Goal: Task Accomplishment & Management: Manage account settings

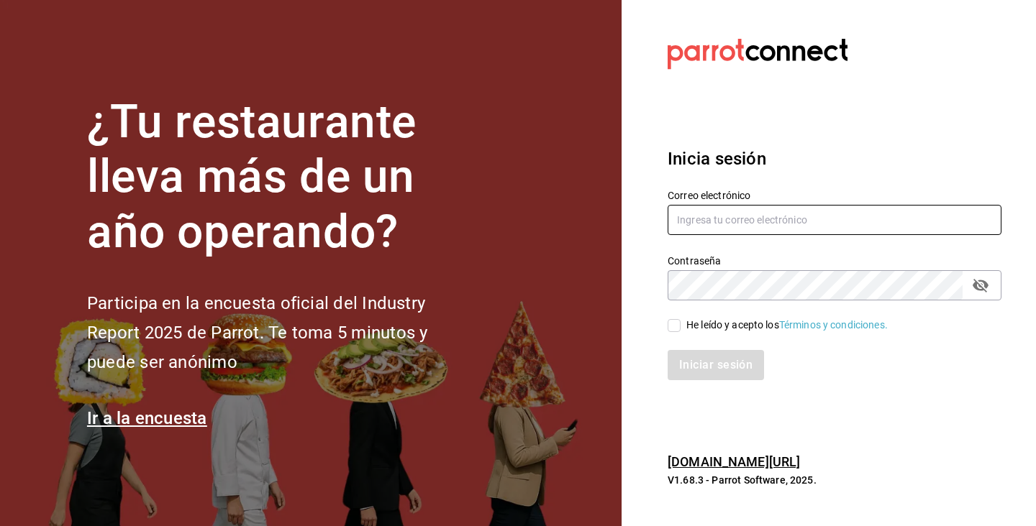
type input "[EMAIL_ADDRESS][DOMAIN_NAME]"
click at [672, 327] on input "He leído y acepto los Términos y condiciones." at bounding box center [673, 325] width 13 height 13
checkbox input "true"
click at [703, 367] on button "Iniciar sesión" at bounding box center [716, 365] width 98 height 30
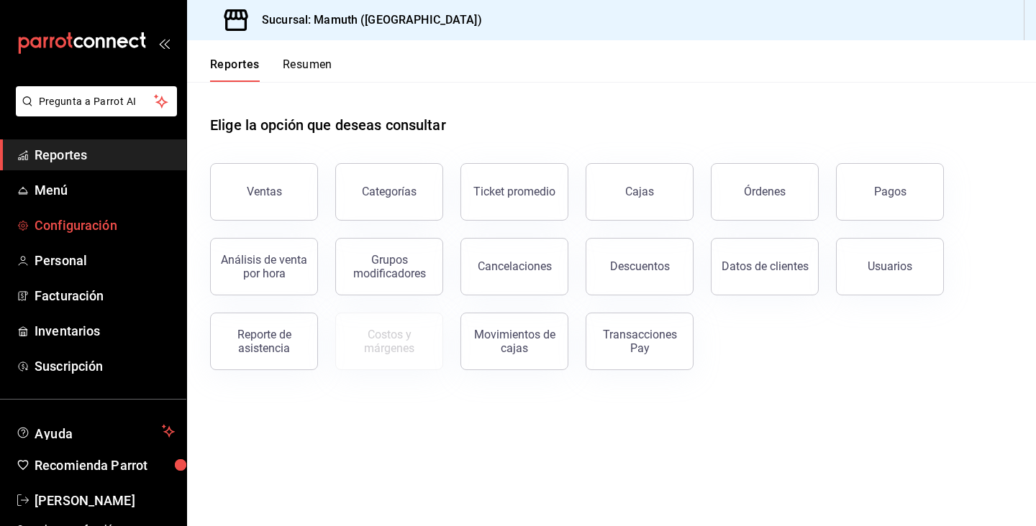
click at [83, 223] on span "Configuración" at bounding box center [105, 225] width 140 height 19
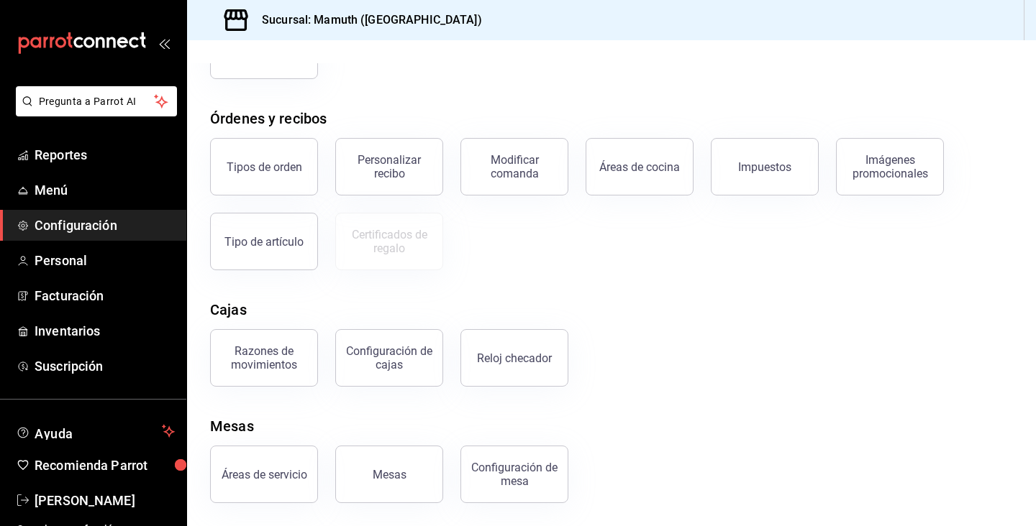
scroll to position [203, 0]
click at [513, 357] on div "Reloj checador" at bounding box center [514, 359] width 75 height 14
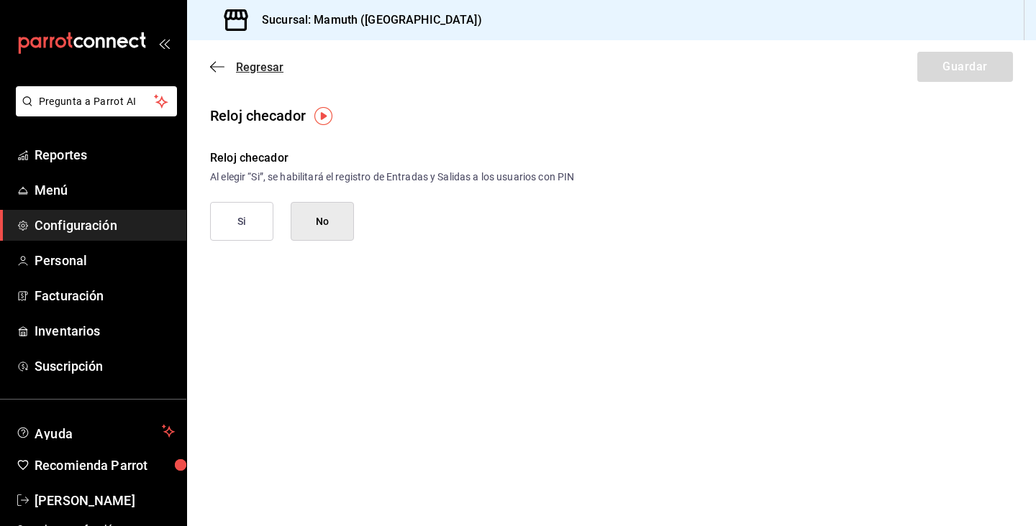
click at [214, 62] on icon "button" at bounding box center [217, 66] width 14 height 13
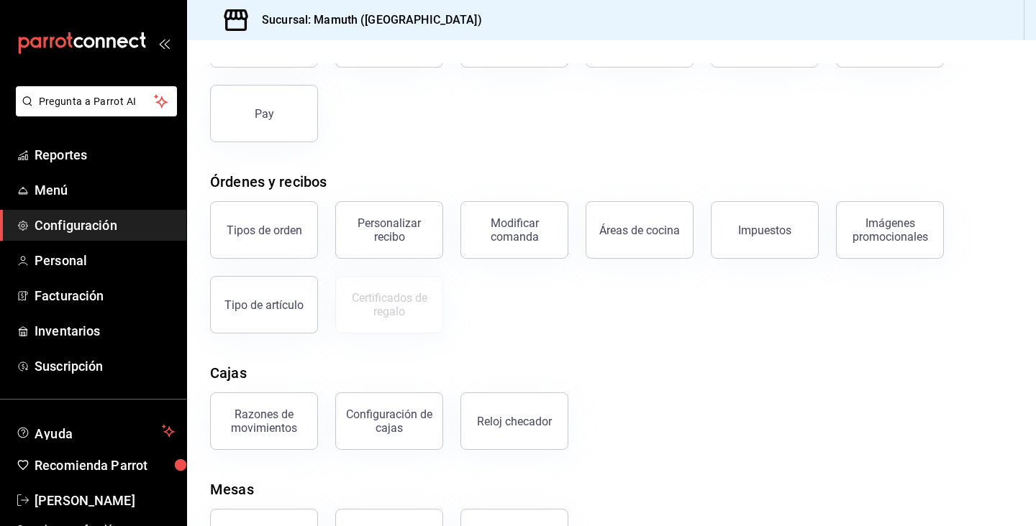
scroll to position [158, 0]
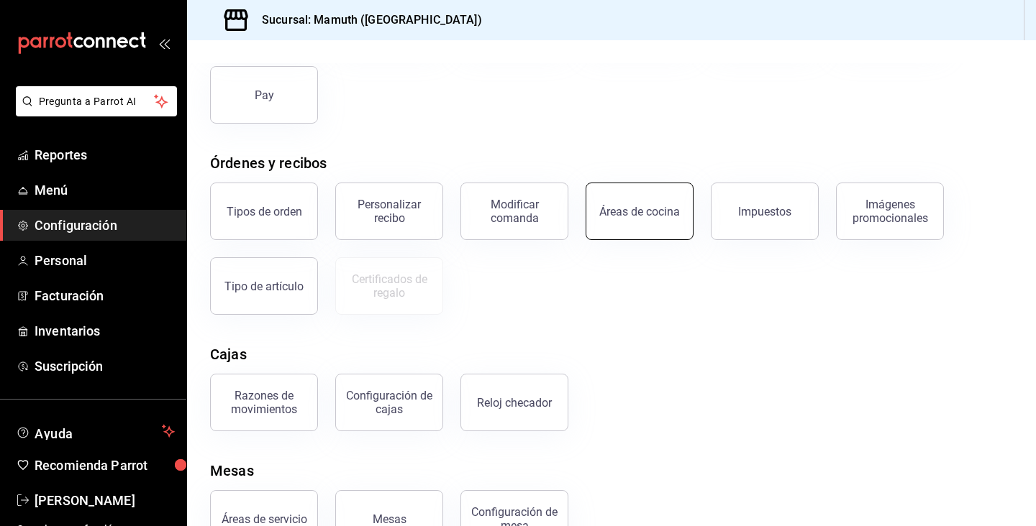
click at [672, 212] on div "Áreas de cocina" at bounding box center [639, 212] width 81 height 14
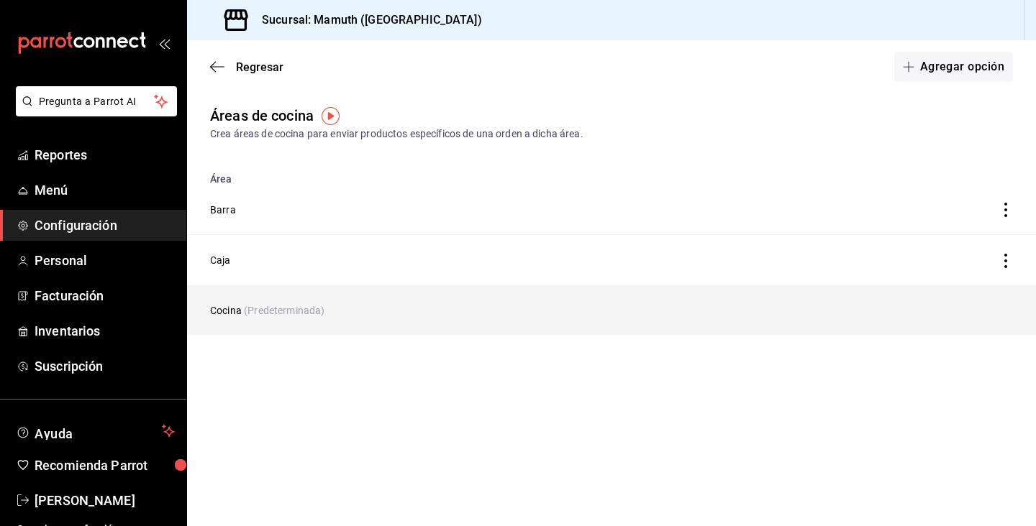
click at [401, 313] on td "Cocina (Predeterminada)" at bounding box center [500, 311] width 627 height 50
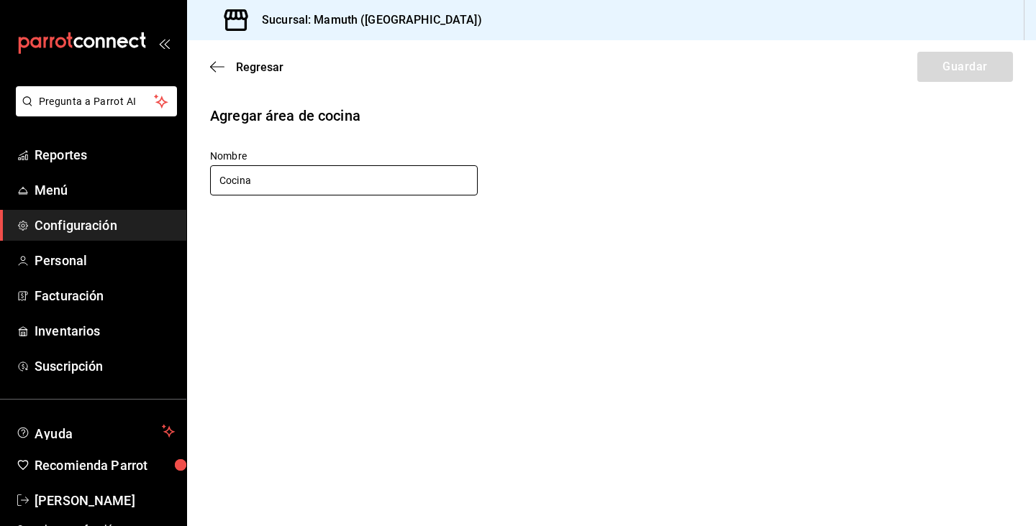
drag, startPoint x: 312, startPoint y: 173, endPoint x: 233, endPoint y: 173, distance: 79.1
click at [233, 173] on input "Cocina" at bounding box center [344, 180] width 268 height 30
drag, startPoint x: 271, startPoint y: 179, endPoint x: 213, endPoint y: 179, distance: 58.3
click at [213, 179] on input "Cocina" at bounding box center [344, 180] width 268 height 30
type input "Cocina"
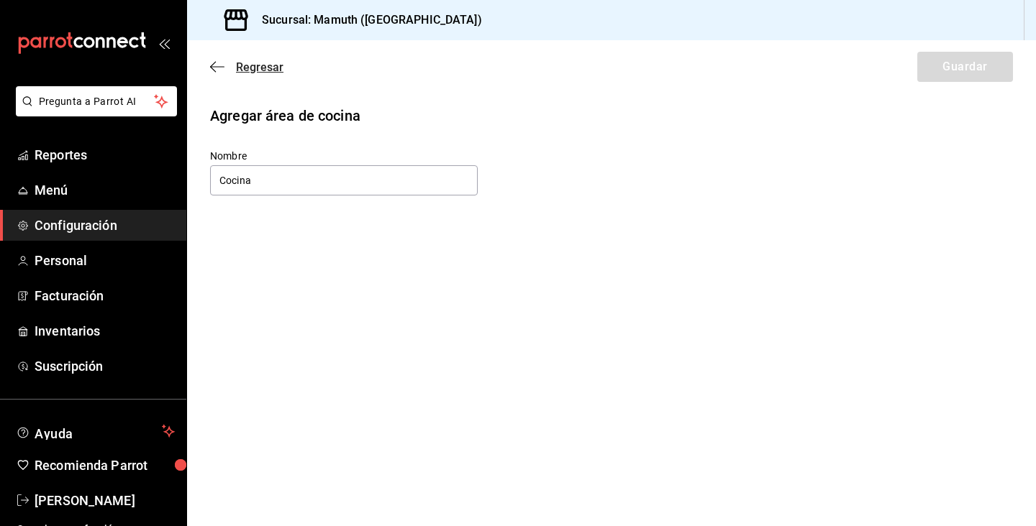
click at [219, 65] on icon "button" at bounding box center [217, 66] width 14 height 13
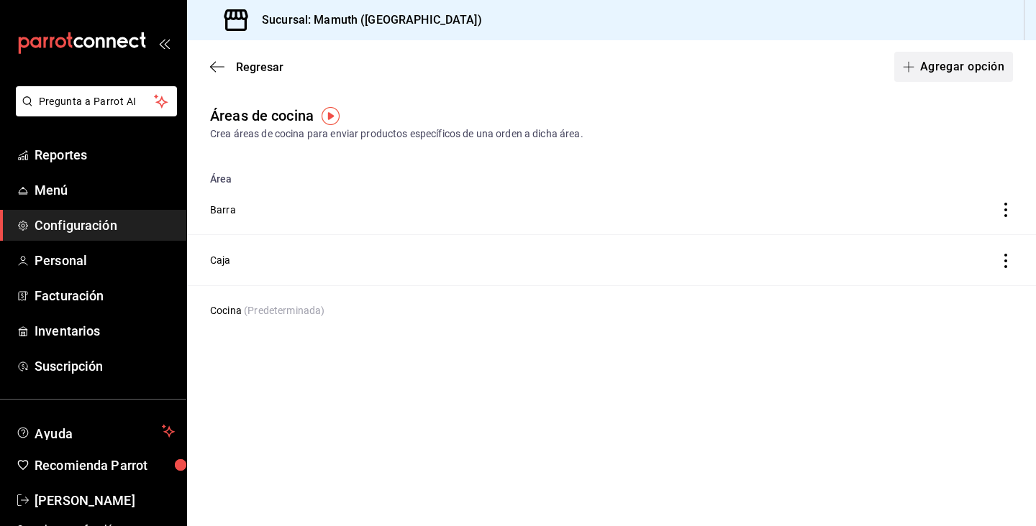
click at [958, 72] on button "Agregar opción" at bounding box center [953, 67] width 119 height 30
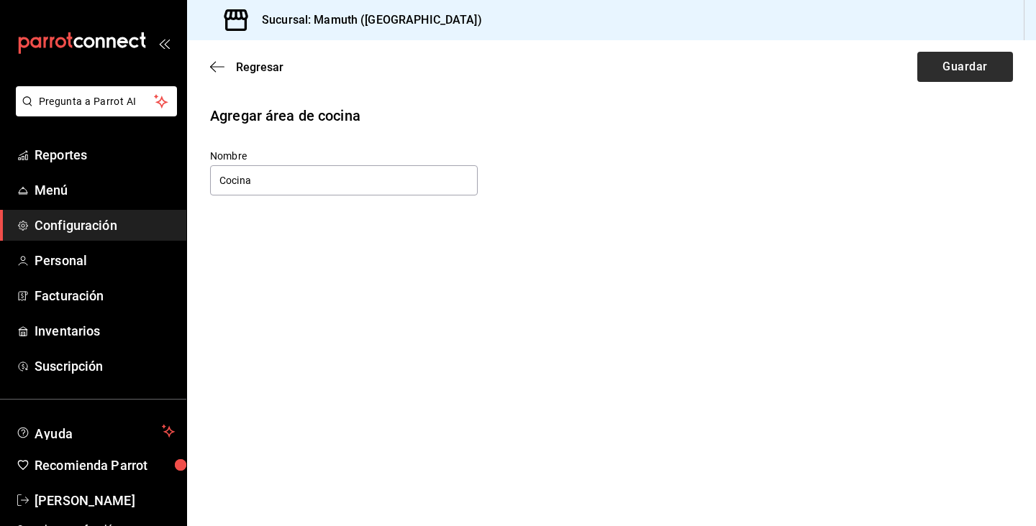
type input "Cocina"
click at [956, 63] on button "Guardar" at bounding box center [965, 67] width 96 height 30
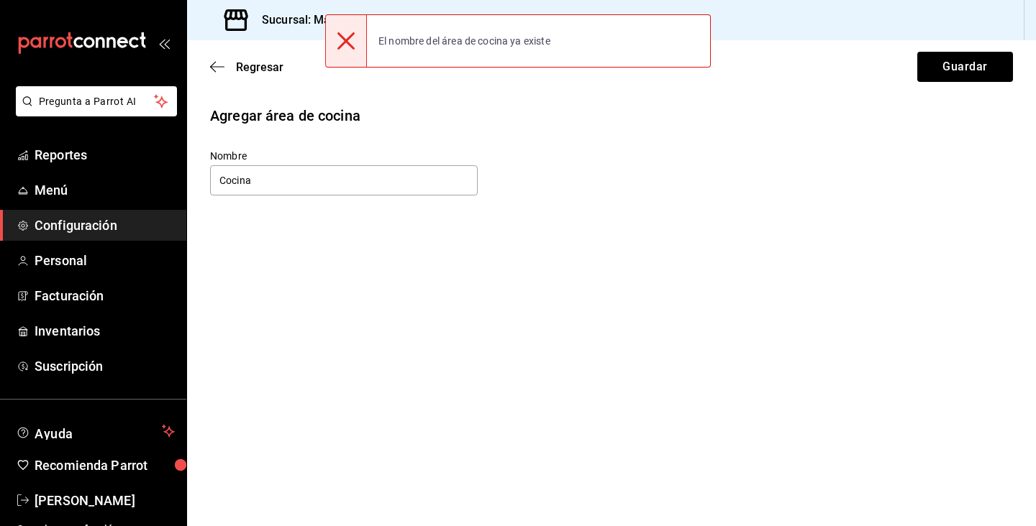
click at [209, 70] on div "Regresar Guardar" at bounding box center [611, 66] width 849 height 53
click at [215, 65] on icon "button" at bounding box center [217, 66] width 14 height 13
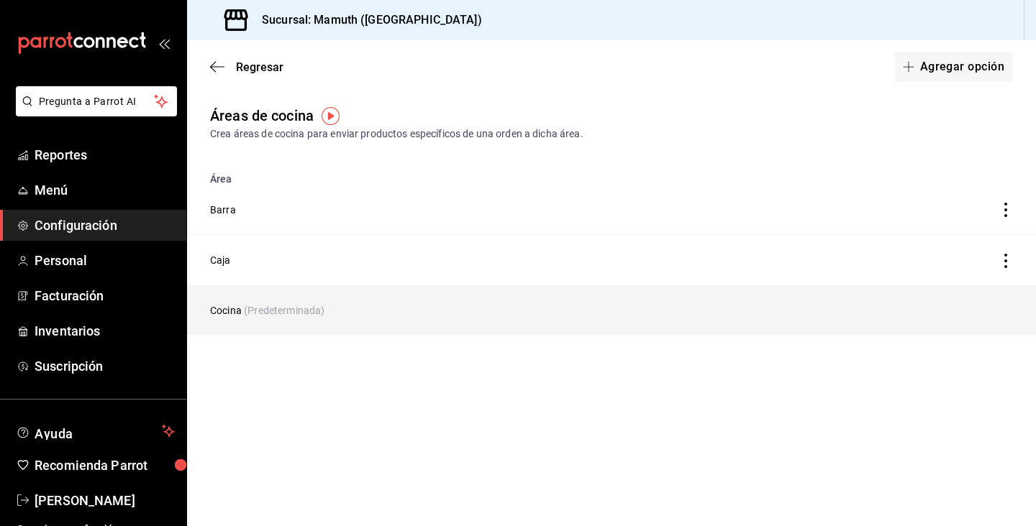
click at [280, 311] on span "(Predeterminada)" at bounding box center [284, 311] width 81 height 12
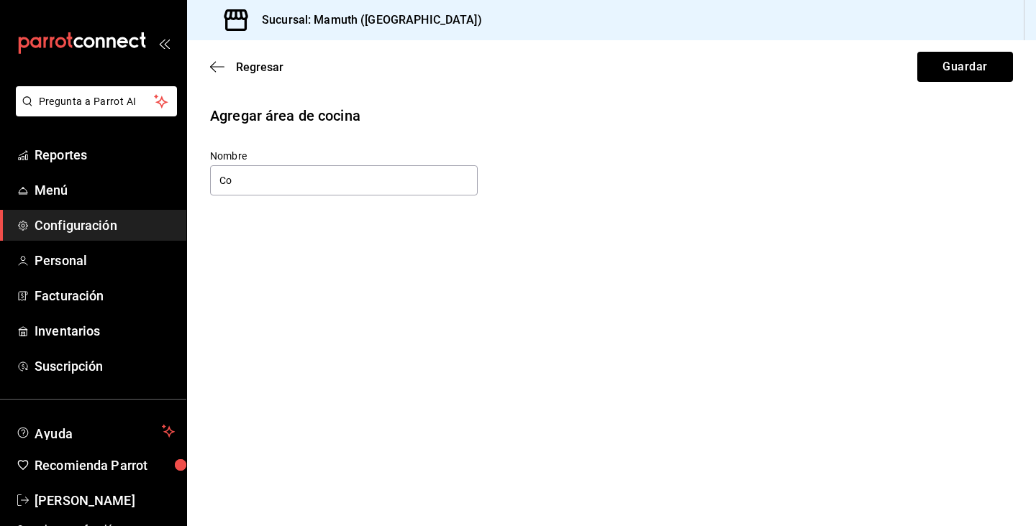
type input "C"
type input "Predetermínada"
click at [972, 78] on button "Guardar" at bounding box center [965, 67] width 96 height 30
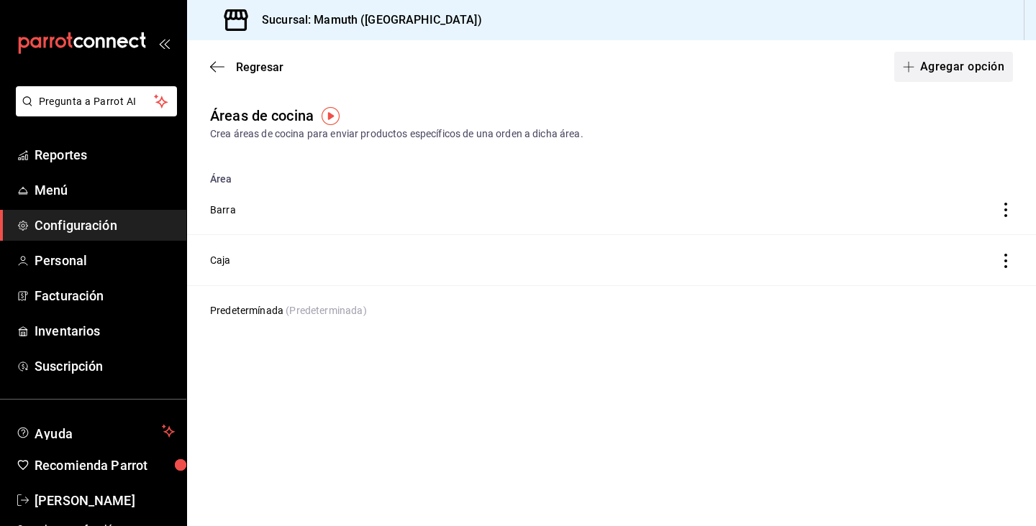
click at [960, 70] on button "Agregar opción" at bounding box center [953, 67] width 119 height 30
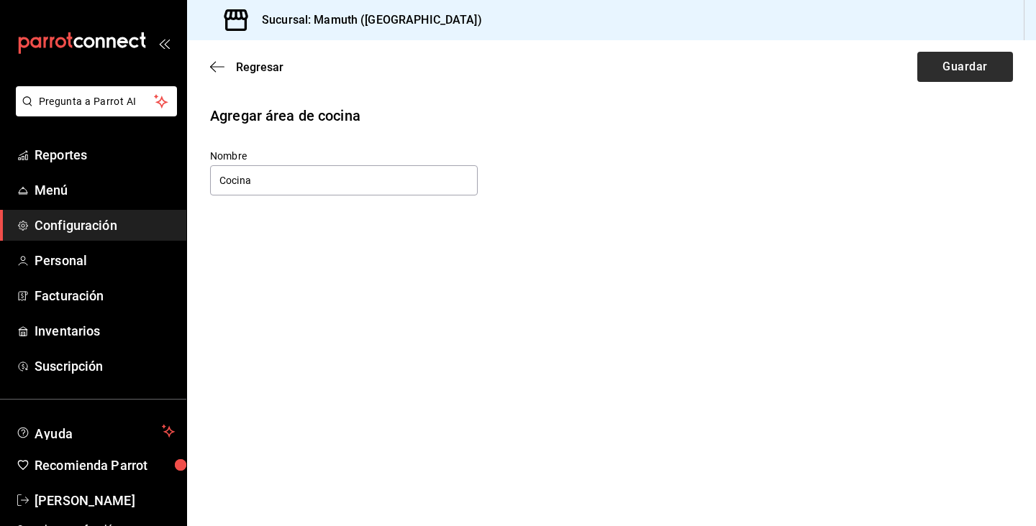
type input "Cocina"
click at [965, 64] on button "Guardar" at bounding box center [965, 67] width 96 height 30
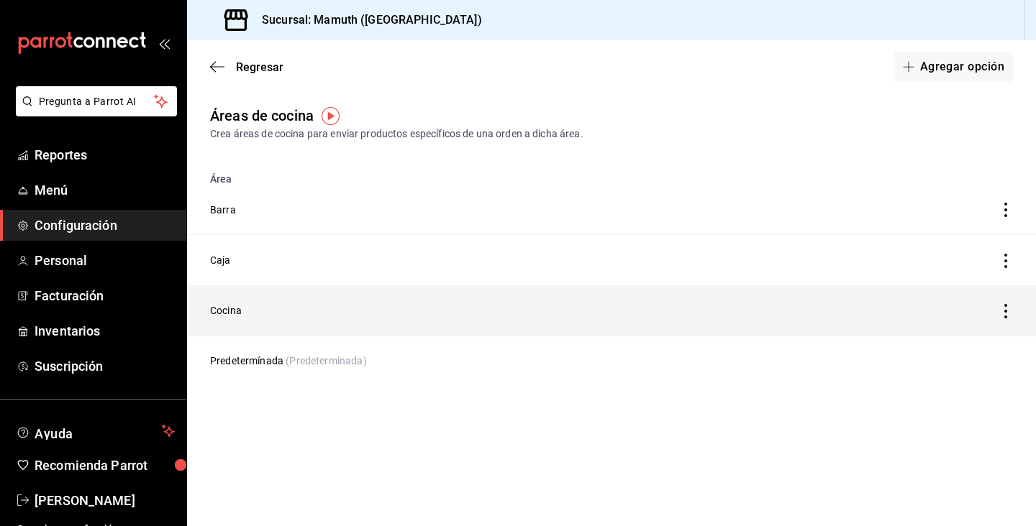
click at [1007, 313] on icon "discountsTable" at bounding box center [1005, 311] width 14 height 14
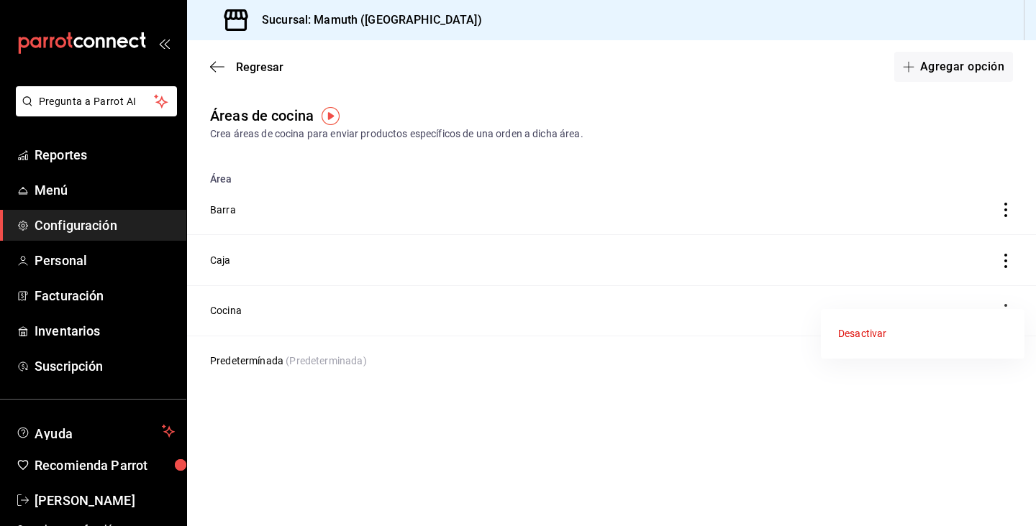
click at [878, 160] on div at bounding box center [518, 263] width 1036 height 526
click at [47, 183] on span "Menú" at bounding box center [105, 190] width 140 height 19
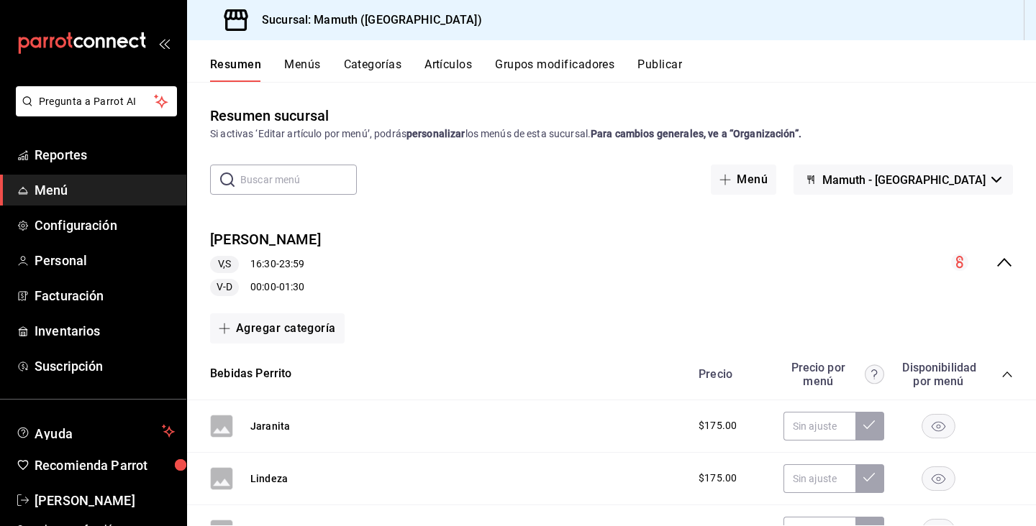
click at [301, 67] on button "Menús" at bounding box center [302, 70] width 36 height 24
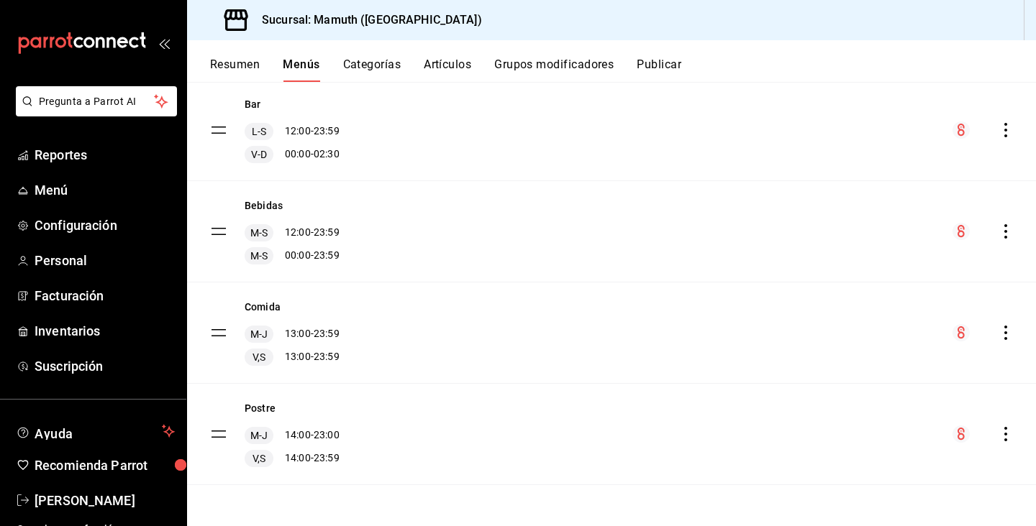
scroll to position [532, 0]
click at [1008, 332] on icon "actions" at bounding box center [1005, 333] width 14 height 14
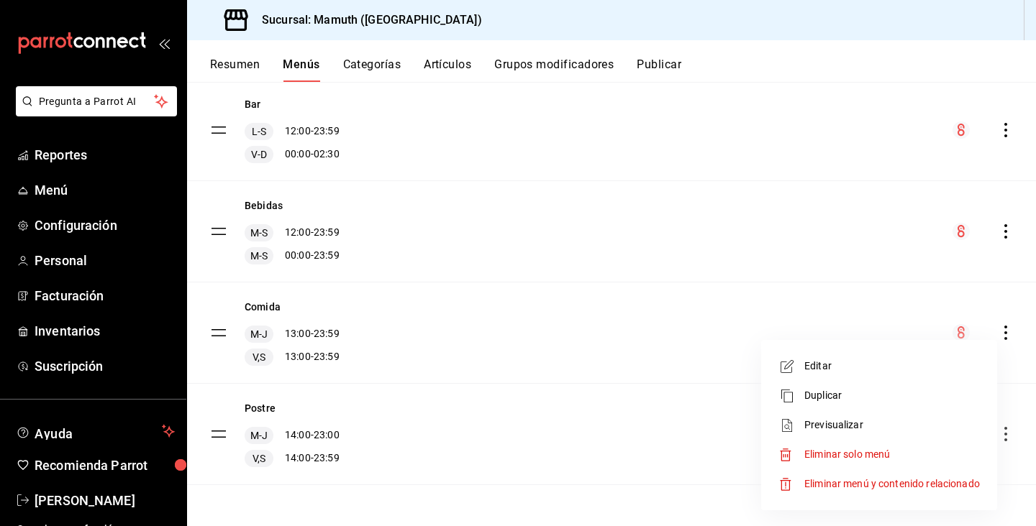
click at [818, 371] on span "Editar" at bounding box center [891, 366] width 175 height 15
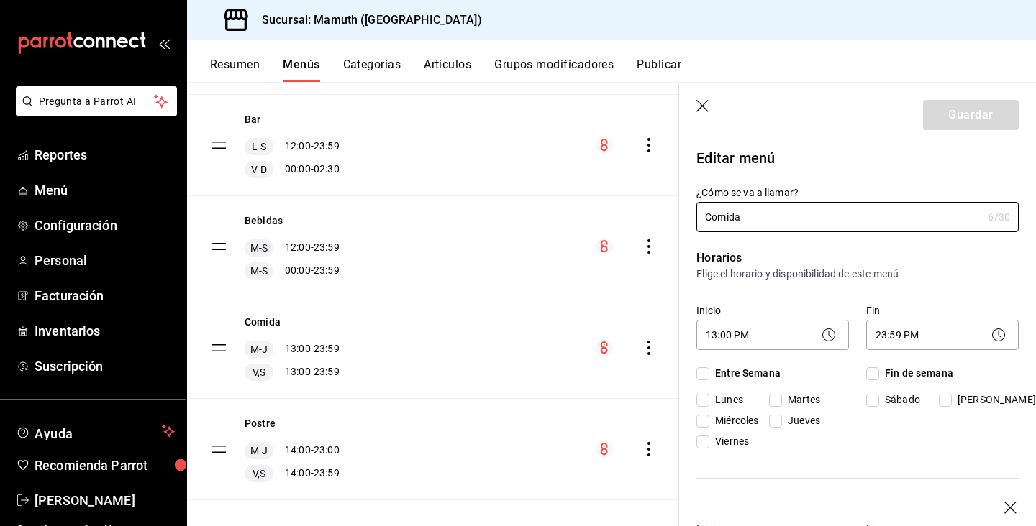
checkbox input "true"
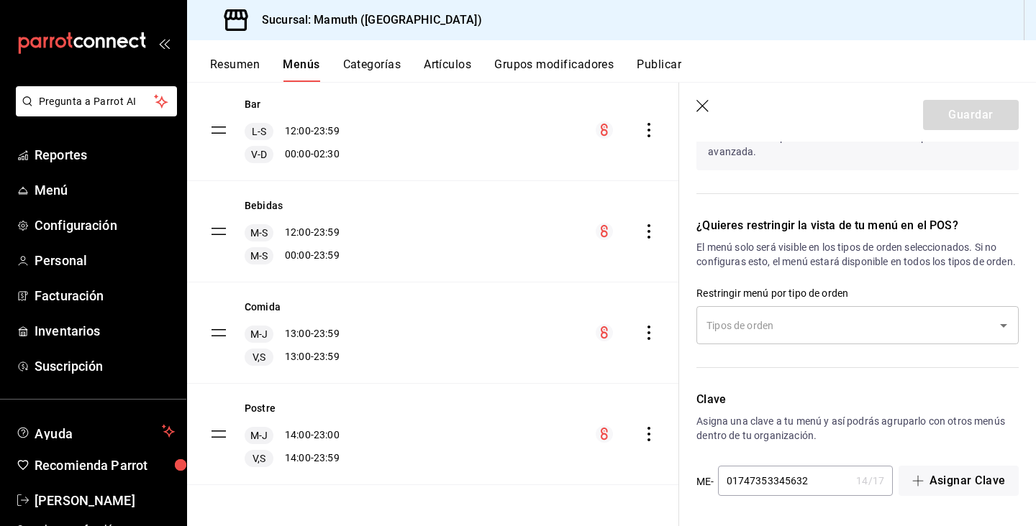
scroll to position [1387, 0]
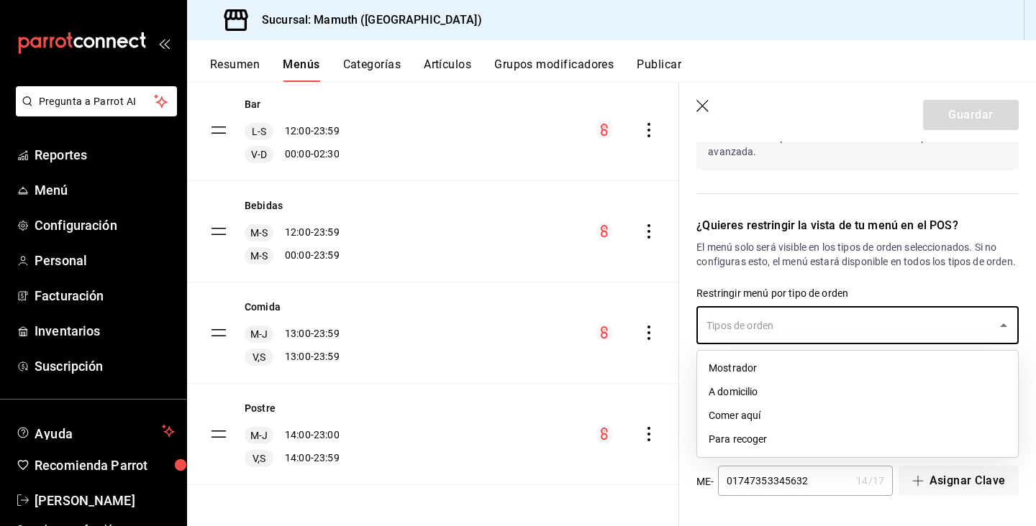
click at [924, 319] on input "text" at bounding box center [847, 325] width 288 height 25
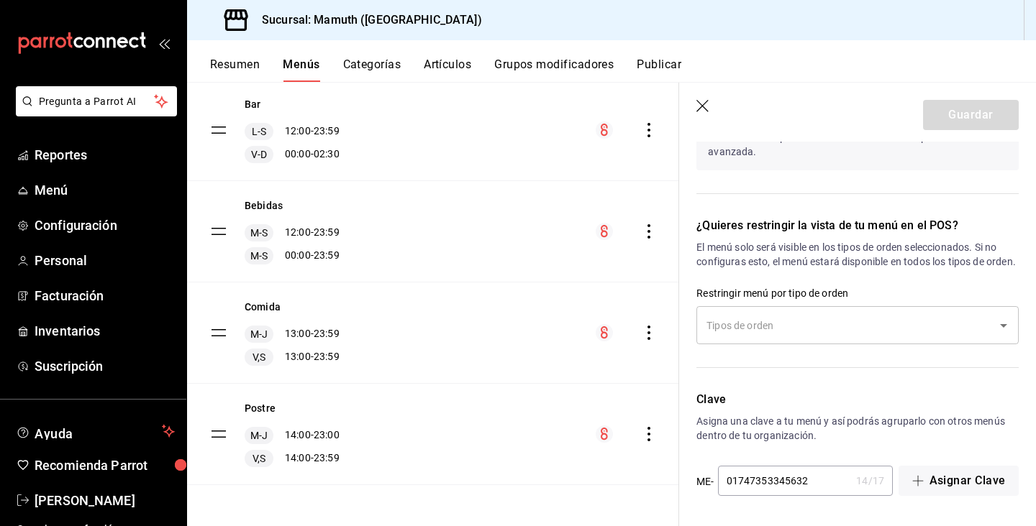
click at [860, 278] on div "¿Quieres restringir la vista de tu menú en el POS? El menú solo será visible en…" at bounding box center [848, 287] width 339 height 174
click at [55, 187] on span "Menú" at bounding box center [105, 190] width 140 height 19
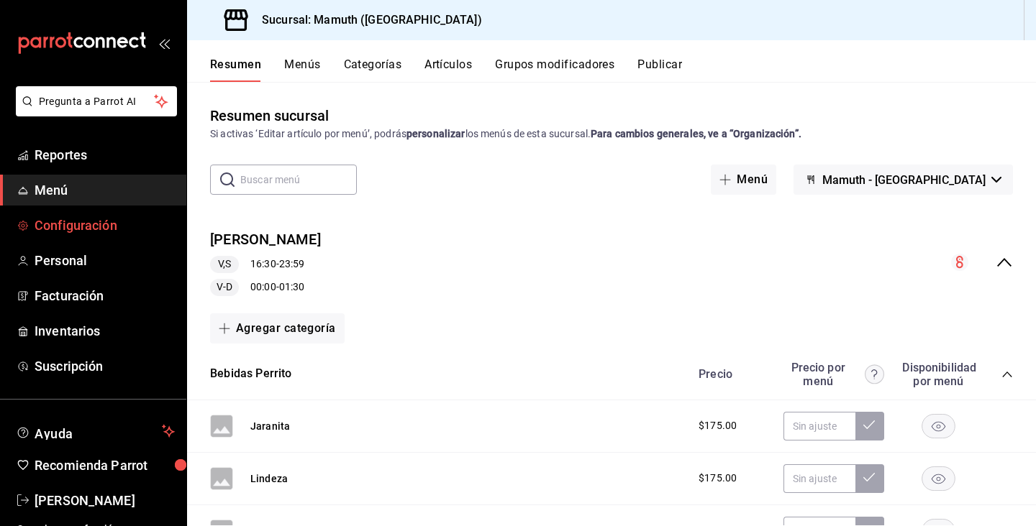
click at [58, 231] on span "Configuración" at bounding box center [105, 225] width 140 height 19
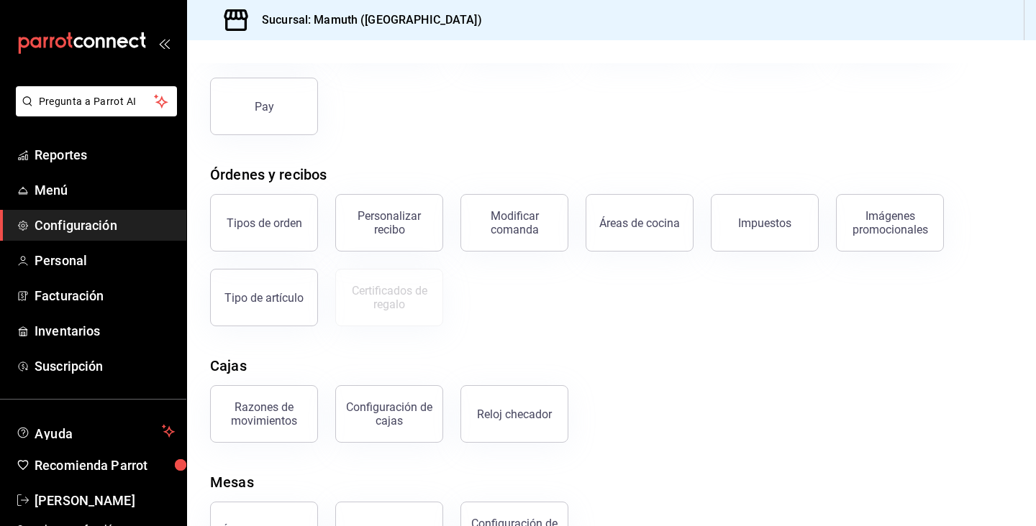
scroll to position [147, 0]
click at [636, 216] on div "Áreas de cocina" at bounding box center [639, 223] width 81 height 14
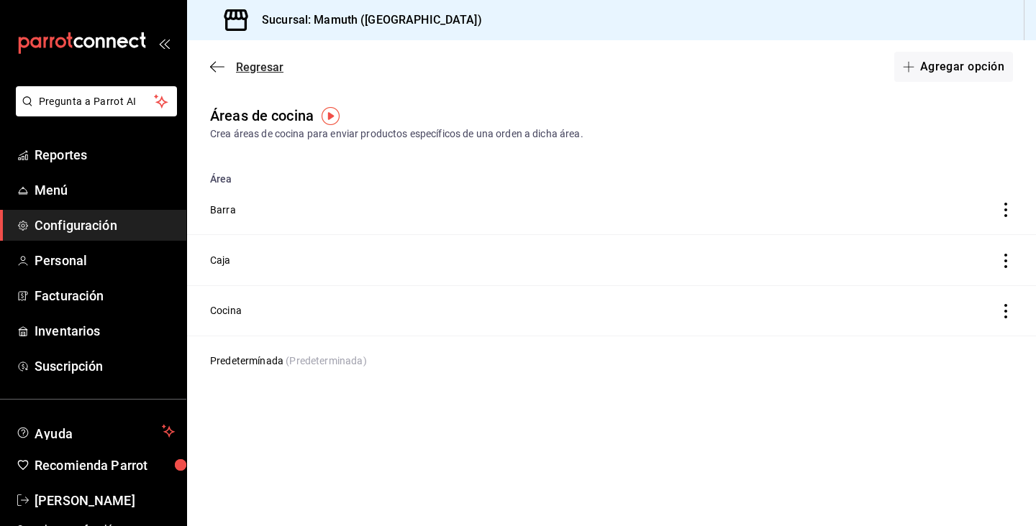
click at [212, 67] on icon "button" at bounding box center [217, 66] width 14 height 1
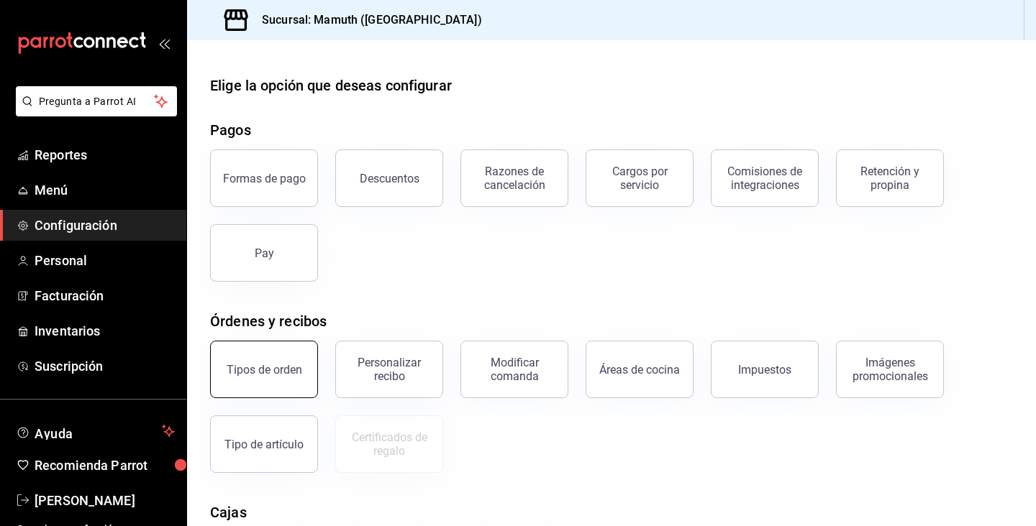
click at [288, 364] on div "Tipos de orden" at bounding box center [265, 370] width 76 height 14
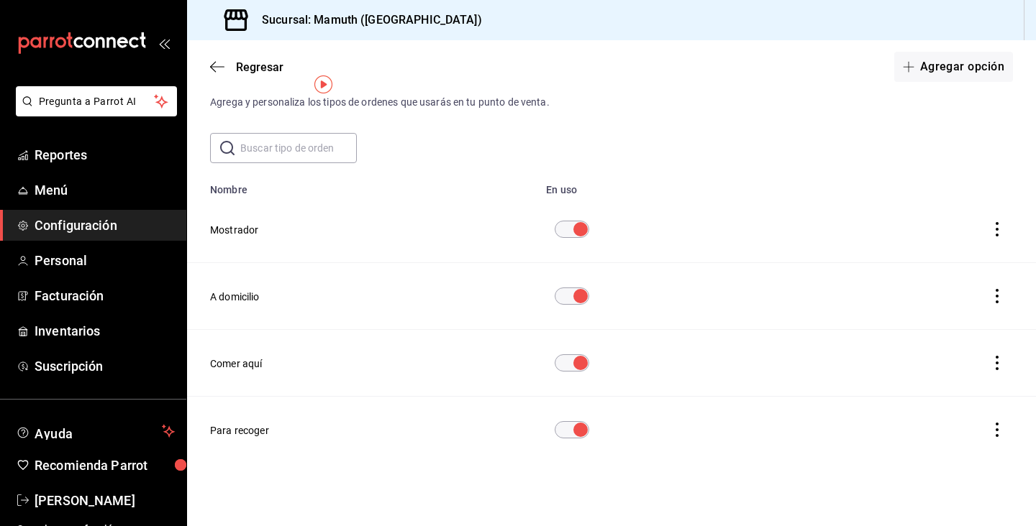
scroll to position [32, 0]
click at [570, 298] on input "diningOptionTable" at bounding box center [580, 296] width 52 height 17
click at [565, 232] on input "diningOptionTable" at bounding box center [580, 229] width 52 height 17
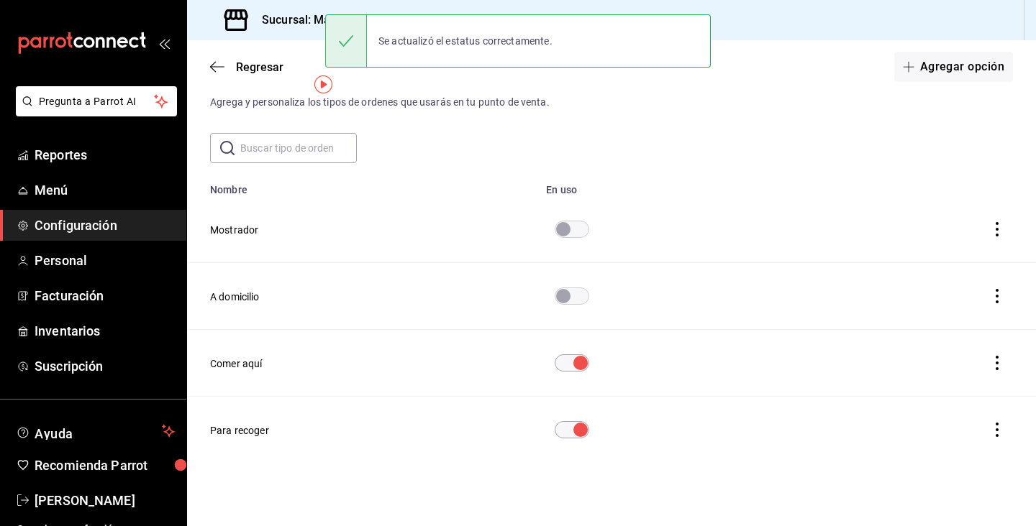
click at [209, 68] on div "Regresar Agregar opción" at bounding box center [611, 66] width 849 height 53
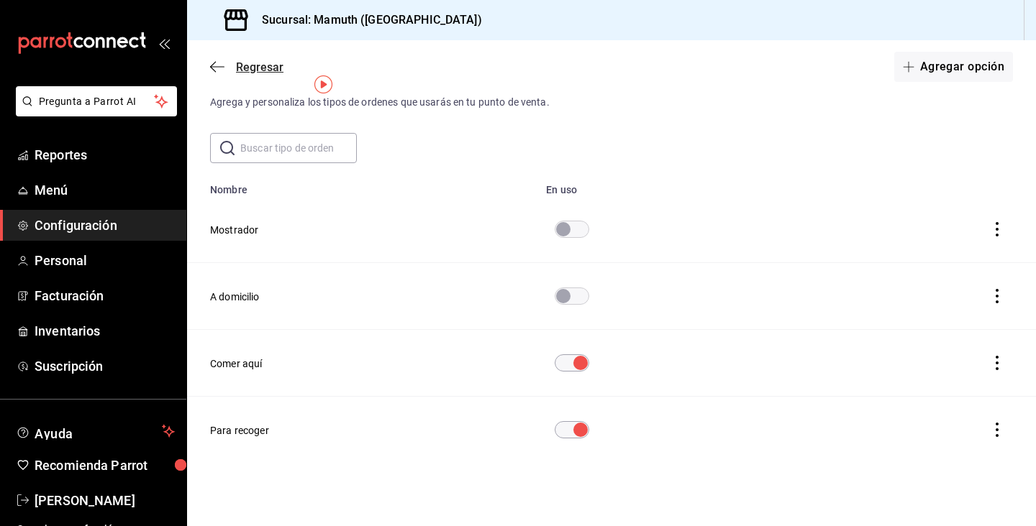
click at [215, 65] on icon "button" at bounding box center [217, 66] width 14 height 13
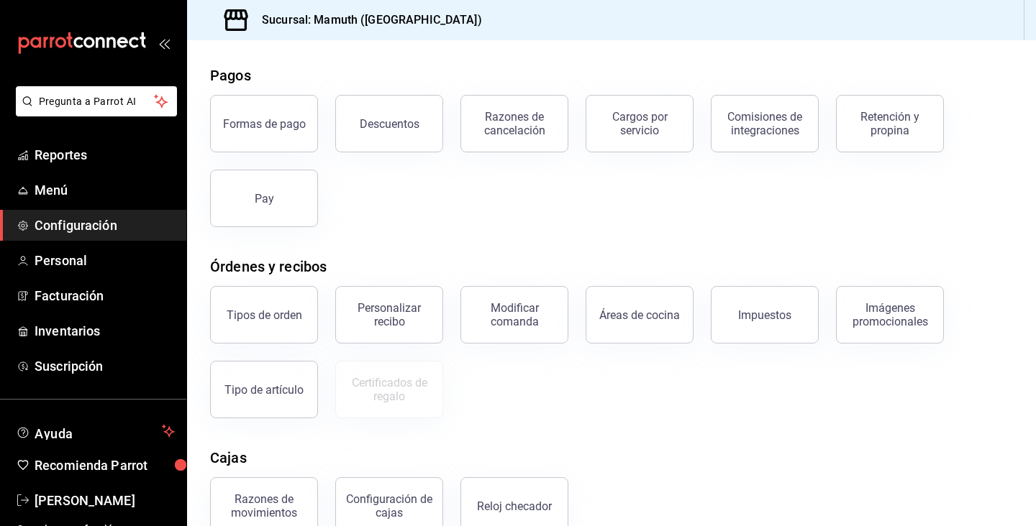
scroll to position [56, 0]
click at [918, 150] on div "Retención y propina" at bounding box center [880, 113] width 125 height 75
click at [882, 118] on div "Retención y propina" at bounding box center [889, 122] width 89 height 27
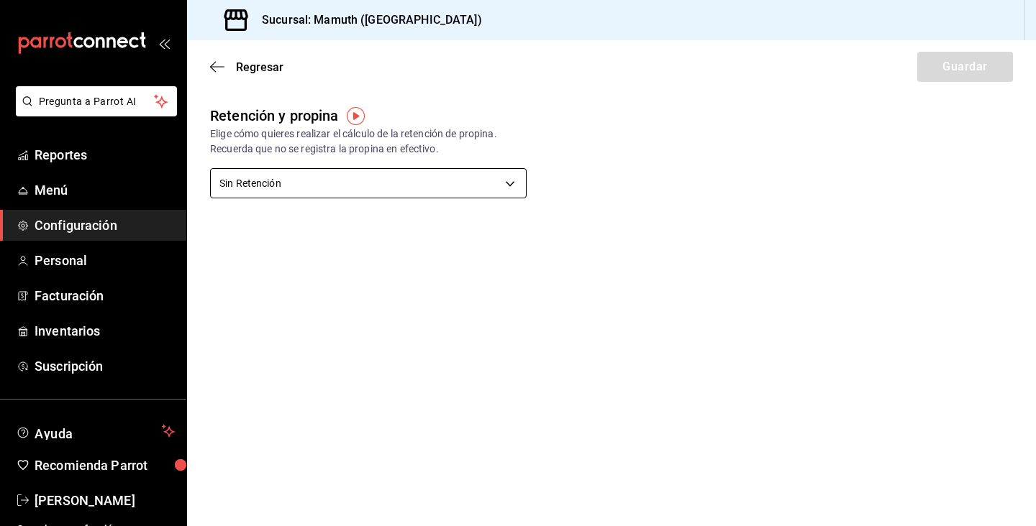
click at [515, 182] on body "Pregunta a Parrot AI Reportes Menú Configuración Personal Facturación Inventari…" at bounding box center [518, 263] width 1036 height 526
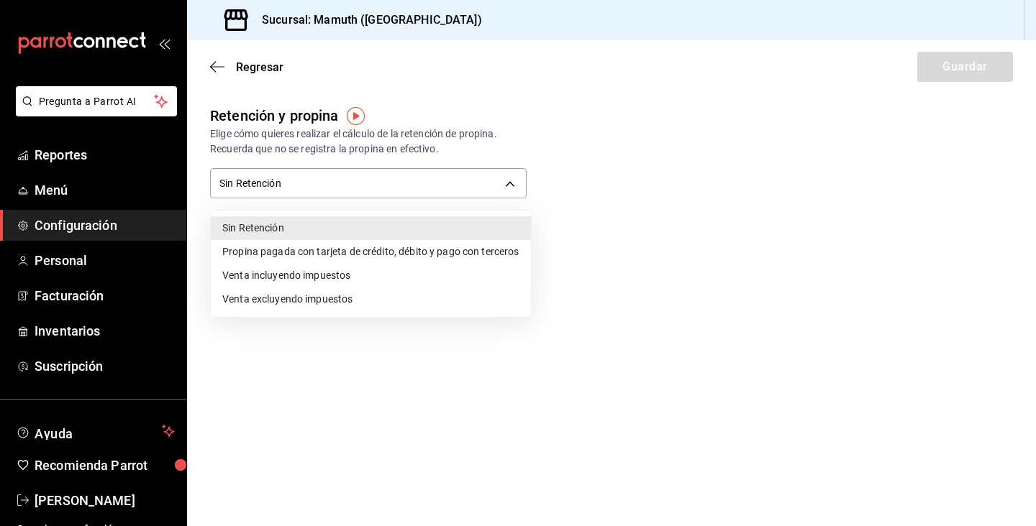
click at [457, 305] on li "Venta excluyendo impuestos" at bounding box center [371, 300] width 320 height 24
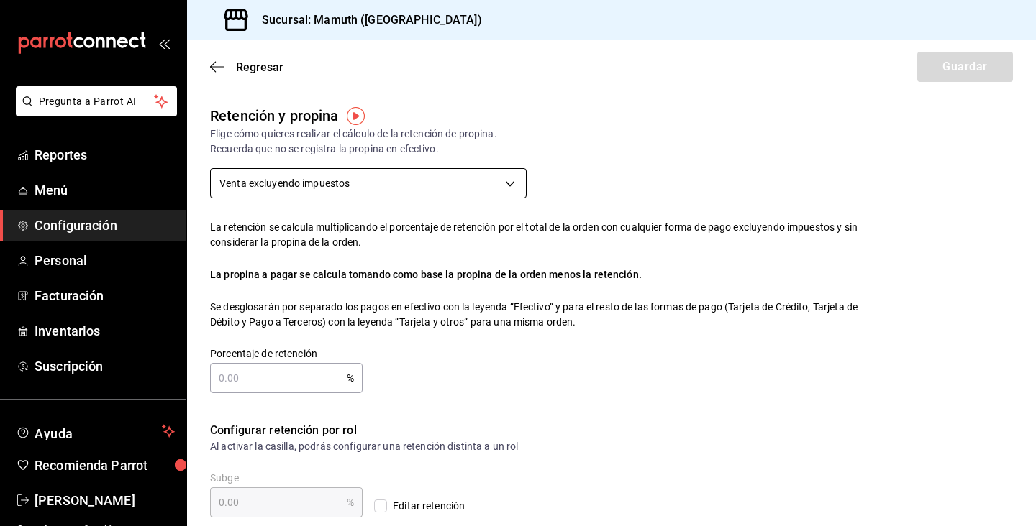
click at [485, 180] on body "Pregunta a Parrot AI Reportes Menú Configuración Personal Facturación Inventari…" at bounding box center [518, 263] width 1036 height 526
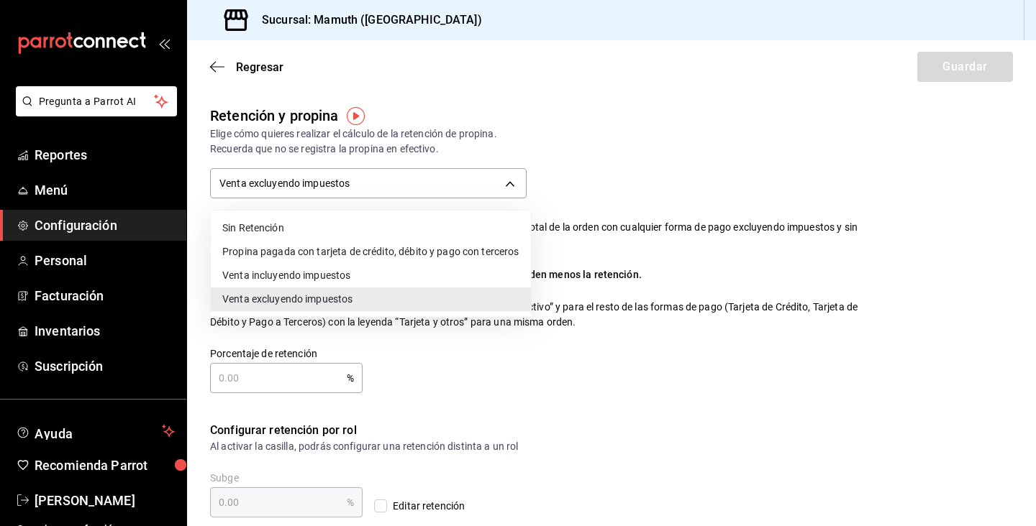
click at [432, 250] on li "Propina pagada con tarjeta de crédito, débito y pago con terceros" at bounding box center [371, 252] width 320 height 24
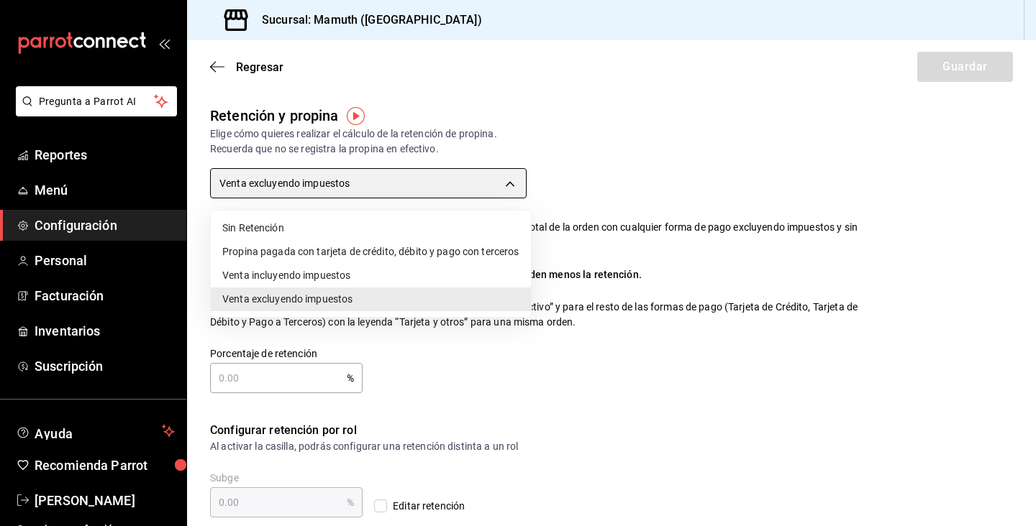
type input "CARD_PAYMENT"
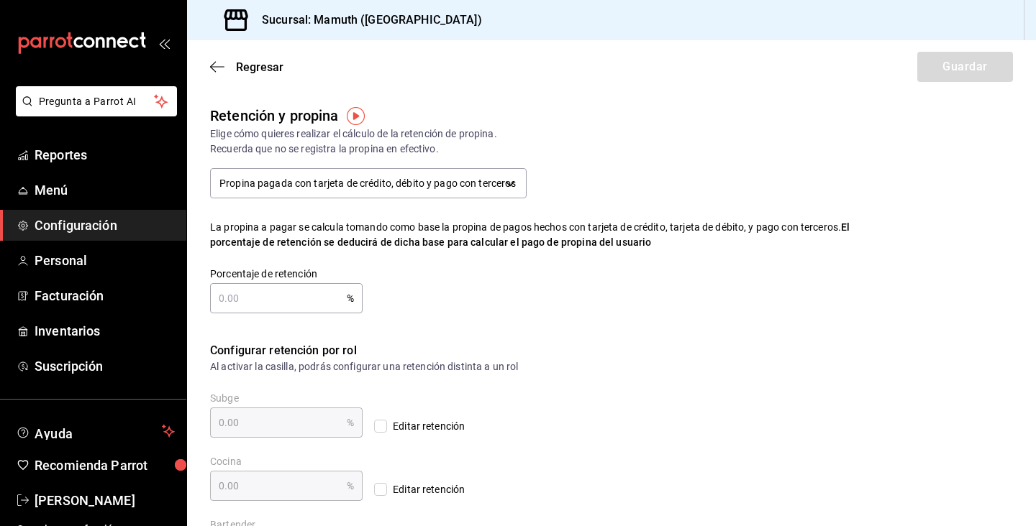
click at [554, 318] on div "Retención y propina [PERSON_NAME] quieres realizar el cálculo de la retención d…" at bounding box center [611, 223] width 803 height 237
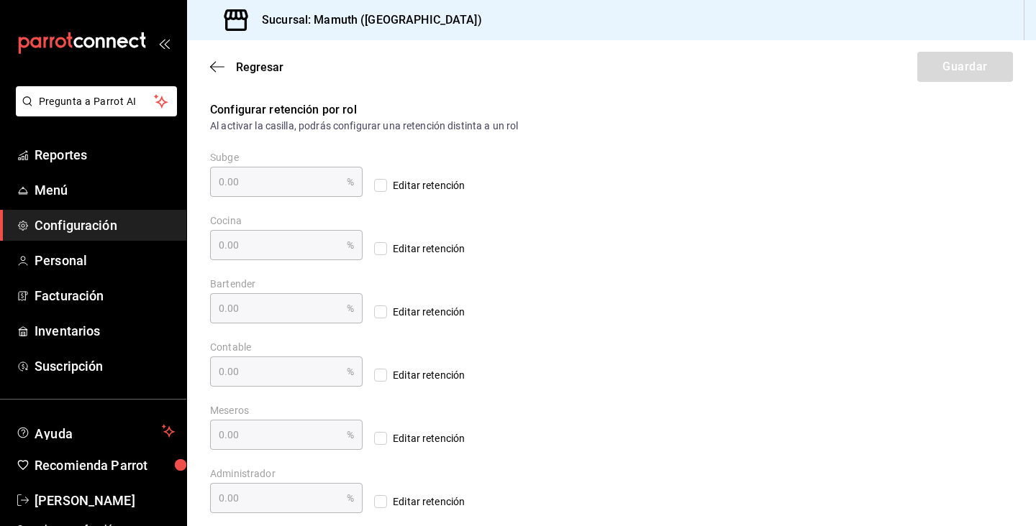
scroll to position [242, 0]
click at [215, 60] on icon "button" at bounding box center [217, 66] width 14 height 13
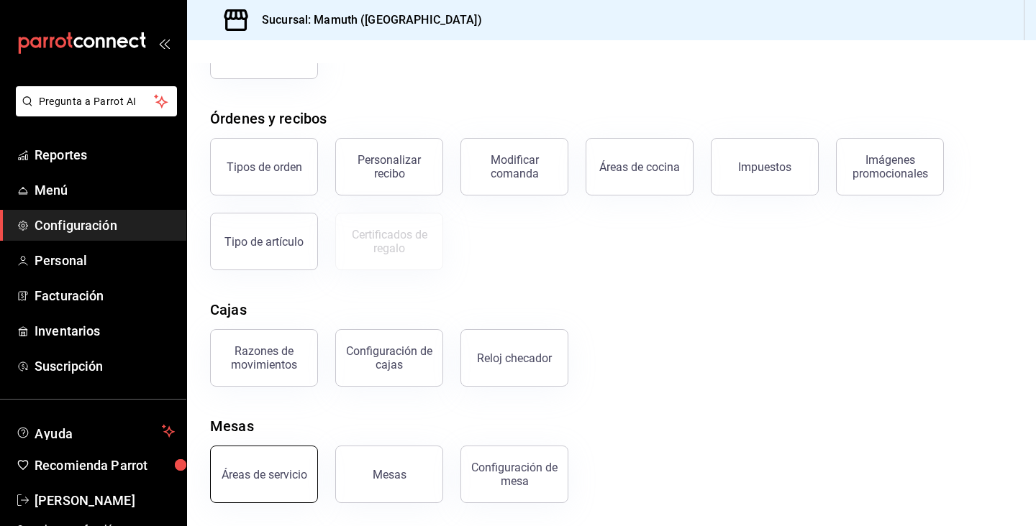
click at [255, 483] on button "Áreas de servicio" at bounding box center [264, 475] width 108 height 58
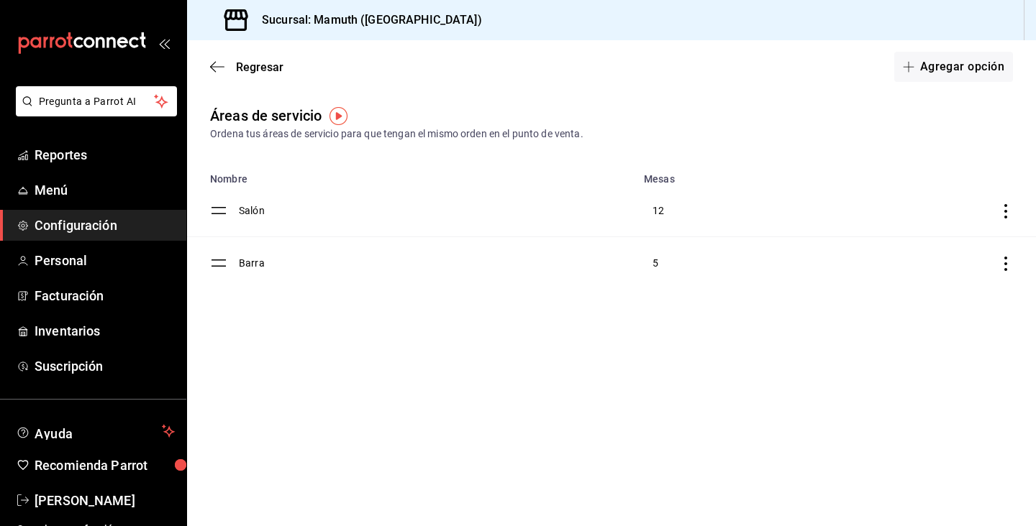
click at [1004, 261] on icon "discountsTable" at bounding box center [1005, 264] width 14 height 14
click at [671, 371] on div at bounding box center [518, 263] width 1036 height 526
click at [659, 263] on div at bounding box center [518, 263] width 1036 height 526
click at [51, 185] on div at bounding box center [518, 263] width 1036 height 526
click at [51, 193] on span "Menú" at bounding box center [105, 190] width 140 height 19
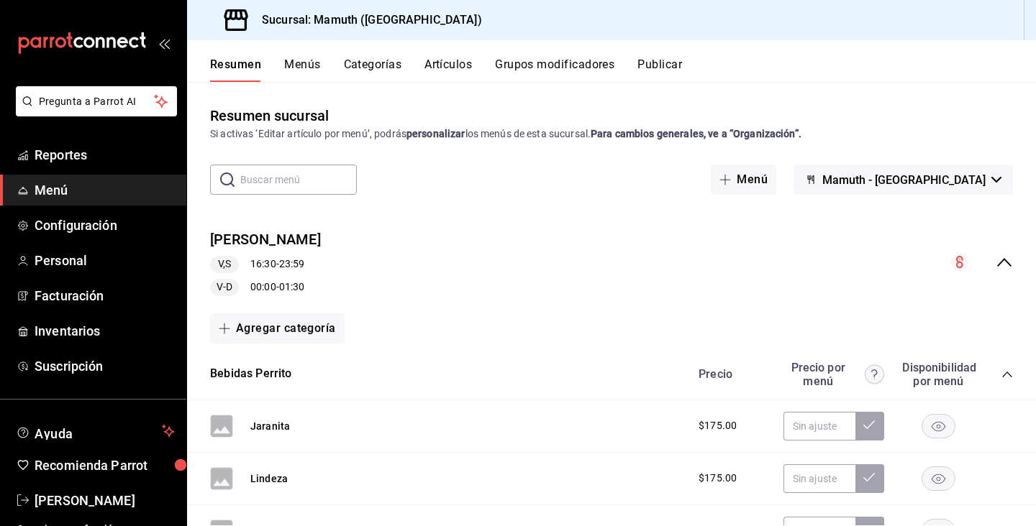
click at [455, 61] on button "Artículos" at bounding box center [447, 70] width 47 height 24
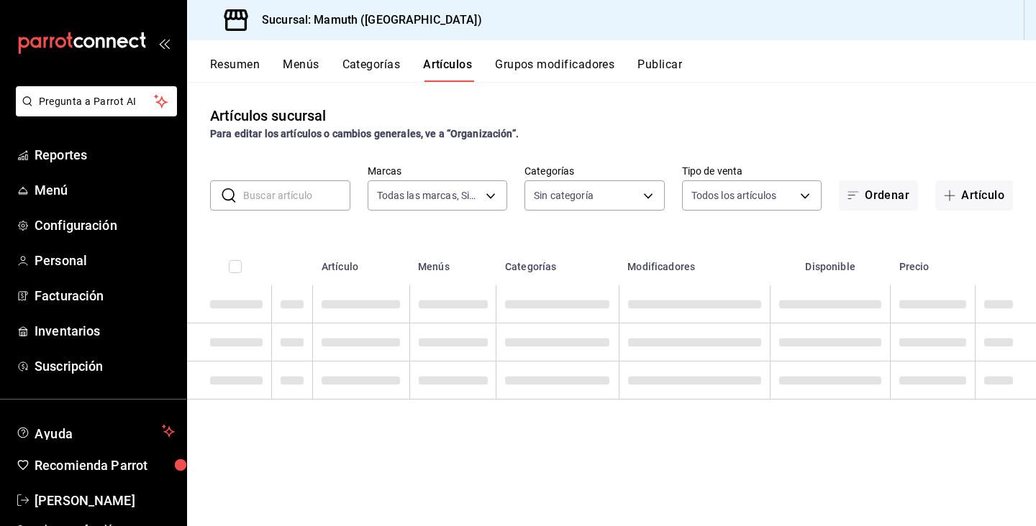
type input "f1bb6157-6a37-46fd-b908-fd0c3bf6e21b"
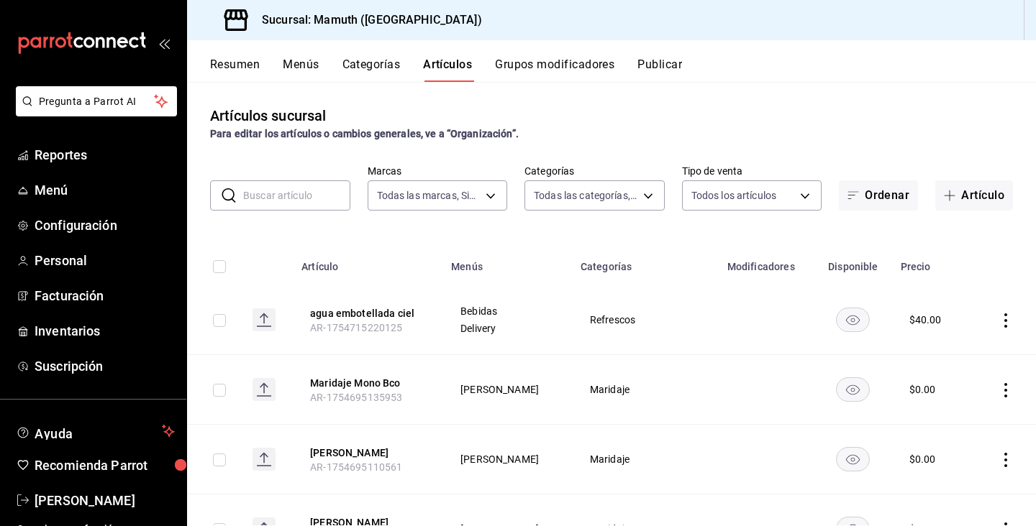
type input "0fde0ade-df01-49d3-ad7a-33c47a67e4ab,6188b655-2fbe-4380-bdec-5546ff496334,a5710…"
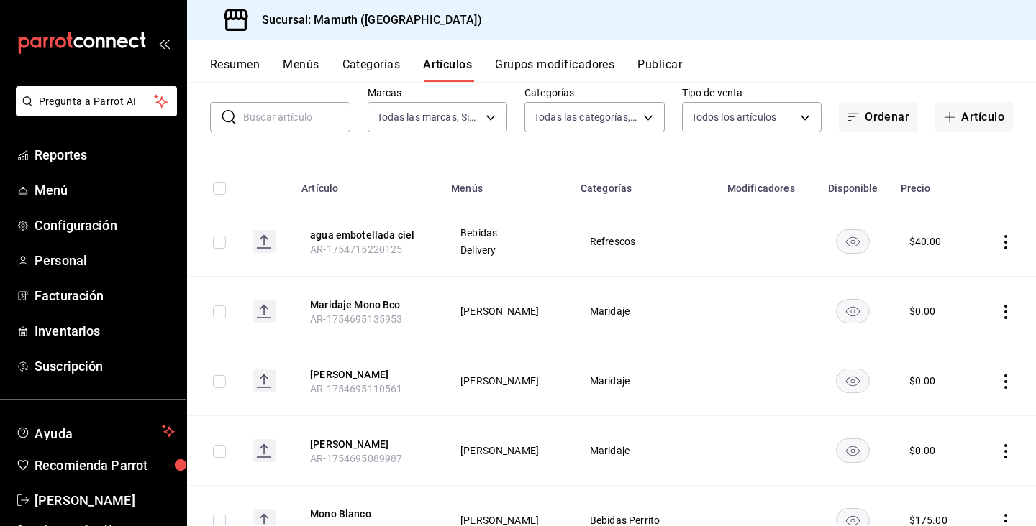
scroll to position [89, 0]
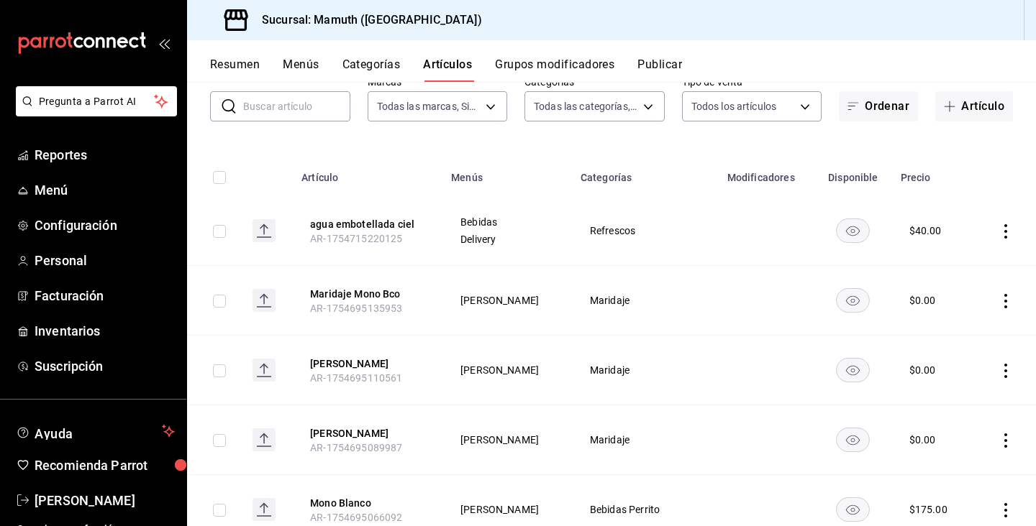
click at [857, 298] on rect "availability-product" at bounding box center [852, 300] width 33 height 24
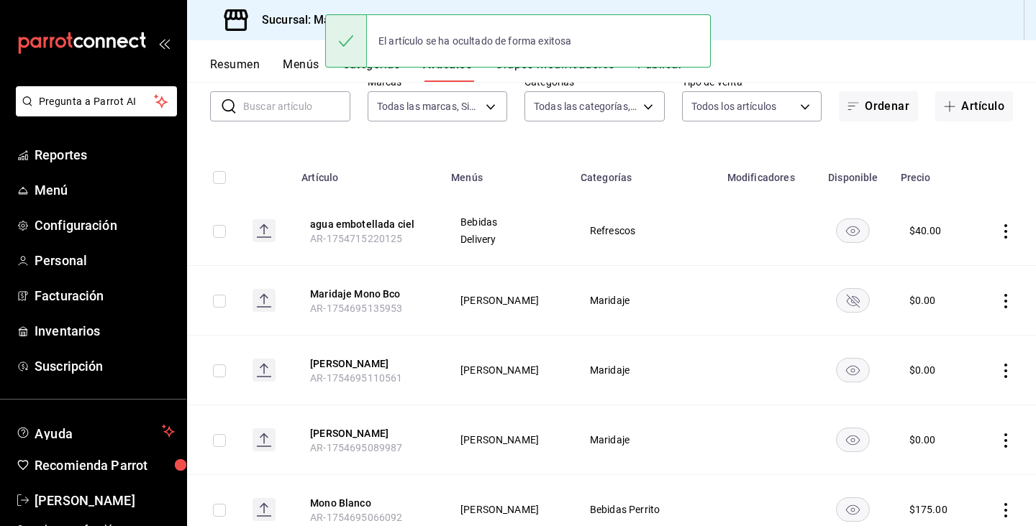
click at [857, 367] on rect "availability-product" at bounding box center [852, 370] width 33 height 24
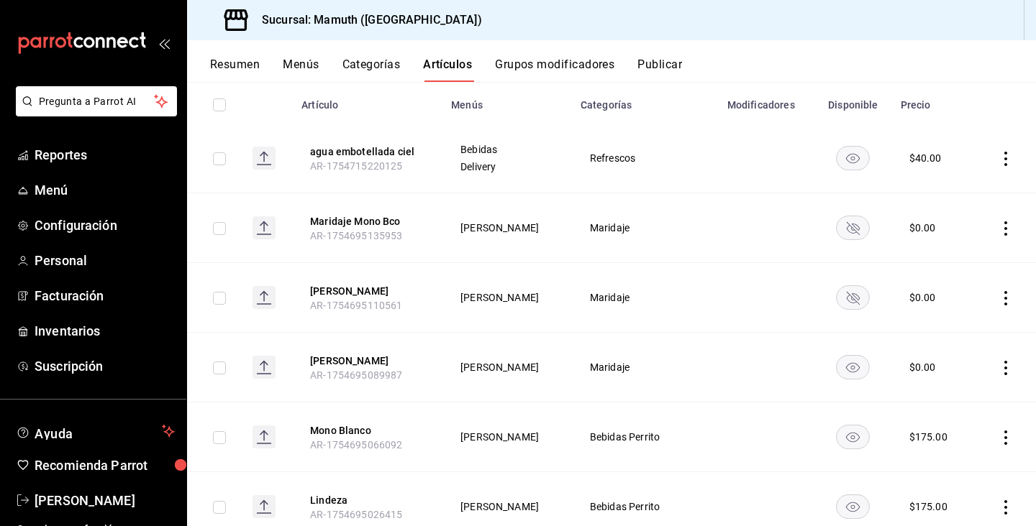
scroll to position [163, 0]
click at [855, 365] on rect "availability-product" at bounding box center [852, 366] width 33 height 24
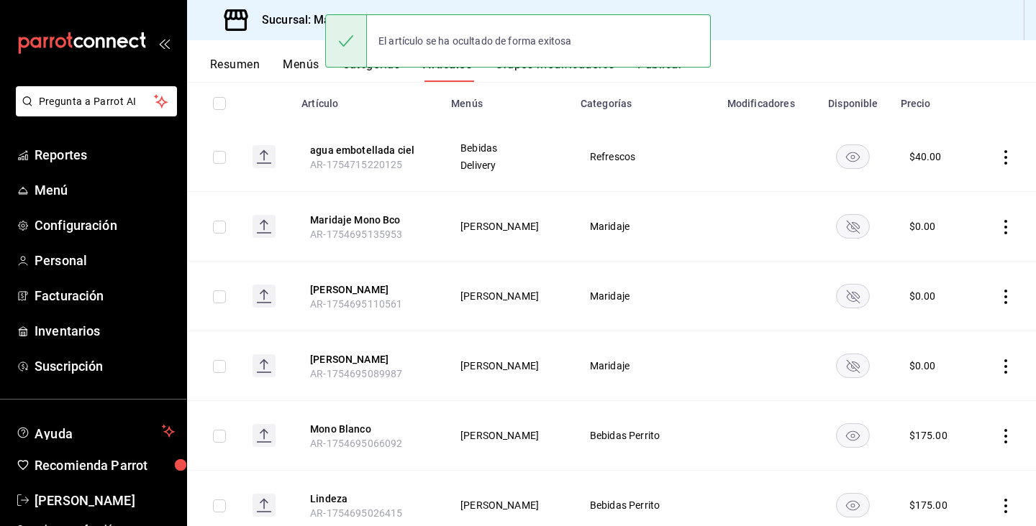
click at [857, 437] on rect "availability-product" at bounding box center [852, 436] width 33 height 24
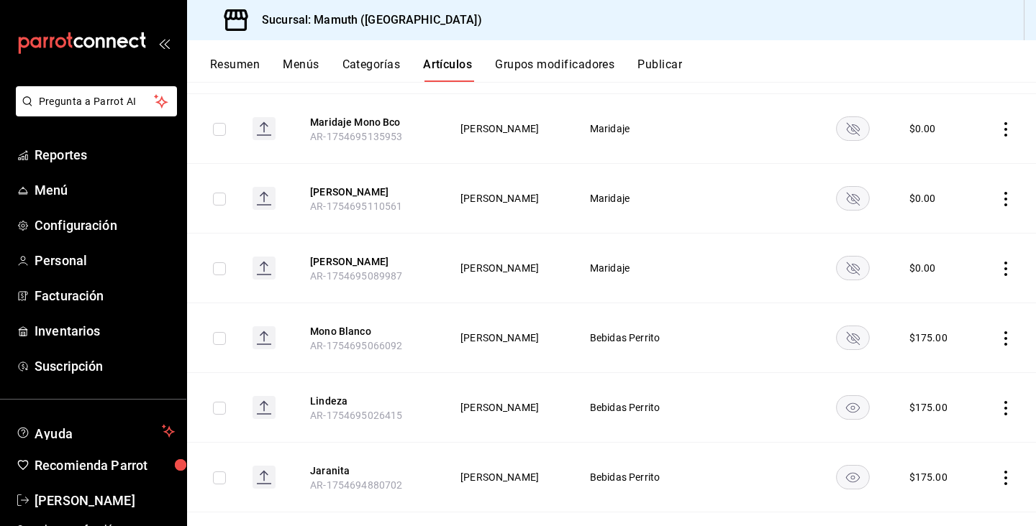
scroll to position [264, 0]
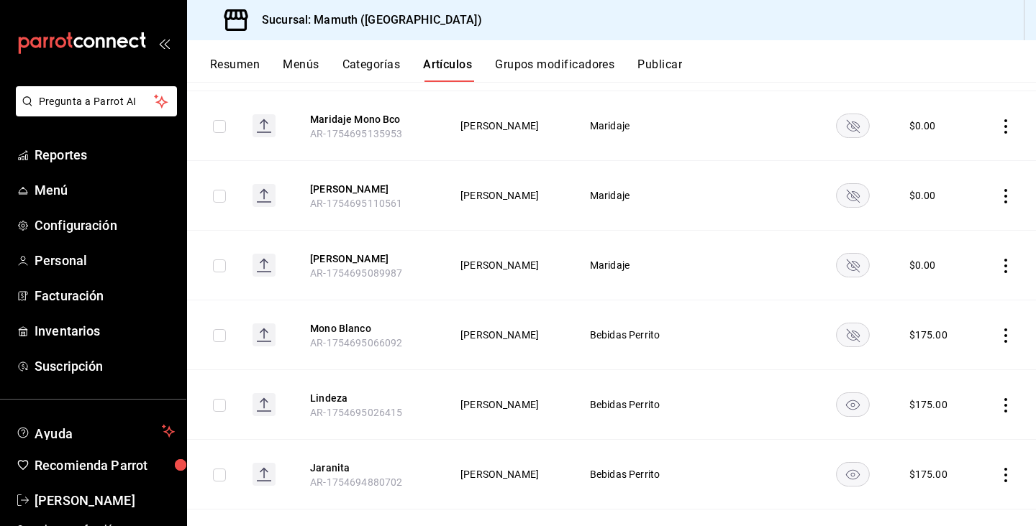
click at [848, 410] on rect "availability-product" at bounding box center [852, 405] width 33 height 24
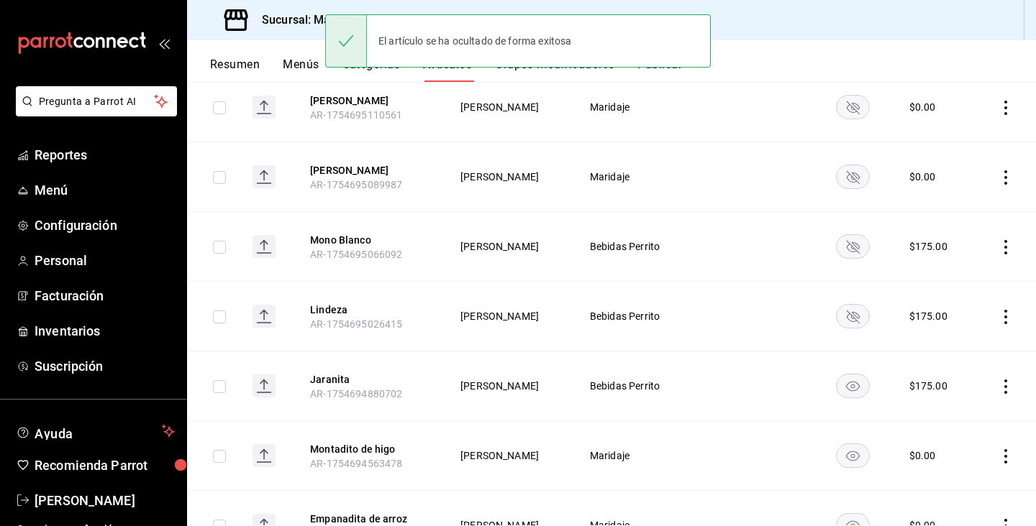
scroll to position [355, 0]
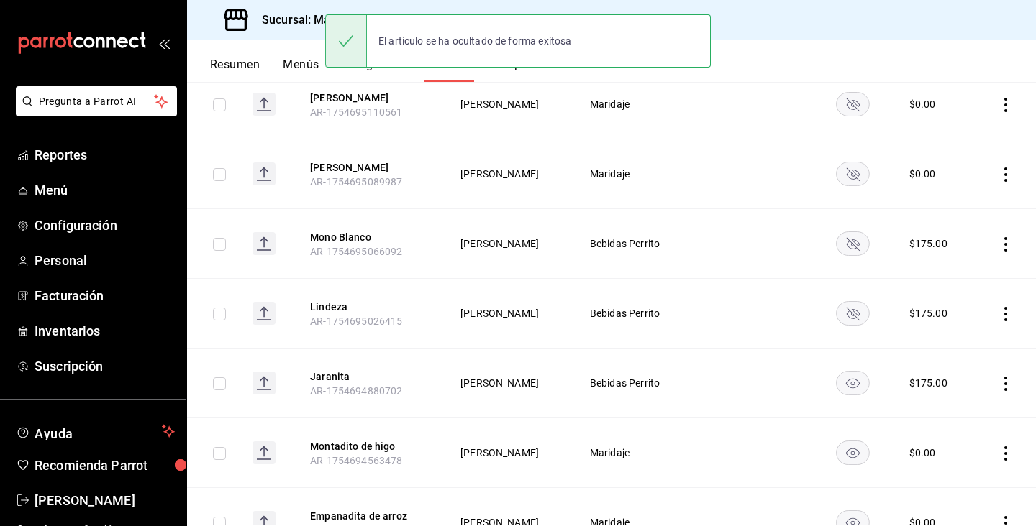
click at [851, 453] on rect "availability-product" at bounding box center [852, 453] width 33 height 24
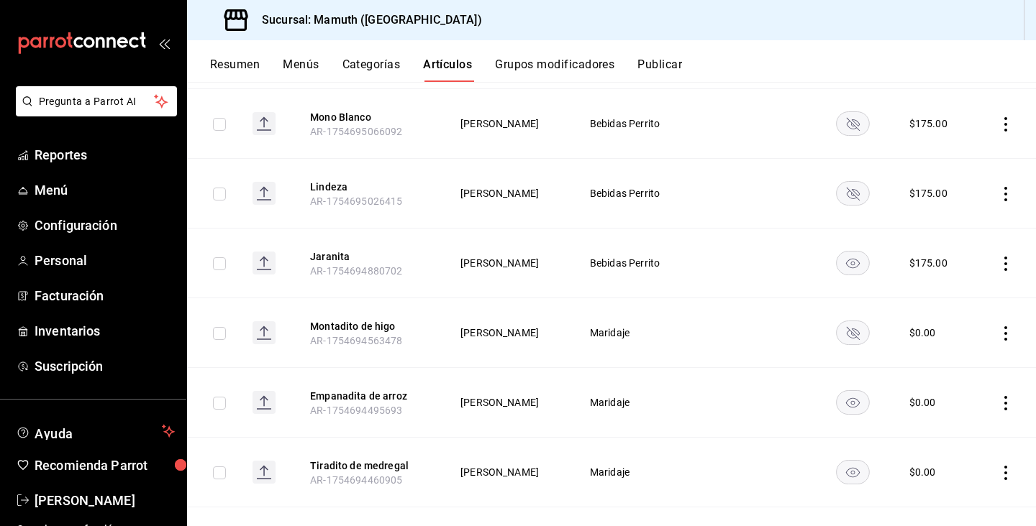
scroll to position [476, 0]
click at [862, 403] on rect "availability-product" at bounding box center [852, 402] width 33 height 24
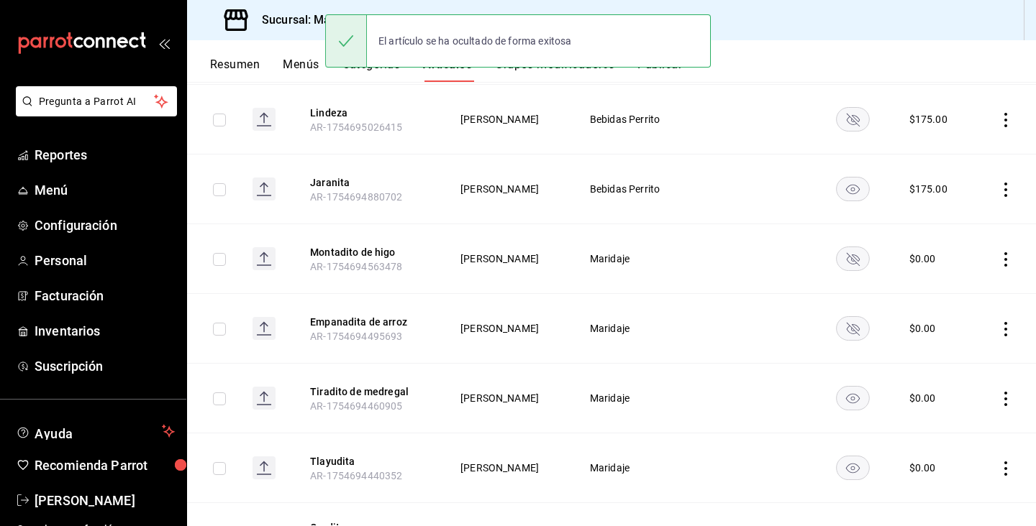
scroll to position [551, 0]
click at [847, 398] on rect "availability-product" at bounding box center [852, 397] width 33 height 24
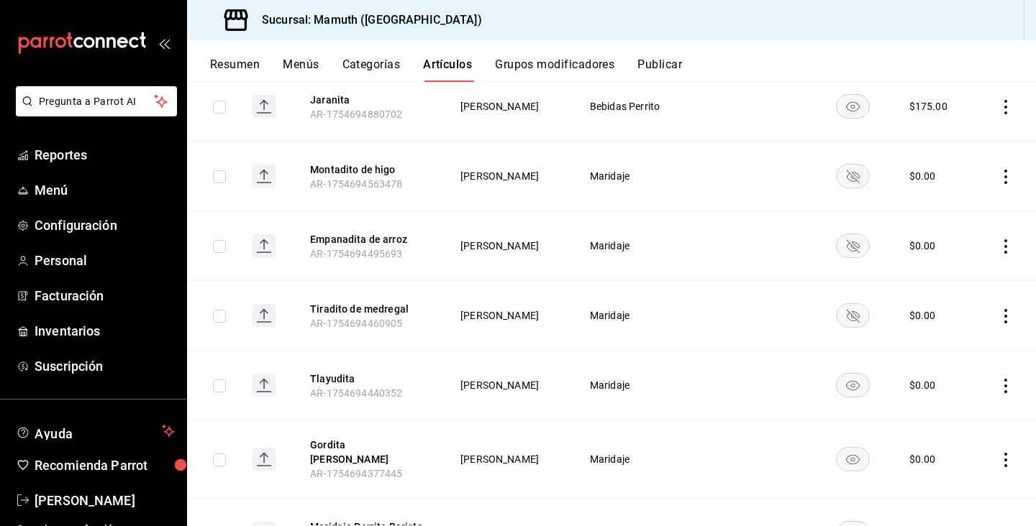
scroll to position [636, 0]
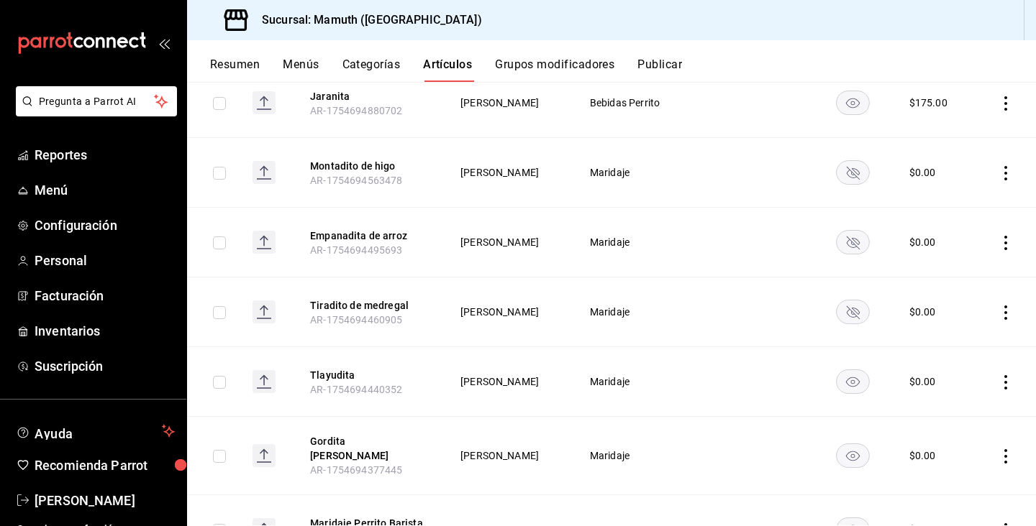
click at [857, 378] on rect "availability-product" at bounding box center [852, 382] width 33 height 24
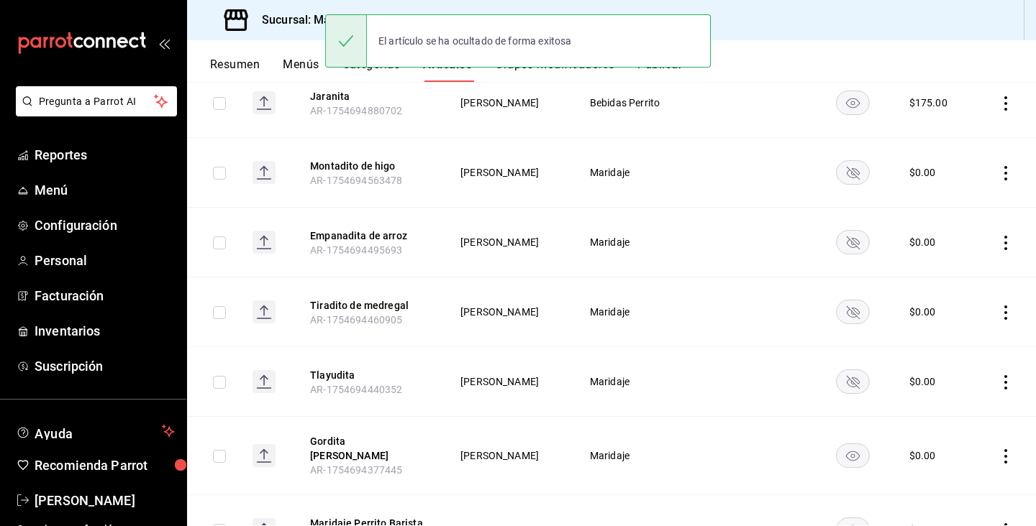
click at [846, 456] on rect "availability-product" at bounding box center [852, 456] width 33 height 24
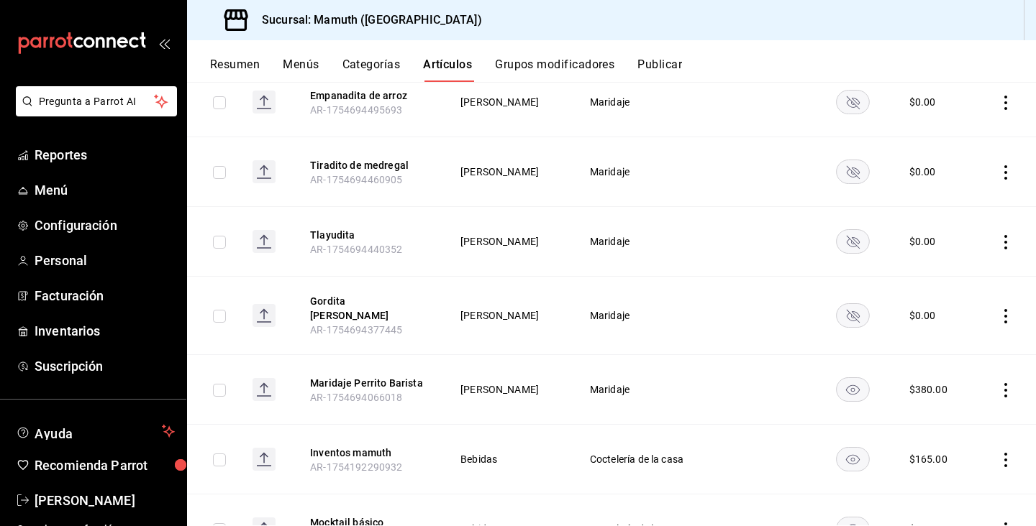
scroll to position [782, 0]
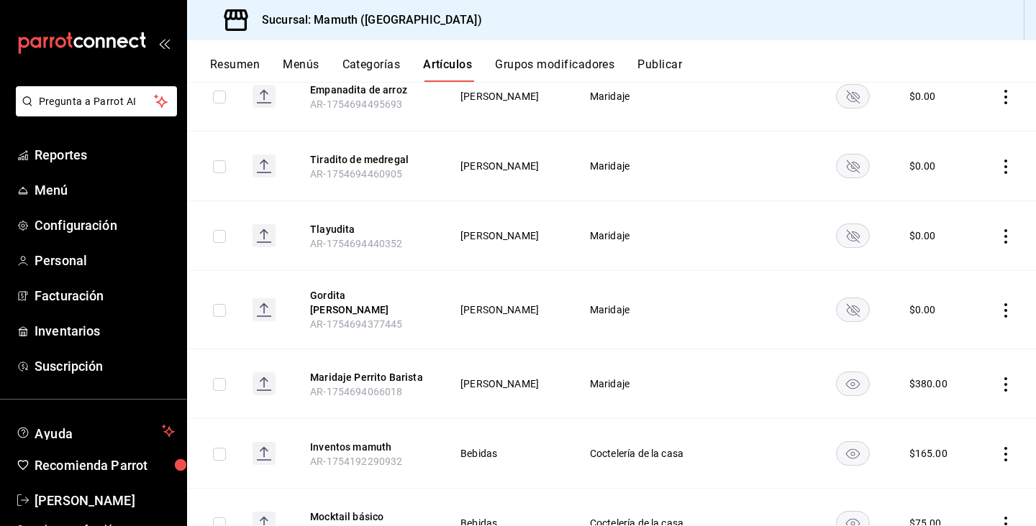
click at [844, 378] on rect "availability-product" at bounding box center [852, 385] width 33 height 24
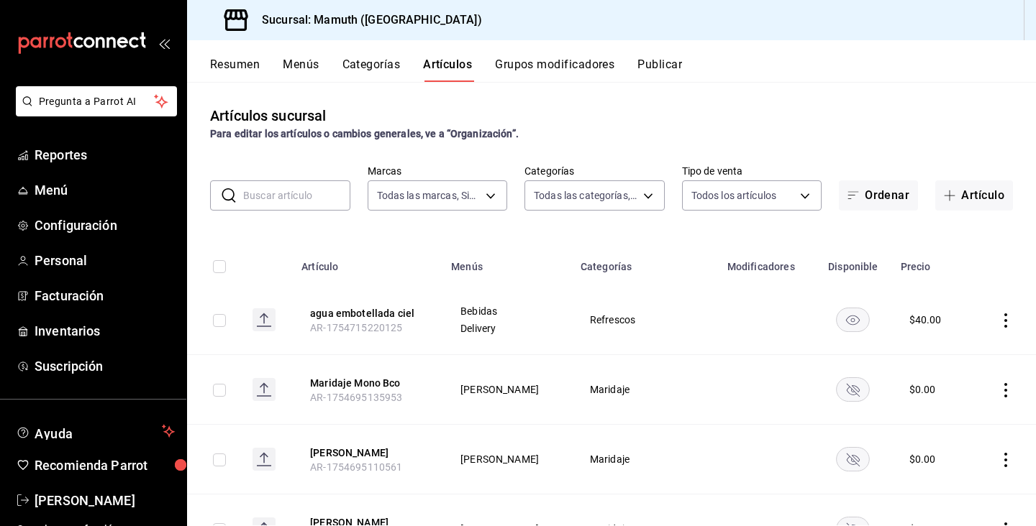
scroll to position [0, 0]
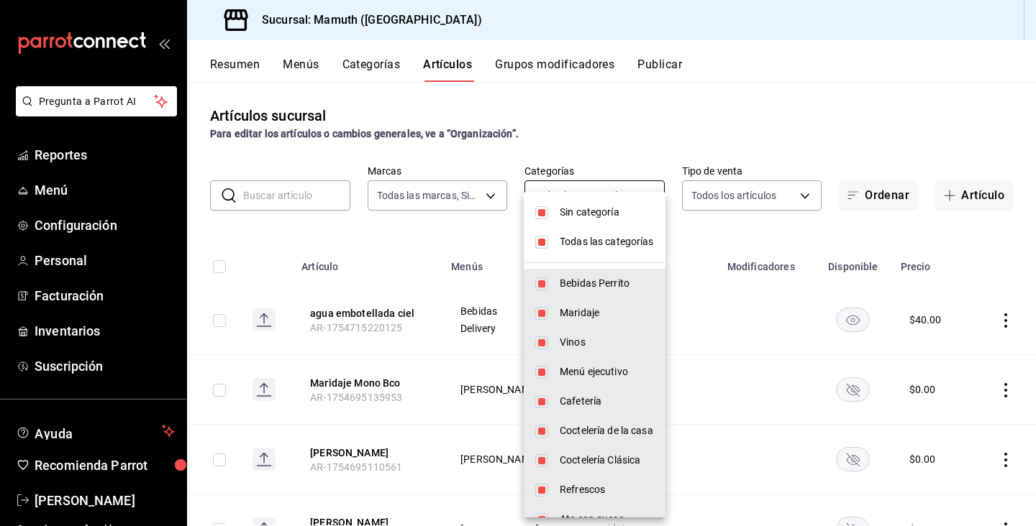
click at [613, 193] on body "Pregunta a Parrot AI Reportes Menú Configuración Personal Facturación Inventari…" at bounding box center [518, 263] width 1036 height 526
click at [542, 288] on input "checkbox" at bounding box center [541, 284] width 13 height 13
checkbox input "false"
type input "6188b655-2fbe-4380-bdec-5546ff496334,a5710b67-723c-4554-b722-f5b06a8204a4,d1485…"
checkbox input "false"
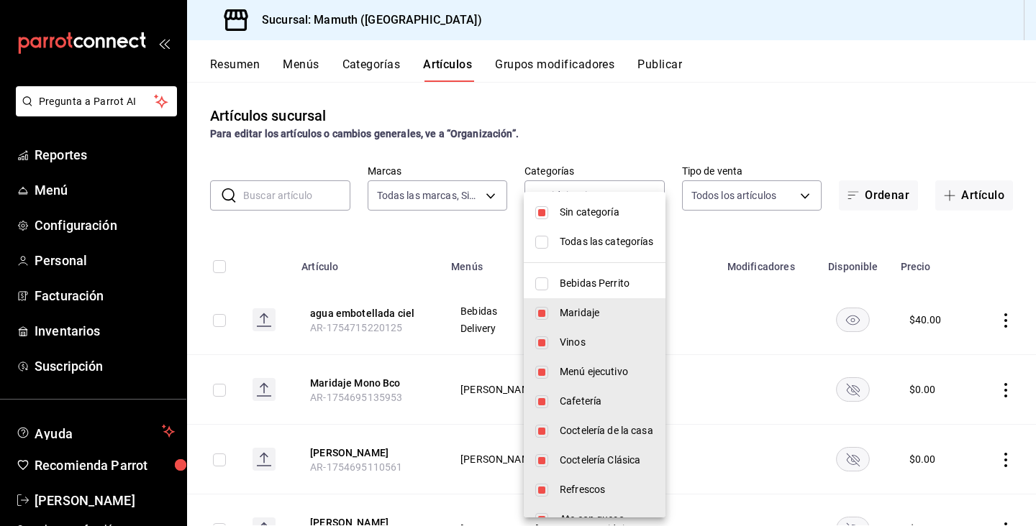
click at [543, 312] on input "checkbox" at bounding box center [541, 313] width 13 height 13
checkbox input "false"
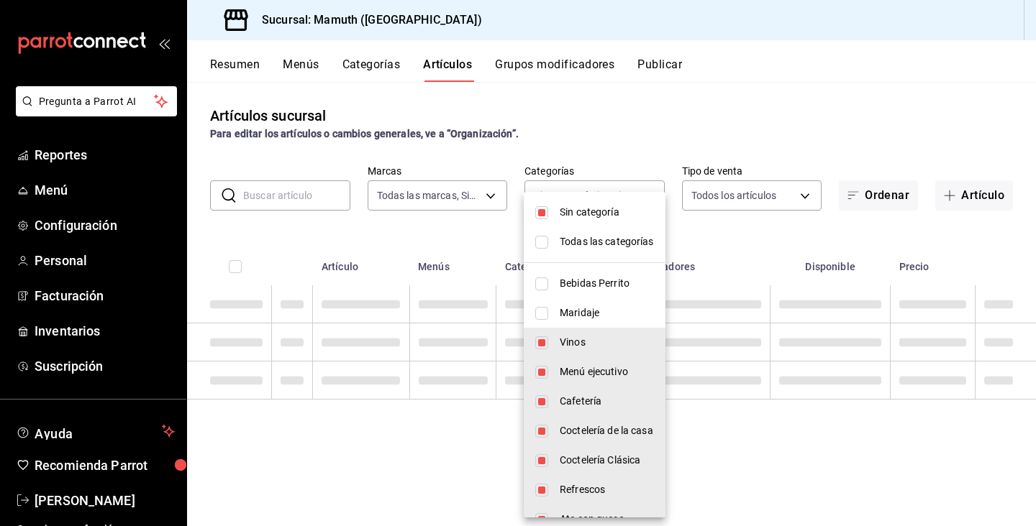
type input "a5710b67-723c-4554-b722-f5b06a8204a4,d14853c3-cba7-41b9-a1ca-439b22839625,4bfc4…"
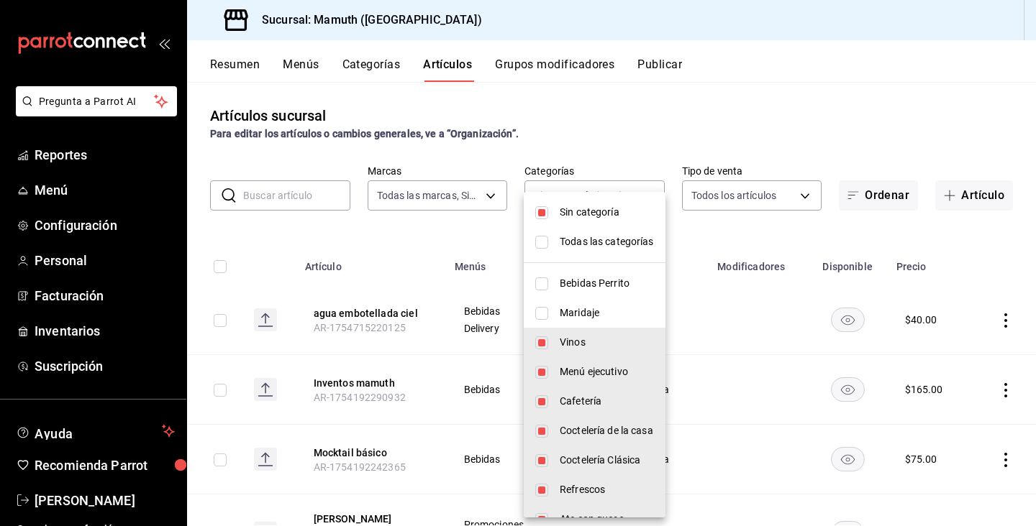
click at [543, 342] on input "checkbox" at bounding box center [541, 343] width 13 height 13
checkbox input "false"
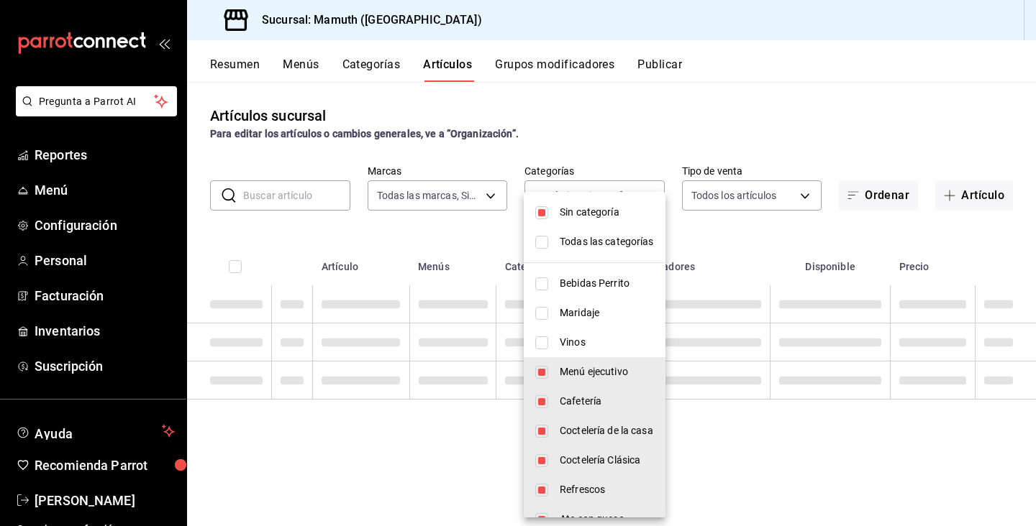
type input "d14853c3-cba7-41b9-a1ca-439b22839625,4bfc4f33-c169-49c7-aef4-31334ecb0b6d,6feed…"
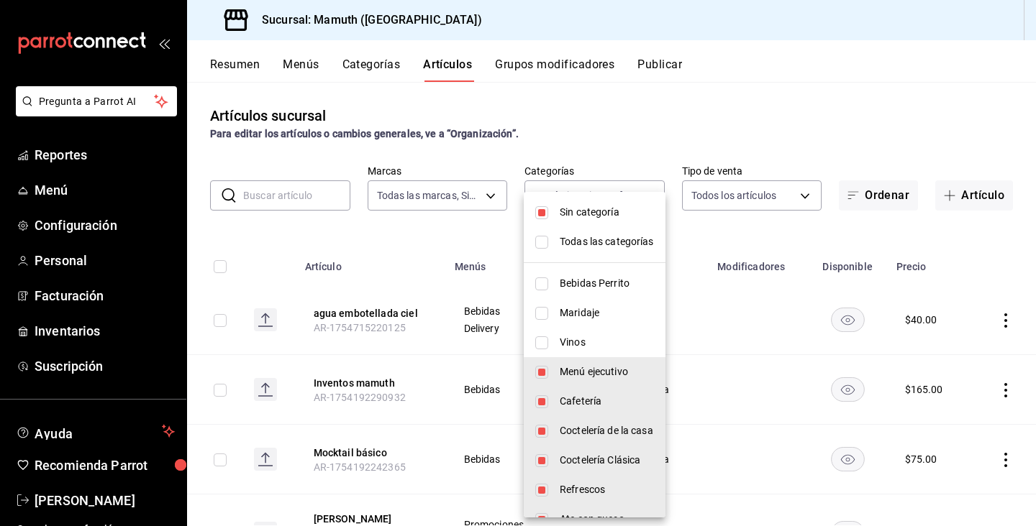
click at [544, 374] on input "checkbox" at bounding box center [541, 372] width 13 height 13
checkbox input "false"
type input "4bfc4f33-c169-49c7-aef4-31334ecb0b6d,6feed4a9-6fd7-44e3-8ded-2909a514578c,c198d…"
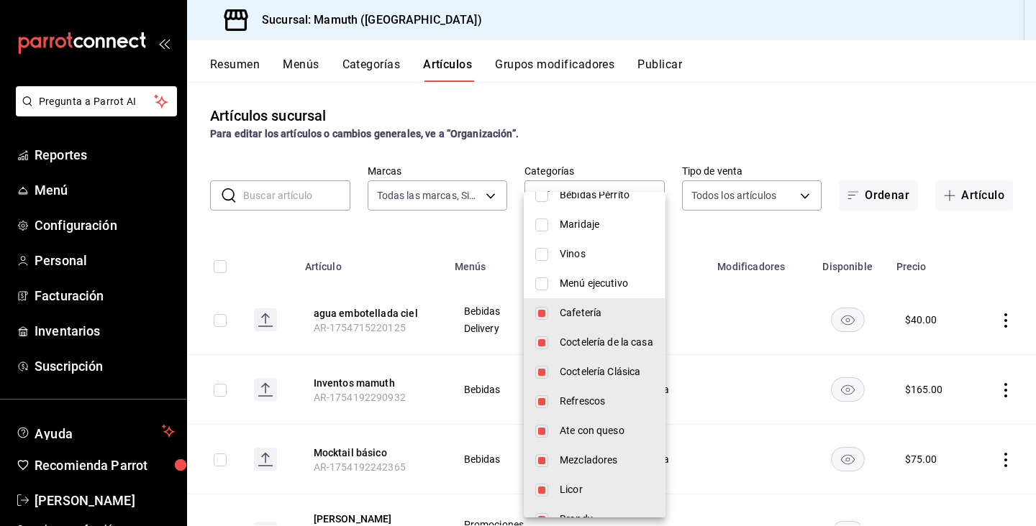
scroll to position [91, 0]
click at [541, 340] on input "checkbox" at bounding box center [541, 340] width 13 height 13
checkbox input "false"
type input "4bfc4f33-c169-49c7-aef4-31334ecb0b6d,c198d26b-35f9-43c1-b74e-ffac4e3f2eed,df1b8…"
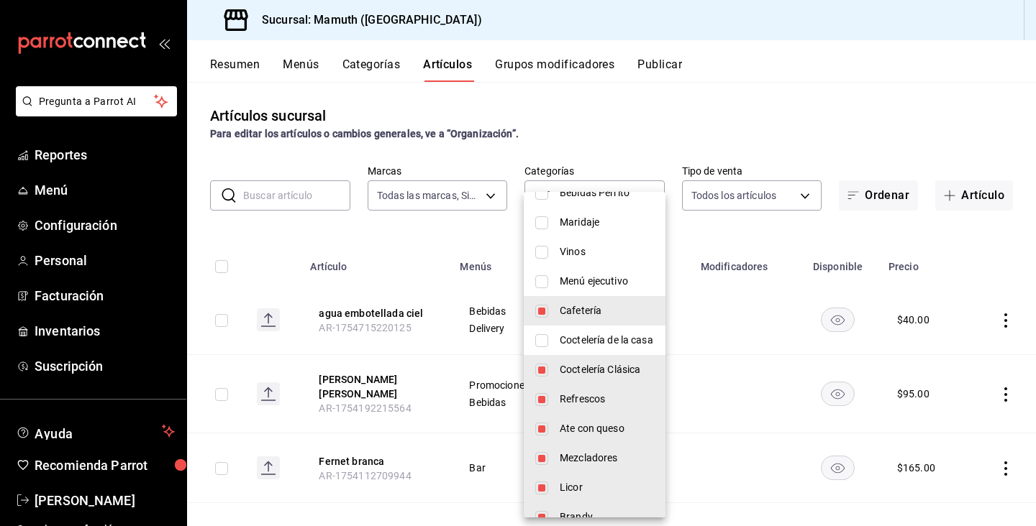
click at [542, 309] on input "checkbox" at bounding box center [541, 311] width 13 height 13
checkbox input "false"
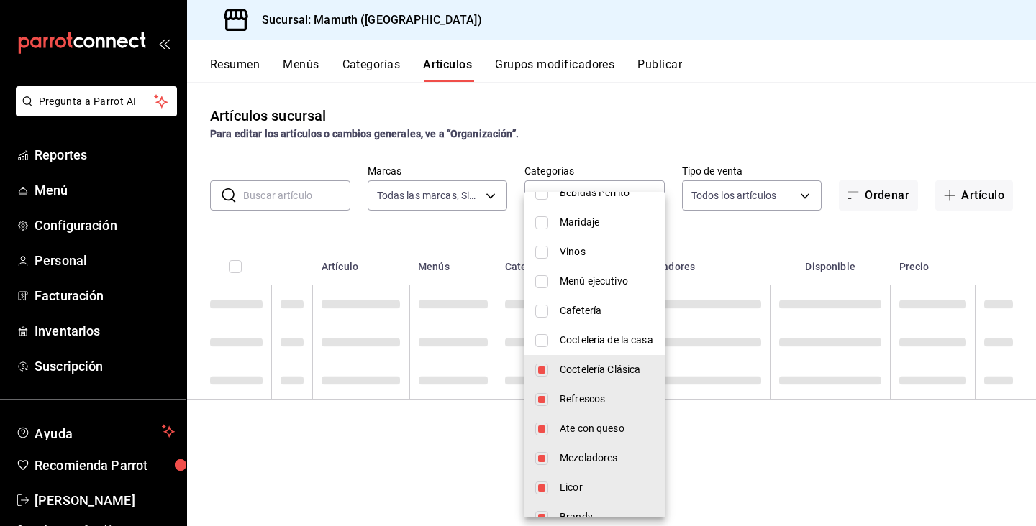
type input "c198d26b-35f9-43c1-b74e-ffac4e3f2eed,df1b866e-56c0-4d20-a0b4-99e9b48b4c33,eb7ff…"
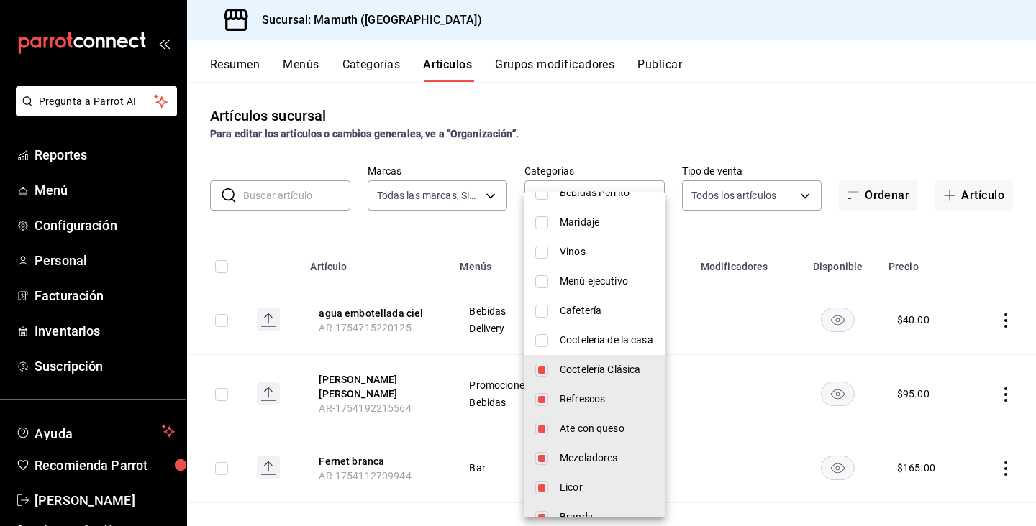
click at [543, 364] on input "checkbox" at bounding box center [541, 370] width 13 height 13
checkbox input "false"
click at [543, 392] on li "Refrescos" at bounding box center [595, 399] width 142 height 29
type input "eb7ffc99-b3e1-4f7a-8452-adb076a02b52,56569c93-1a8d-43fa-af08-9795b5ecfb95,ddedb…"
checkbox input "false"
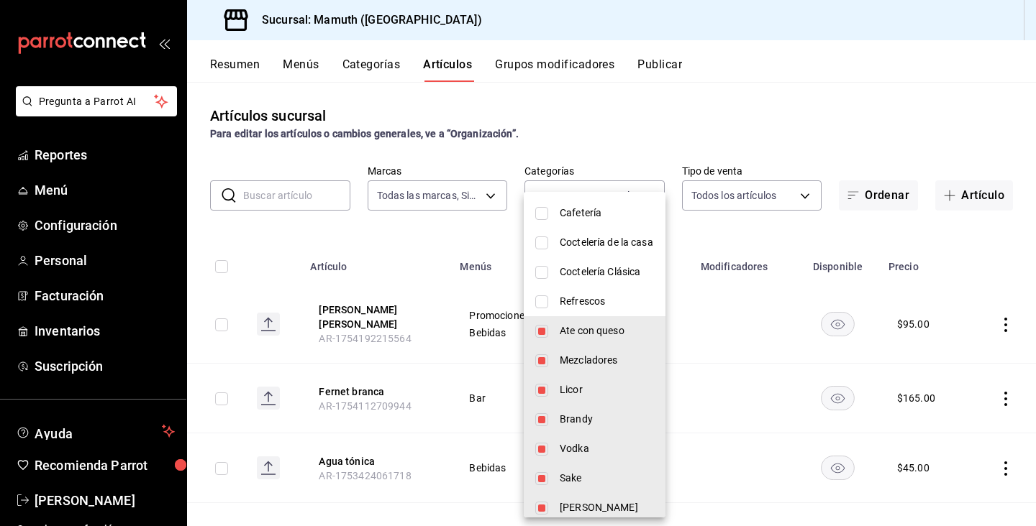
scroll to position [190, 0]
click at [546, 362] on input "checkbox" at bounding box center [541, 359] width 13 height 13
checkbox input "false"
type input "eb7ffc99-b3e1-4f7a-8452-adb076a02b52,ddedb81b-9de2-459a-b9eb-bcb0d57c3795,79953…"
click at [544, 385] on input "checkbox" at bounding box center [541, 389] width 13 height 13
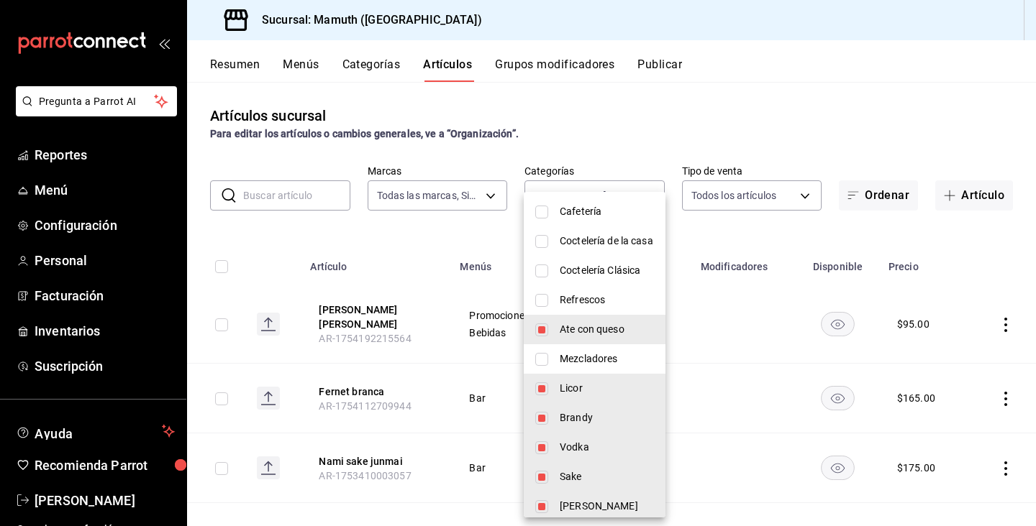
checkbox input "false"
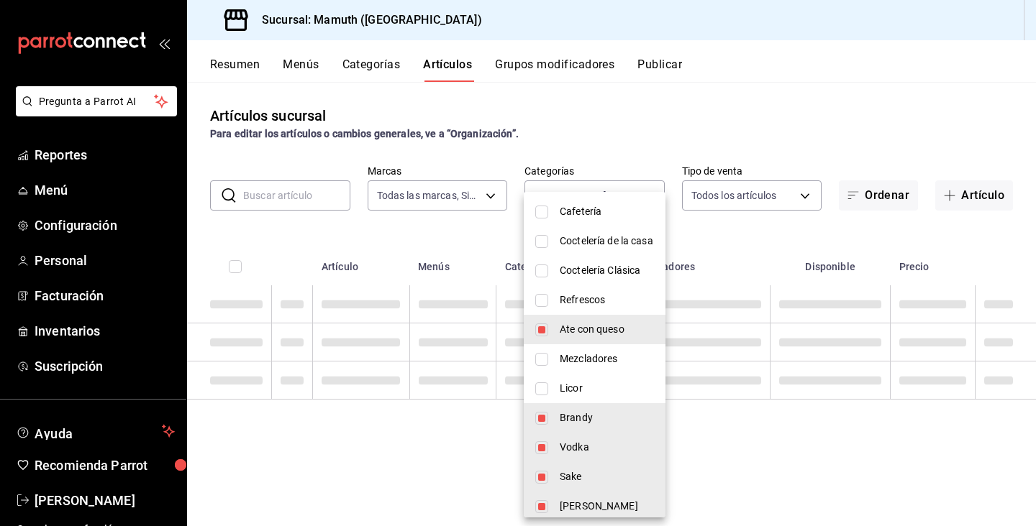
type input "eb7ffc99-b3e1-4f7a-8452-adb076a02b52,79953893-8269-4f1c-a557-10c5ce52e727,bcd91…"
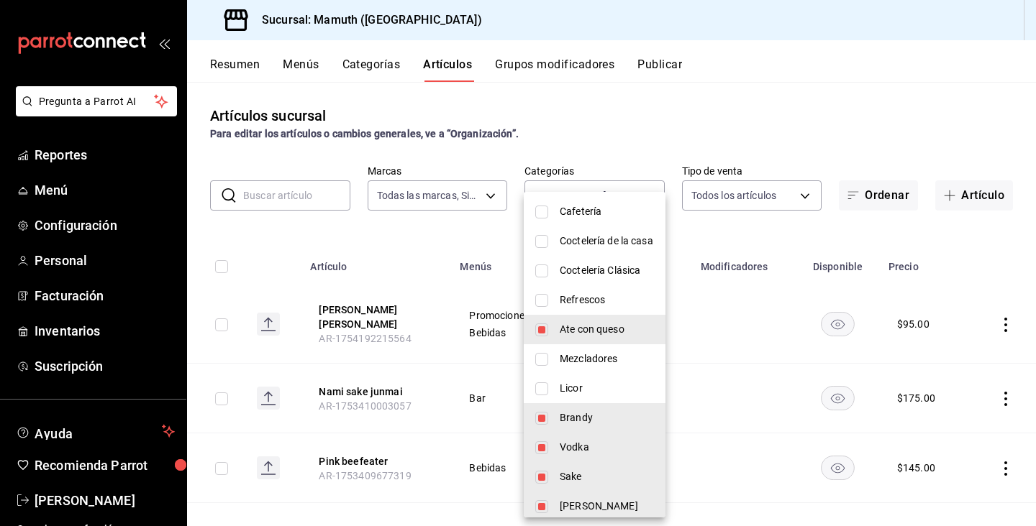
click at [543, 415] on input "checkbox" at bounding box center [541, 418] width 13 height 13
checkbox input "false"
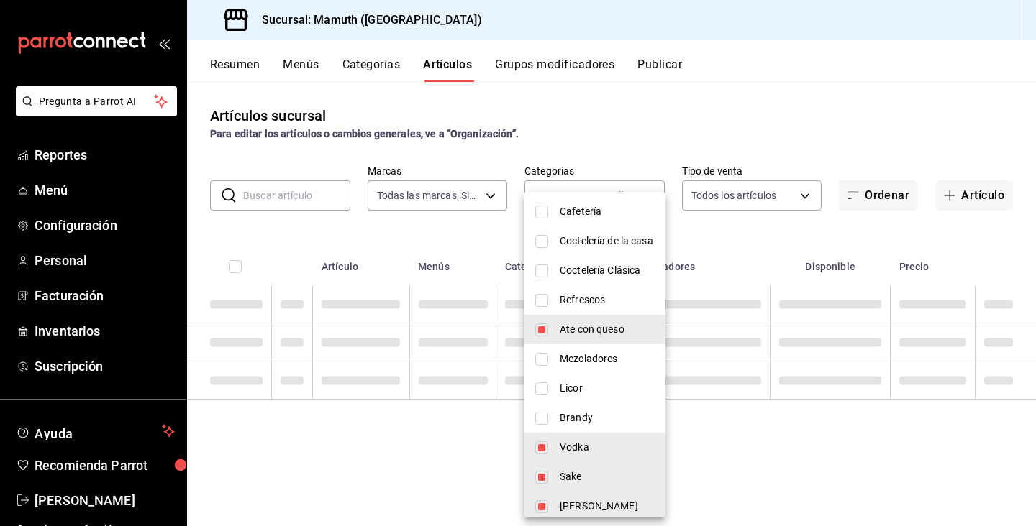
type input "eb7ffc99-b3e1-4f7a-8452-adb076a02b52,bcd91499-ab8a-4a9e-b71f-aa4a4e1a6bf6,09472…"
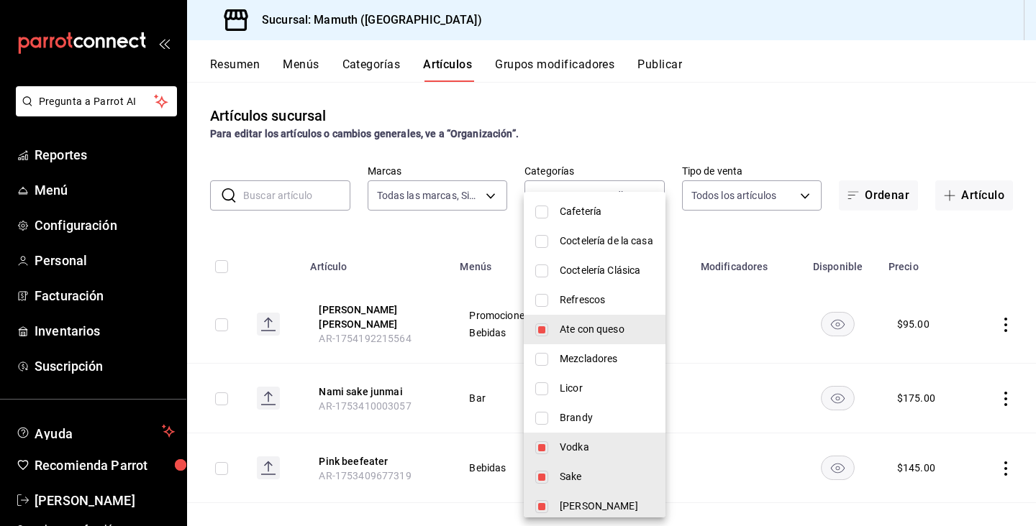
scroll to position [311, 0]
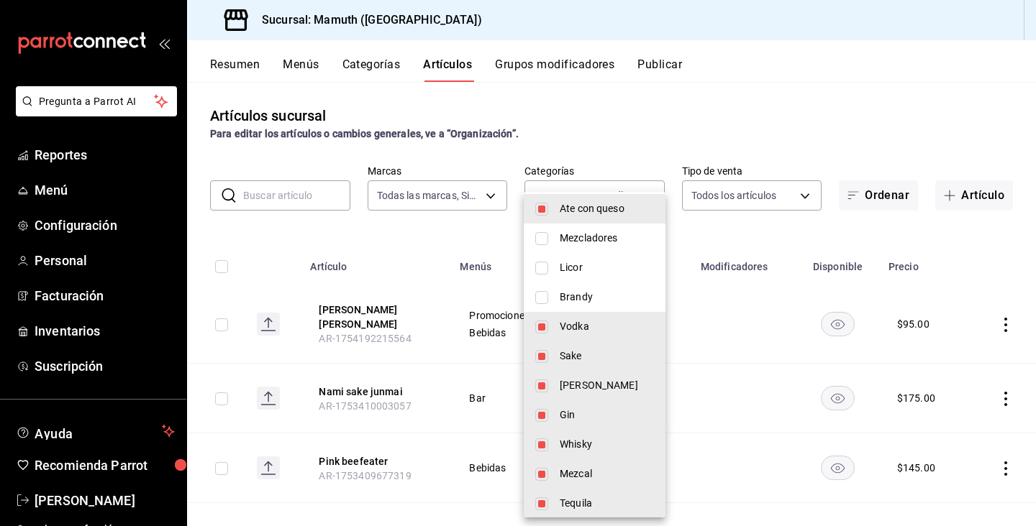
click at [544, 330] on input "checkbox" at bounding box center [541, 327] width 13 height 13
checkbox input "false"
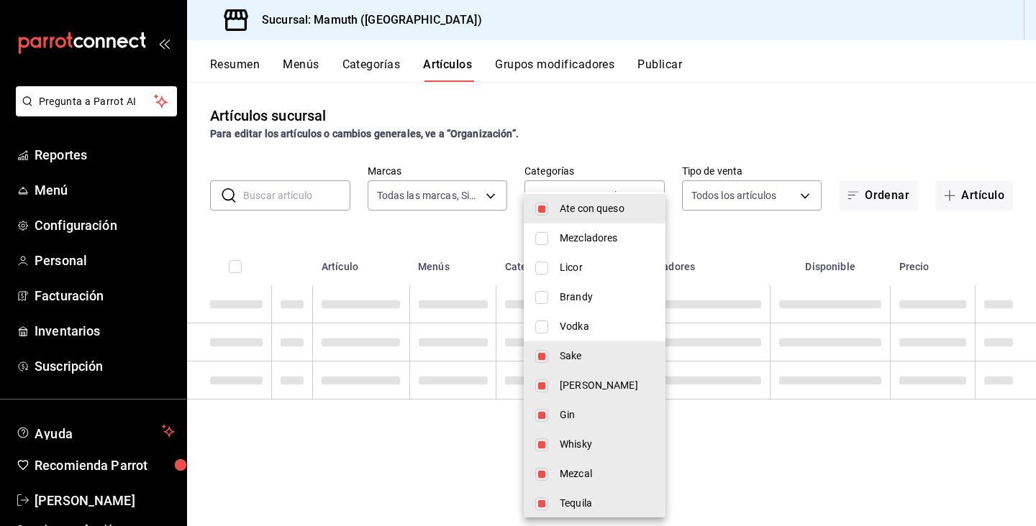
type input "eb7ffc99-b3e1-4f7a-8452-adb076a02b52,094728fe-e2f9-4324-afe2-98fe8f677071,21d1d…"
click at [544, 352] on input "checkbox" at bounding box center [541, 356] width 13 height 13
checkbox input "false"
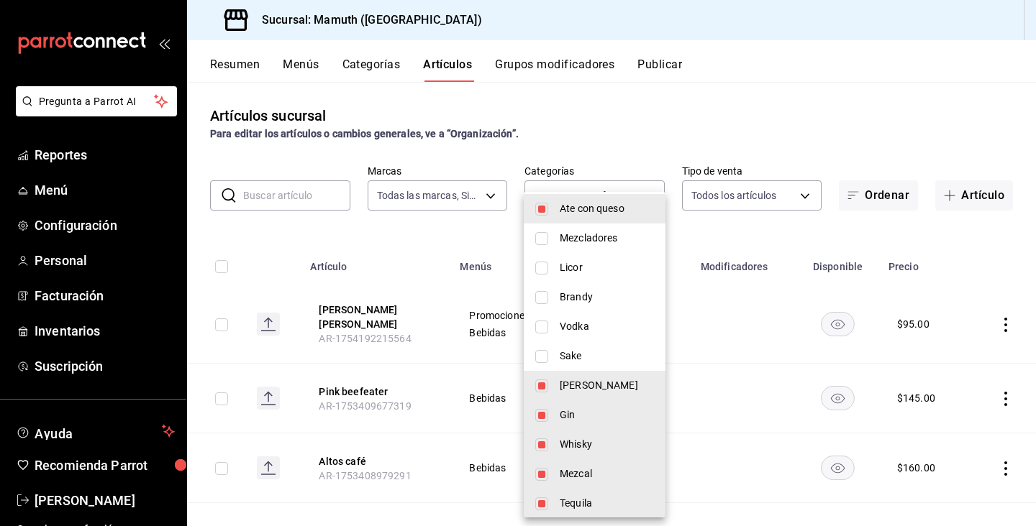
click at [542, 373] on li "[PERSON_NAME]" at bounding box center [595, 385] width 142 height 29
type input "eb7ffc99-b3e1-4f7a-8452-adb076a02b52,5afba447-81a7-45db-b7f7-0b4e3ddf07e8,09183…"
checkbox input "false"
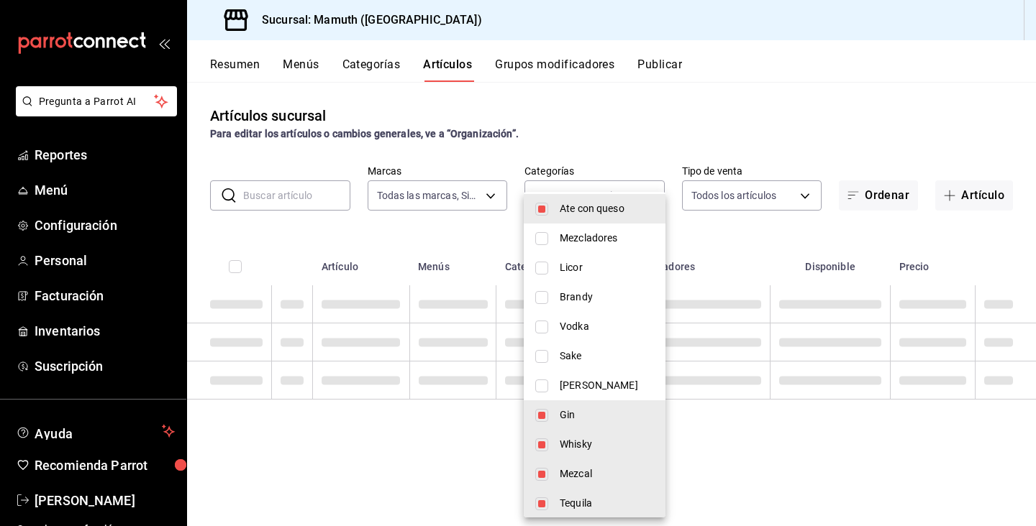
click at [534, 432] on li "Whisky" at bounding box center [595, 444] width 142 height 29
type input "eb7ffc99-b3e1-4f7a-8452-adb076a02b52,5afba447-81a7-45db-b7f7-0b4e3ddf07e8,0aefa…"
checkbox input "false"
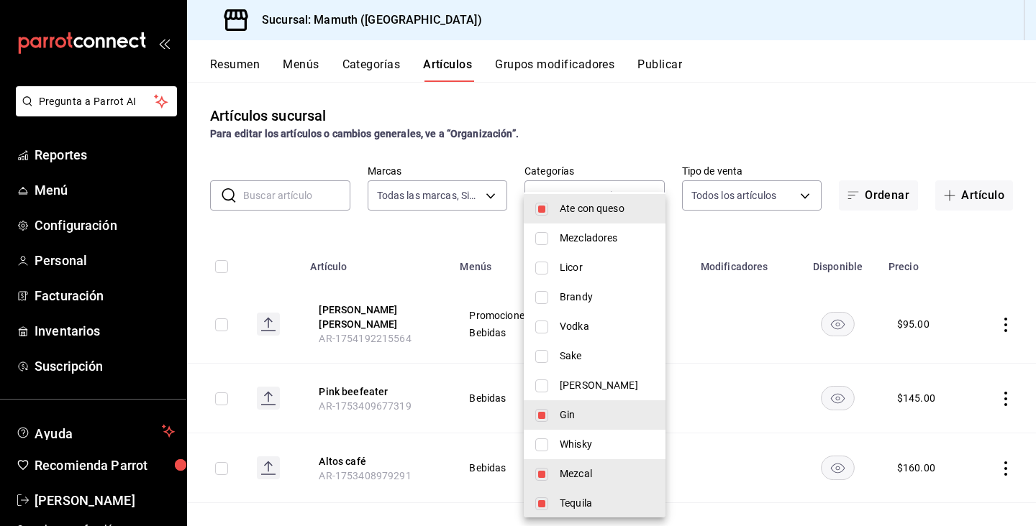
click at [543, 414] on input "checkbox" at bounding box center [541, 415] width 13 height 13
checkbox input "false"
type input "eb7ffc99-b3e1-4f7a-8452-adb076a02b52,0aefa200-9219-4352-b879-6351d4d2d8fe,17551…"
click at [543, 471] on input "checkbox" at bounding box center [541, 474] width 13 height 13
checkbox input "false"
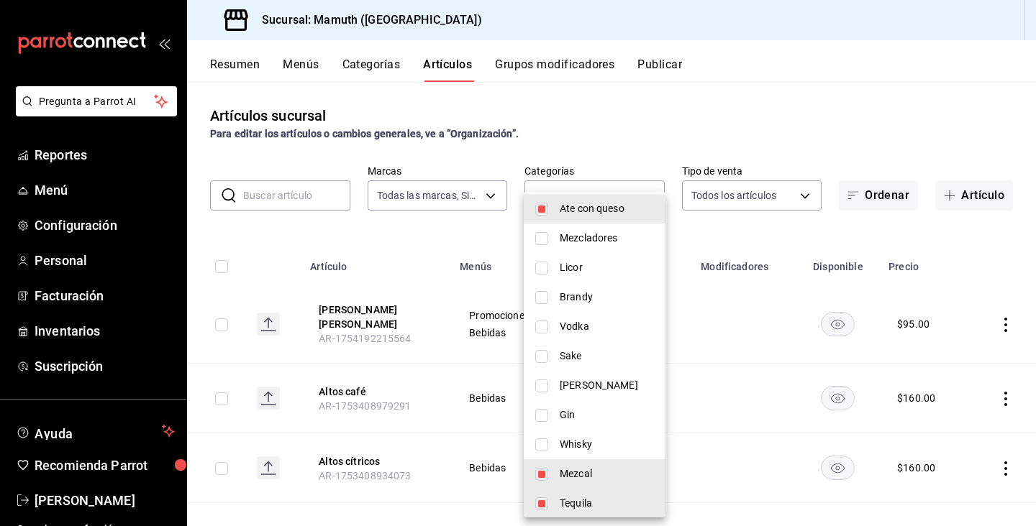
type input "eb7ffc99-b3e1-4f7a-8452-adb076a02b52,17551f80-3e9a-4296-8a0f-24870d73b9da,2da1f…"
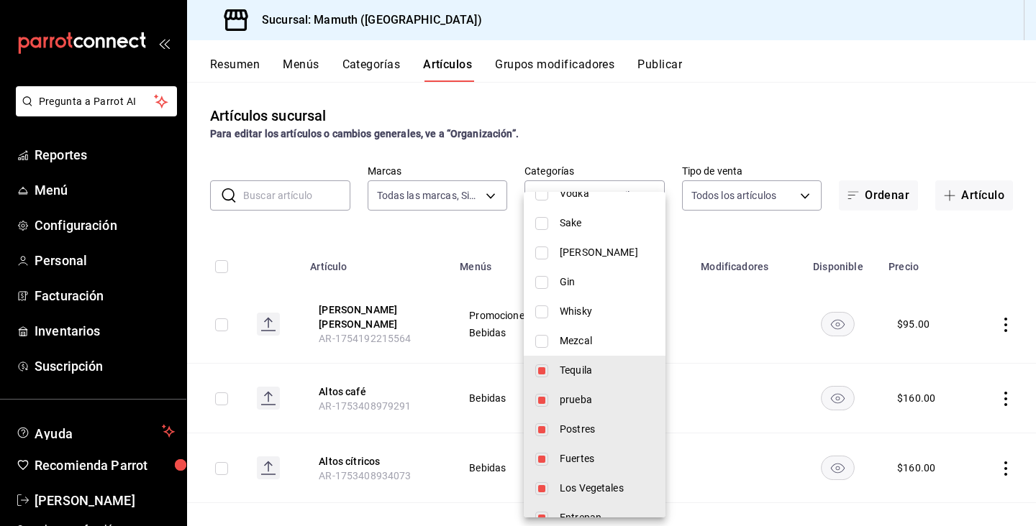
scroll to position [445, 0]
click at [543, 368] on input "checkbox" at bounding box center [541, 369] width 13 height 13
checkbox input "false"
type input "eb7ffc99-b3e1-4f7a-8452-adb076a02b52,2da1fa67-1e2c-4c64-92ce-d6bfc79e9fbb,4391b…"
click at [546, 398] on input "checkbox" at bounding box center [541, 399] width 13 height 13
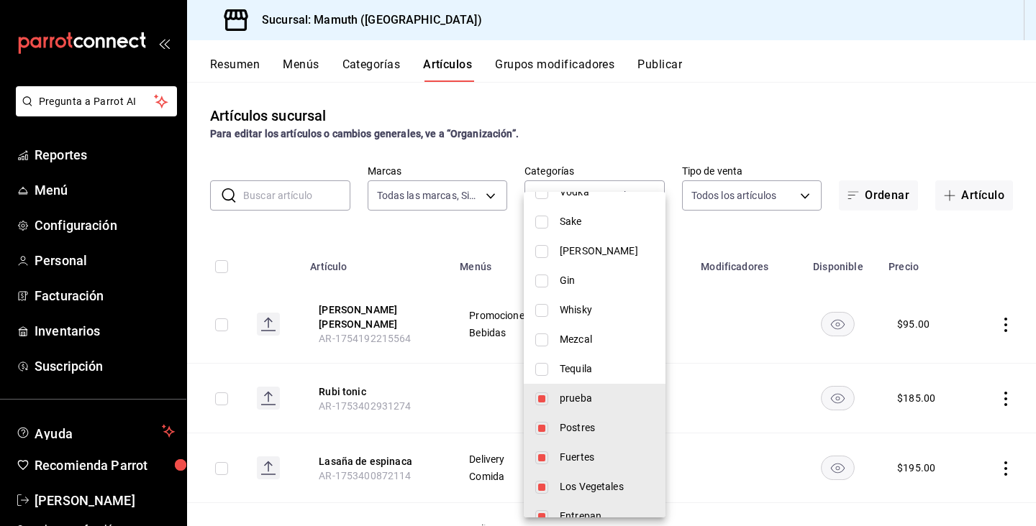
checkbox input "false"
type input "eb7ffc99-b3e1-4f7a-8452-adb076a02b52,4391b93a-1b95-4cdb-8f01-33579d1b98cc,81865…"
click at [546, 398] on input "checkbox" at bounding box center [541, 399] width 13 height 13
checkbox input "true"
type input "eb7ffc99-b3e1-4f7a-8452-adb076a02b52,4391b93a-1b95-4cdb-8f01-33579d1b98cc,81865…"
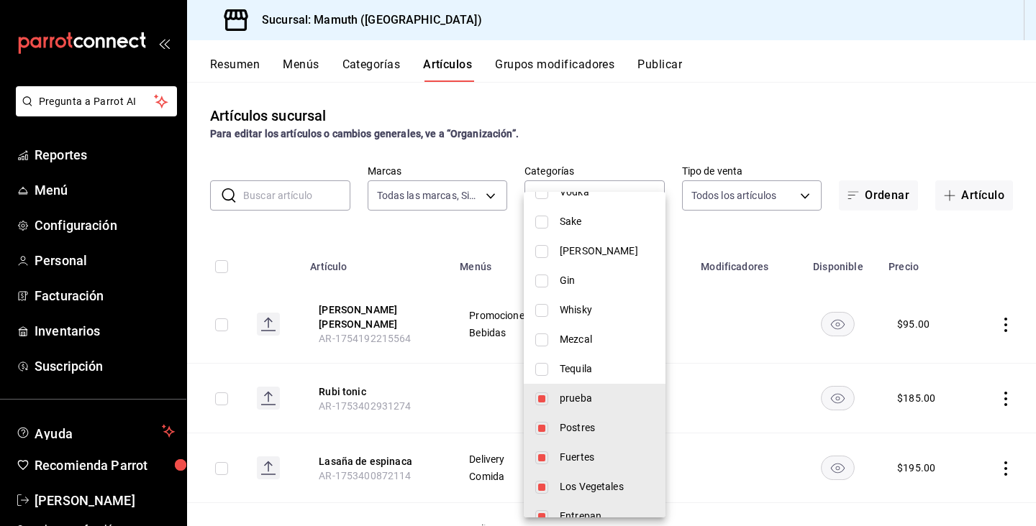
click at [546, 398] on input "checkbox" at bounding box center [541, 399] width 13 height 13
checkbox input "false"
type input "eb7ffc99-b3e1-4f7a-8452-adb076a02b52,4391b93a-1b95-4cdb-8f01-33579d1b98cc,81865…"
click at [543, 431] on input "checkbox" at bounding box center [541, 428] width 13 height 13
checkbox input "false"
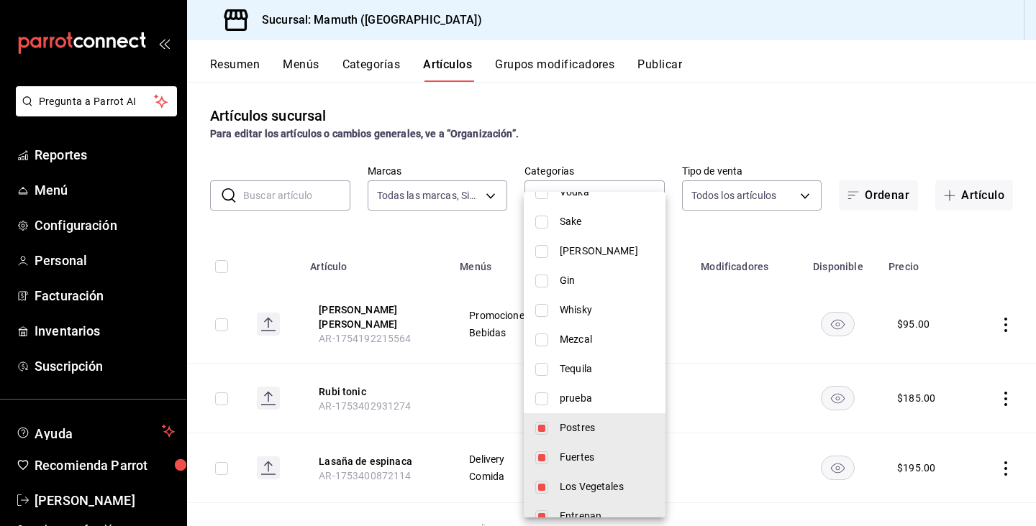
type input "eb7ffc99-b3e1-4f7a-8452-adb076a02b52,81865aa4-b012-4894-915c-bc024780e509,ceff4…"
click at [543, 431] on input "checkbox" at bounding box center [541, 428] width 13 height 13
checkbox input "true"
type input "eb7ffc99-b3e1-4f7a-8452-adb076a02b52,81865aa4-b012-4894-915c-bc024780e509,ceff4…"
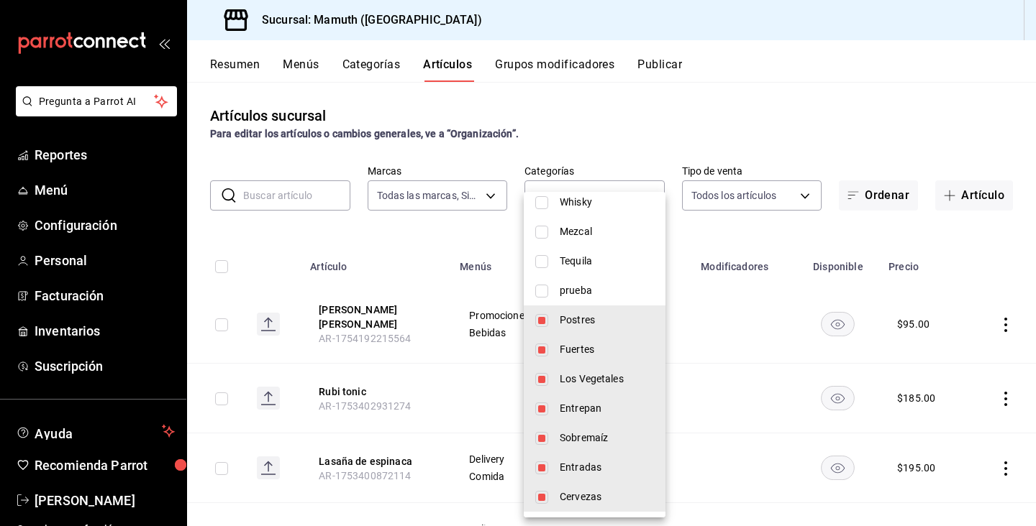
scroll to position [553, 0]
click at [538, 495] on input "checkbox" at bounding box center [541, 497] width 13 height 13
checkbox input "false"
type input "eb7ffc99-b3e1-4f7a-8452-adb076a02b52,81865aa4-b012-4894-915c-bc024780e509,ceff4…"
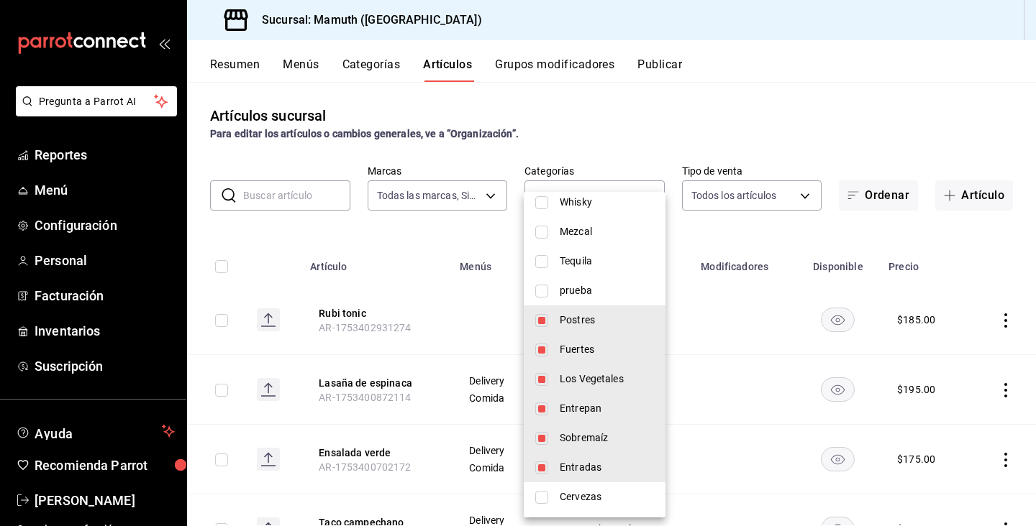
click at [747, 118] on div at bounding box center [518, 263] width 1036 height 526
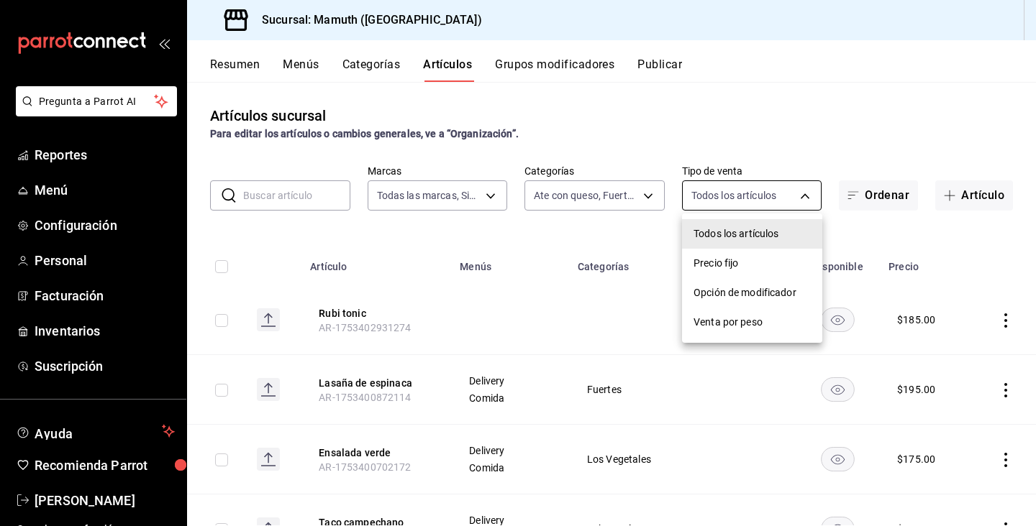
click at [772, 190] on body "Pregunta a Parrot AI Reportes Menú Configuración Personal Facturación Inventari…" at bounding box center [518, 263] width 1036 height 526
click at [803, 88] on div at bounding box center [518, 263] width 1036 height 526
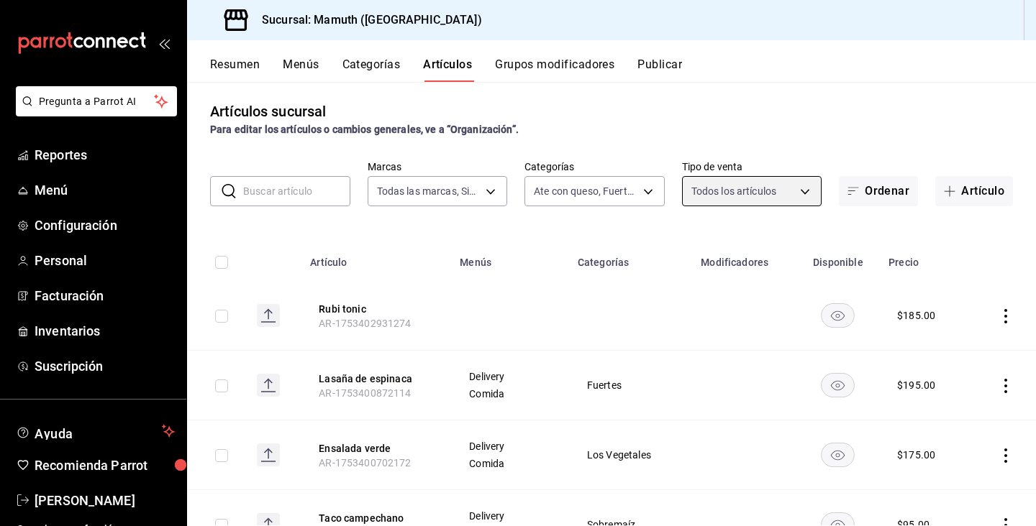
scroll to position [8, 0]
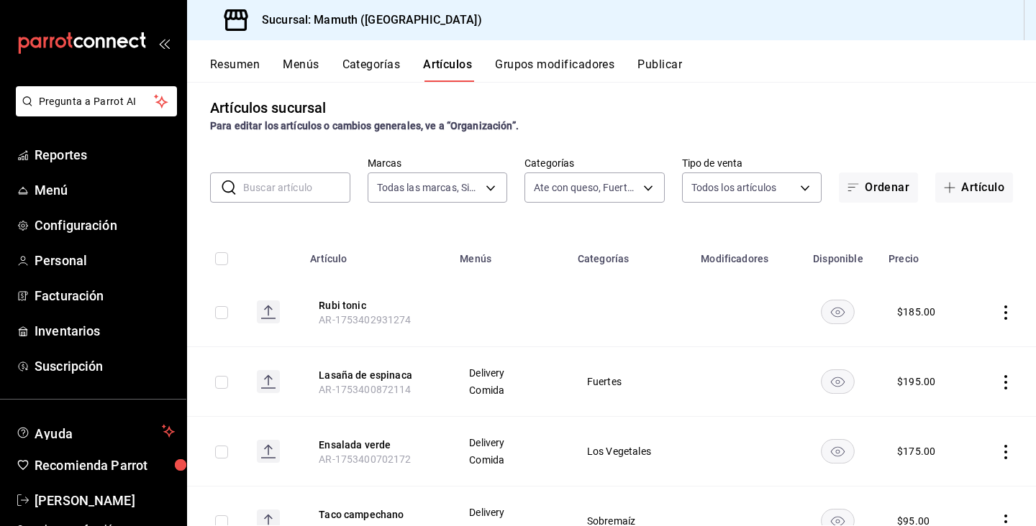
click at [1005, 319] on icon "actions" at bounding box center [1005, 313] width 3 height 14
click at [958, 351] on span "Editar" at bounding box center [962, 346] width 37 height 15
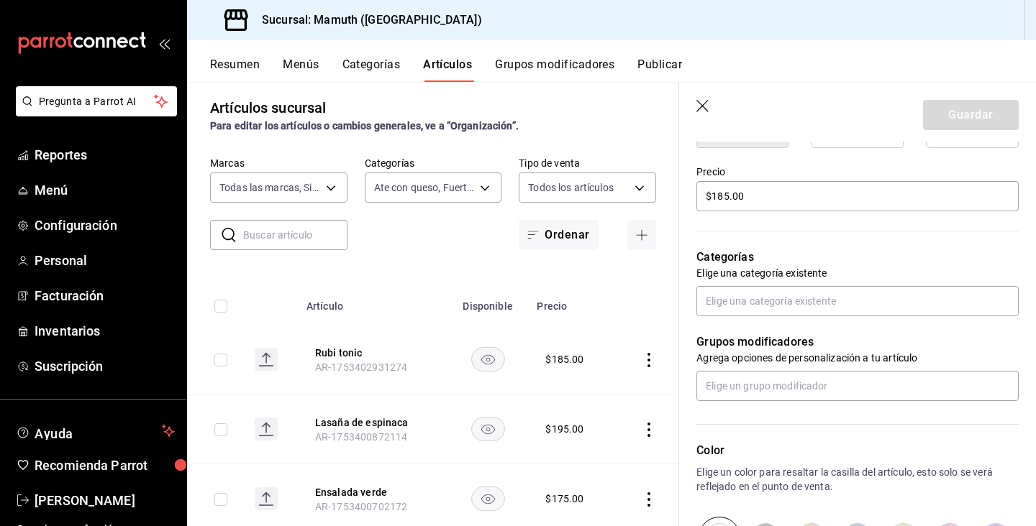
scroll to position [414, 0]
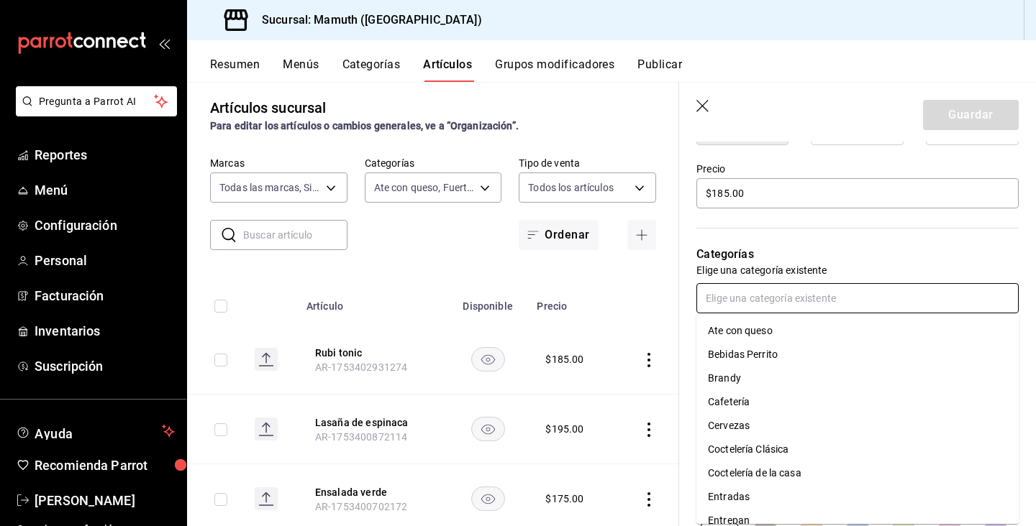
click at [914, 292] on input "text" at bounding box center [857, 298] width 322 height 30
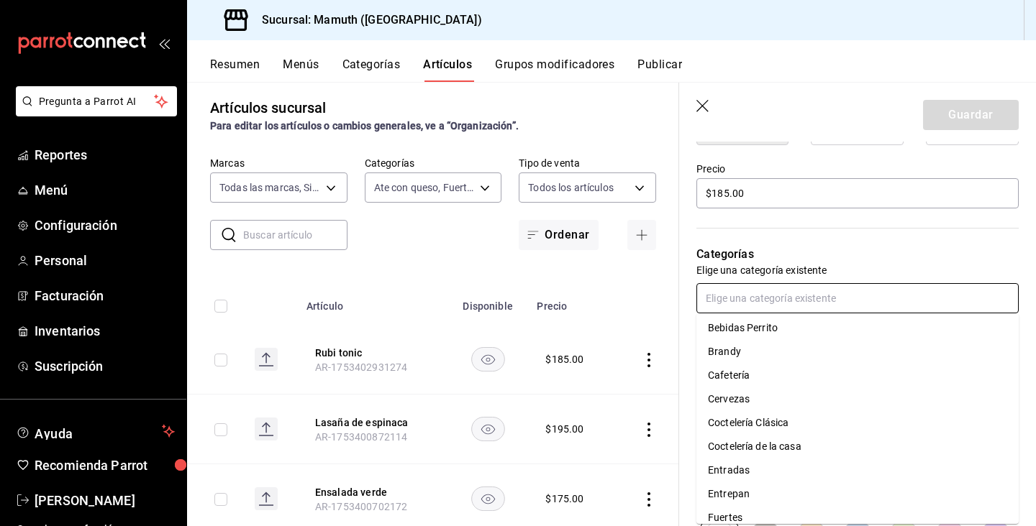
scroll to position [27, 0]
click at [785, 454] on li "Coctelería de la casa" at bounding box center [857, 446] width 322 height 24
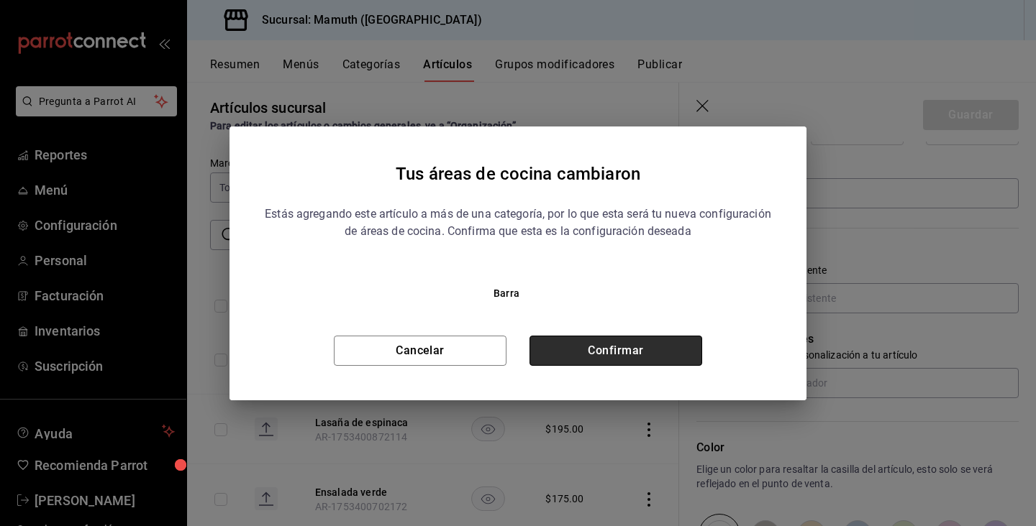
click at [621, 357] on button "Confirmar" at bounding box center [615, 351] width 173 height 30
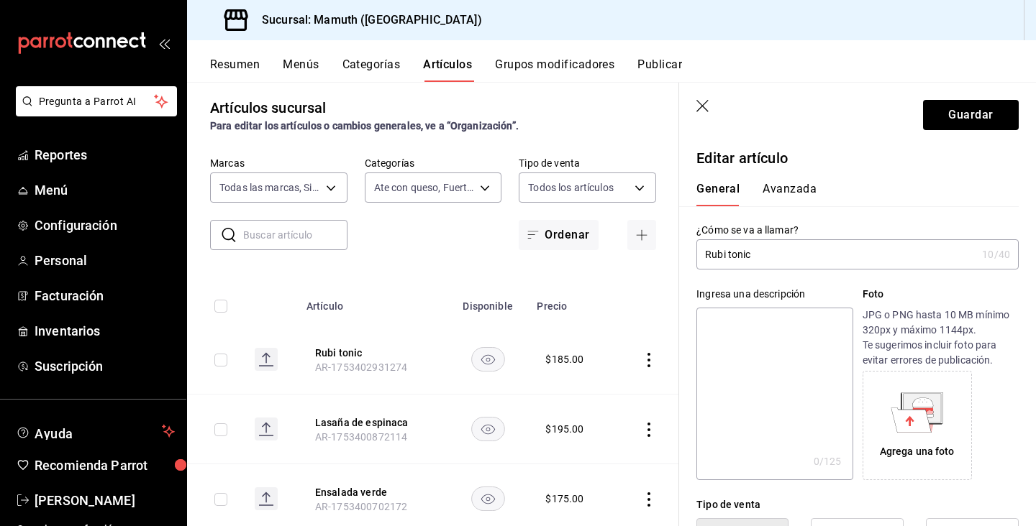
scroll to position [0, 0]
click at [966, 113] on button "Guardar" at bounding box center [971, 115] width 96 height 30
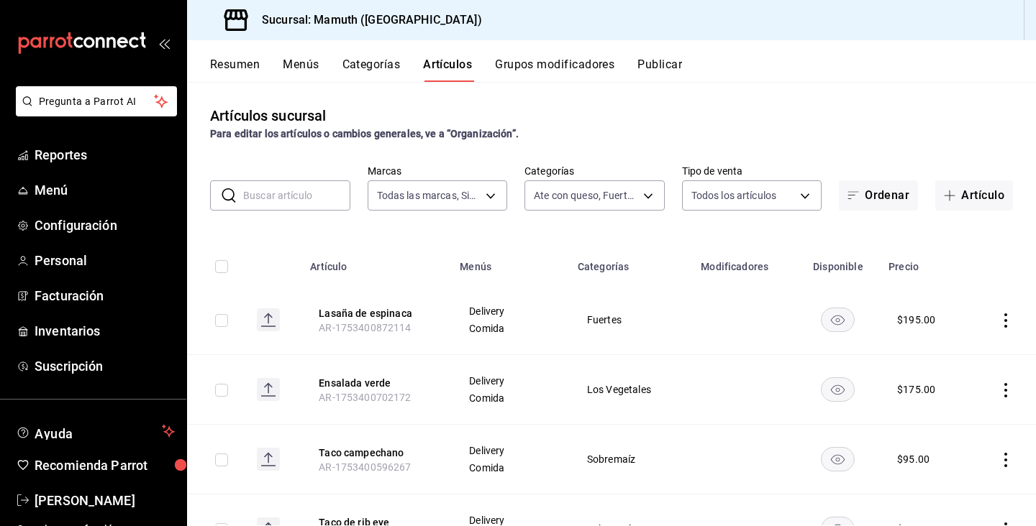
click at [1008, 327] on icon "actions" at bounding box center [1005, 321] width 14 height 14
click at [956, 350] on span "Editar" at bounding box center [962, 354] width 37 height 15
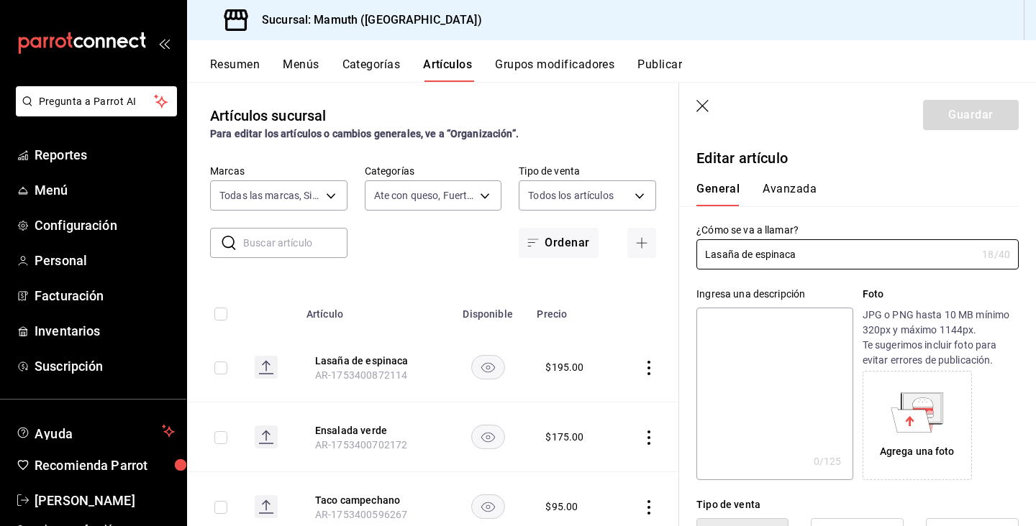
type input "$195.00"
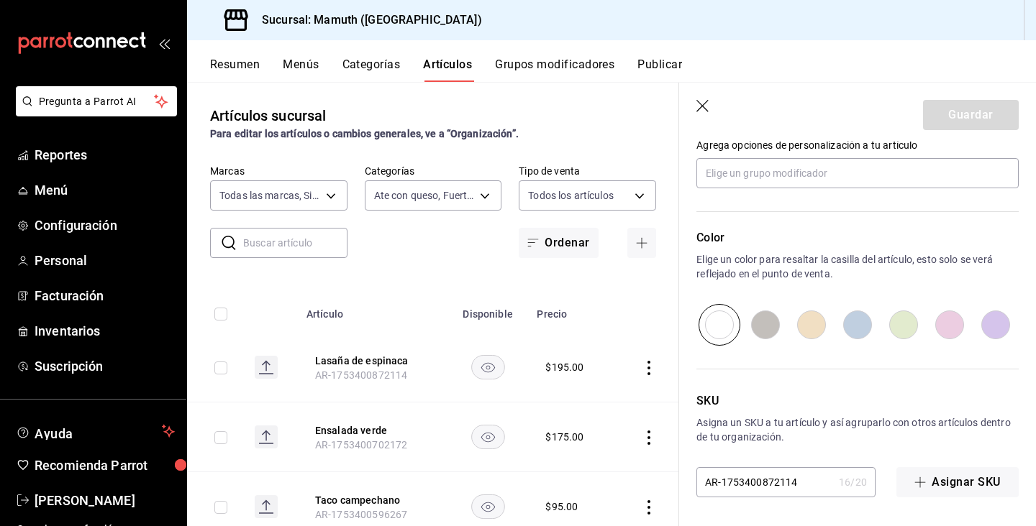
scroll to position [671, 0]
click at [623, 117] on div "Artículos sucursal Para editar los artículos o cambios generales, ve a “Organiz…" at bounding box center [433, 123] width 492 height 37
click at [702, 102] on icon "button" at bounding box center [703, 107] width 14 height 14
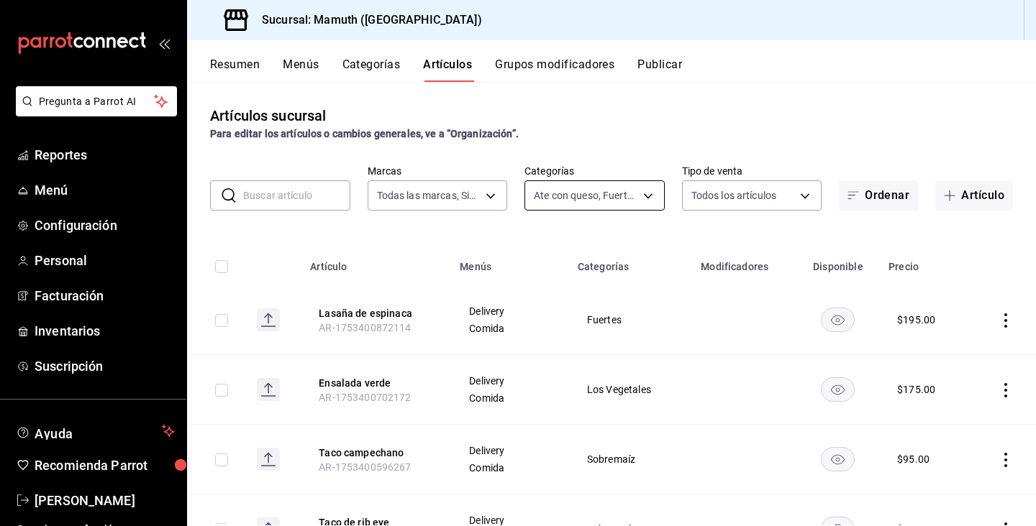
click at [615, 196] on body "Pregunta a Parrot AI Reportes Menú Configuración Personal Facturación Inventari…" at bounding box center [518, 263] width 1036 height 526
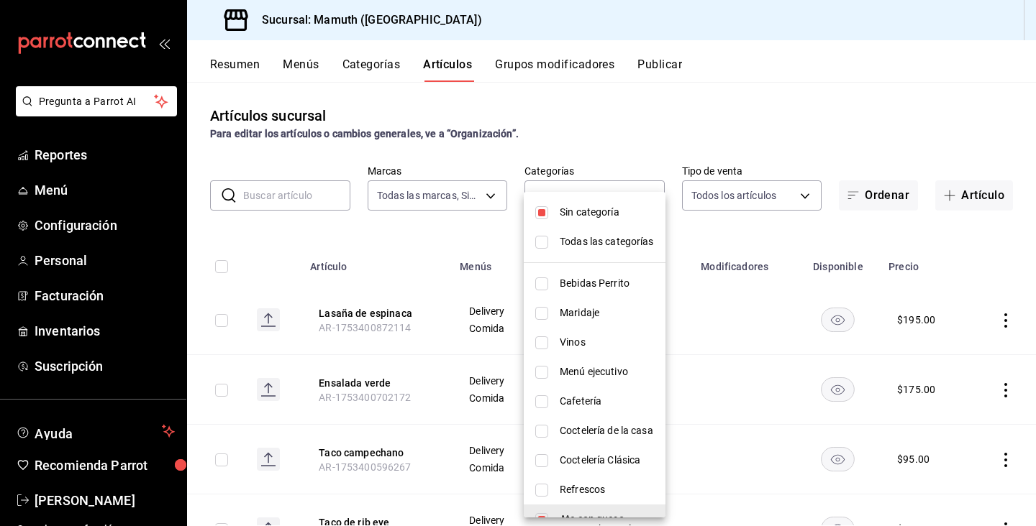
click at [544, 240] on input "checkbox" at bounding box center [541, 242] width 13 height 13
checkbox input "true"
type input "0fde0ade-df01-49d3-ad7a-33c47a67e4ab,6188b655-2fbe-4380-bdec-5546ff496334,a5710…"
checkbox input "true"
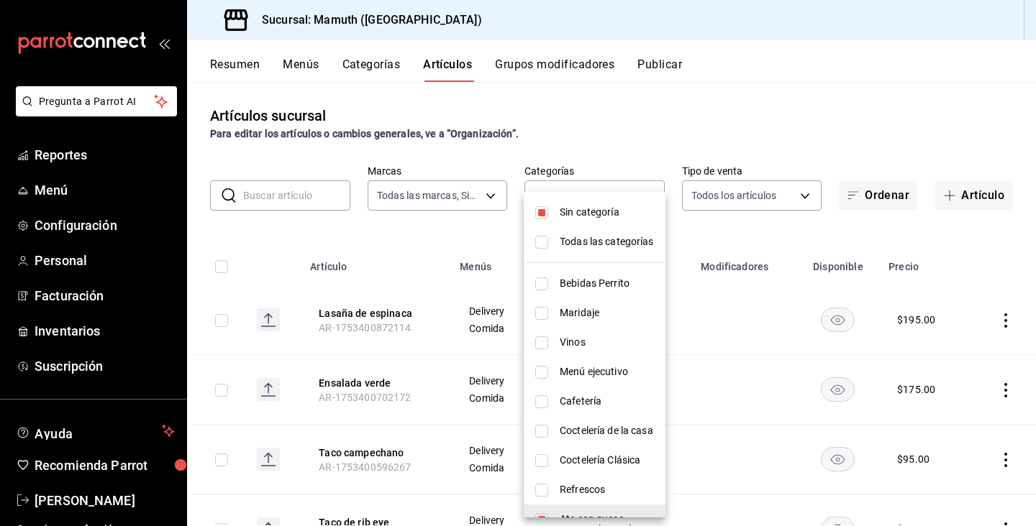
checkbox input "true"
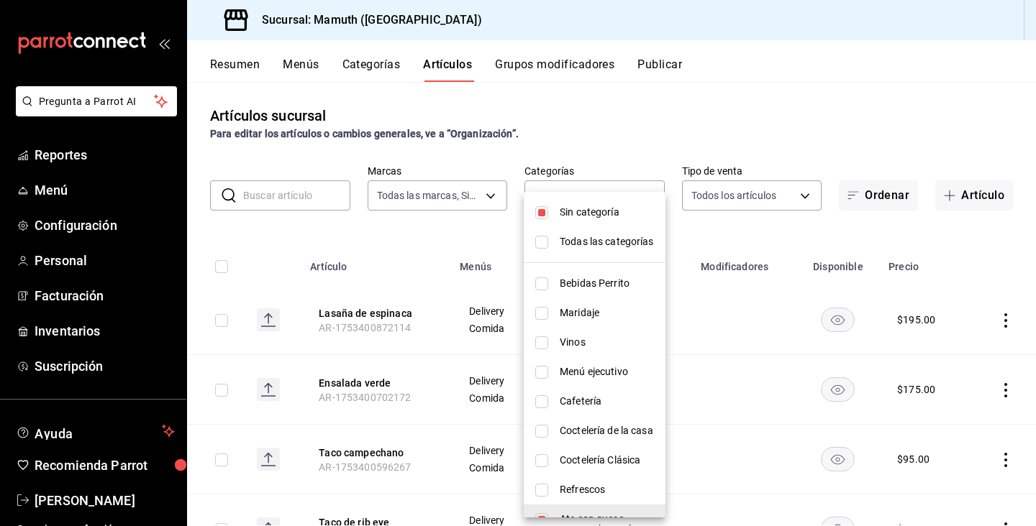
checkbox input "true"
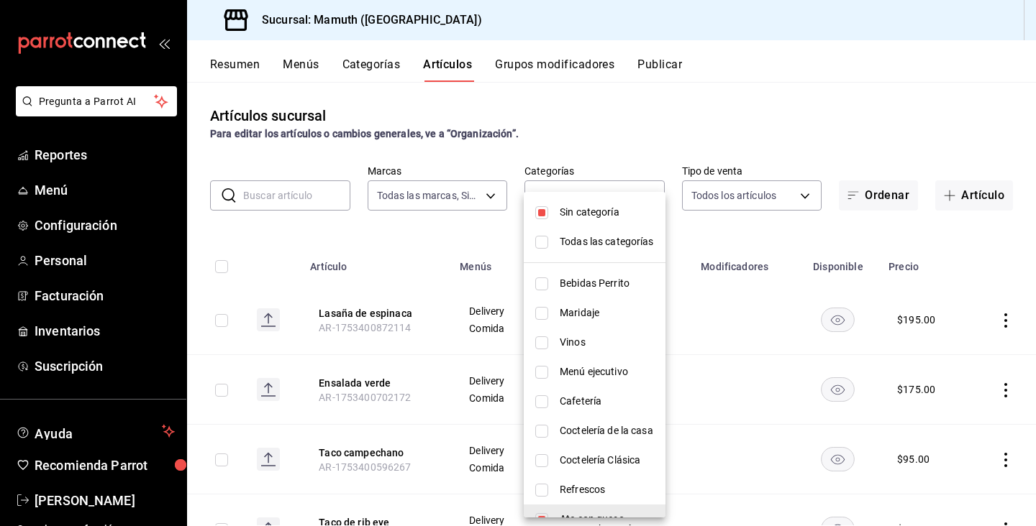
checkbox input "true"
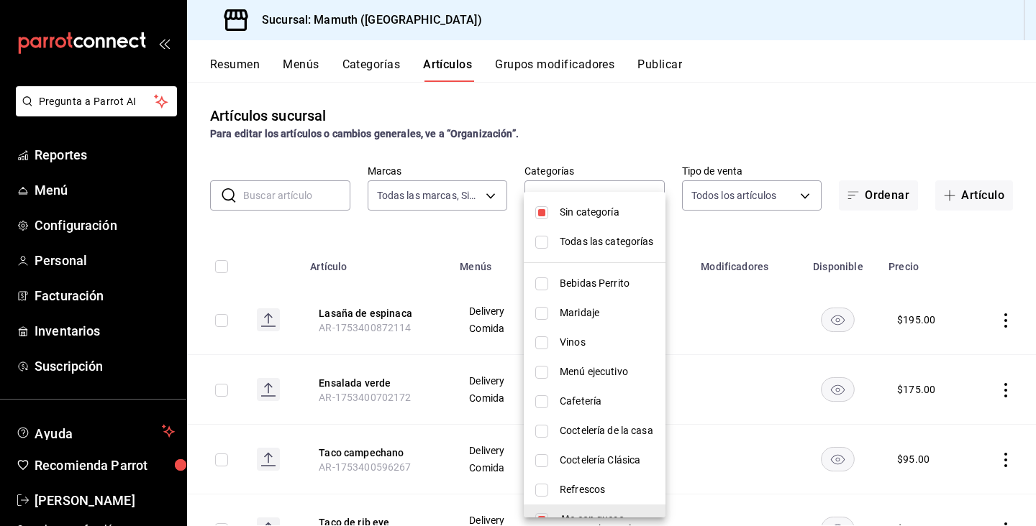
checkbox input "true"
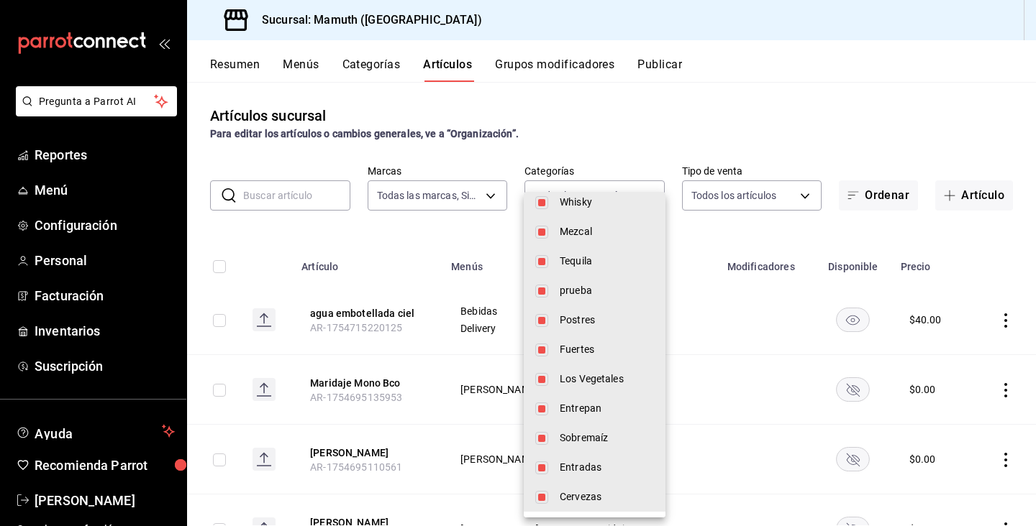
scroll to position [553, 0]
click at [541, 470] on input "checkbox" at bounding box center [541, 468] width 13 height 13
checkbox input "false"
type input "0fde0ade-df01-49d3-ad7a-33c47a67e4ab,6188b655-2fbe-4380-bdec-5546ff496334,a5710…"
checkbox input "false"
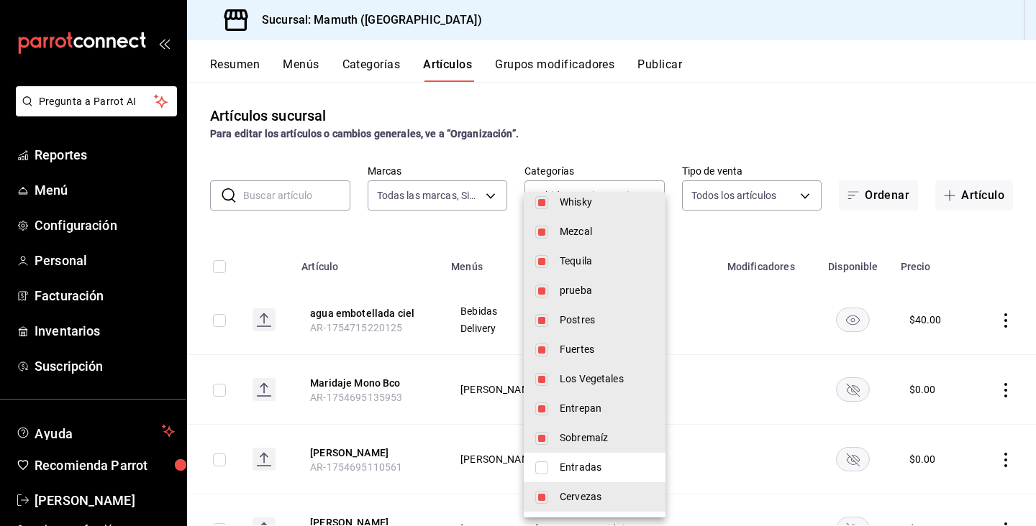
click at [547, 438] on input "checkbox" at bounding box center [541, 438] width 13 height 13
checkbox input "false"
type input "0fde0ade-df01-49d3-ad7a-33c47a67e4ab,6188b655-2fbe-4380-bdec-5546ff496334,a5710…"
click at [546, 406] on input "checkbox" at bounding box center [541, 409] width 13 height 13
checkbox input "false"
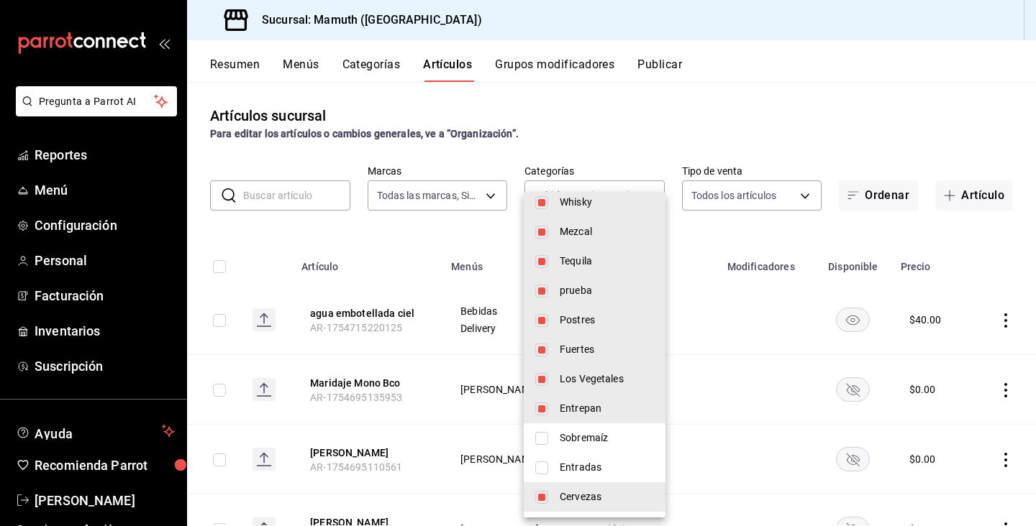
type input "0fde0ade-df01-49d3-ad7a-33c47a67e4ab,6188b655-2fbe-4380-bdec-5546ff496334,a5710…"
click at [547, 373] on input "checkbox" at bounding box center [541, 379] width 13 height 13
checkbox input "false"
type input "0fde0ade-df01-49d3-ad7a-33c47a67e4ab,6188b655-2fbe-4380-bdec-5546ff496334,a5710…"
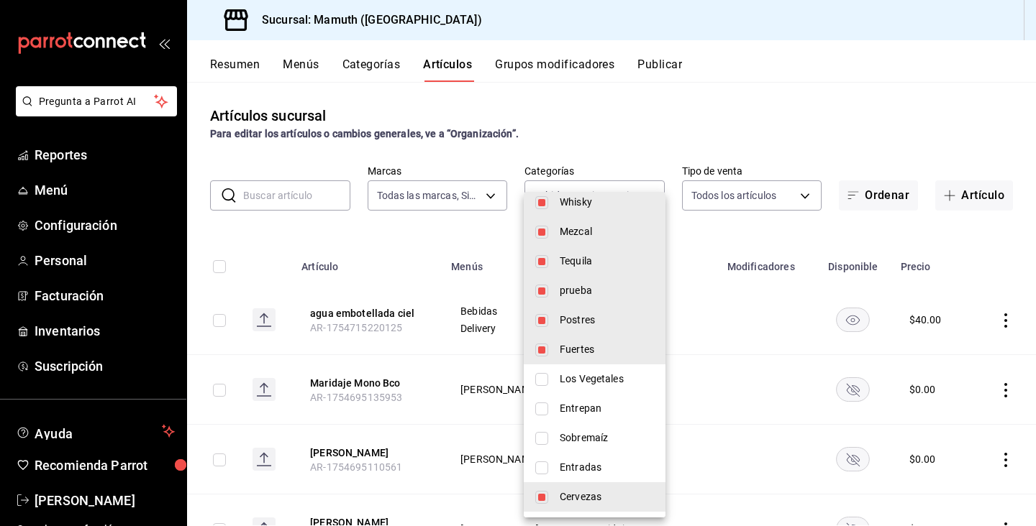
click at [547, 346] on input "checkbox" at bounding box center [541, 350] width 13 height 13
checkbox input "false"
type input "0fde0ade-df01-49d3-ad7a-33c47a67e4ab,6188b655-2fbe-4380-bdec-5546ff496334,a5710…"
click at [546, 325] on input "checkbox" at bounding box center [541, 320] width 13 height 13
checkbox input "false"
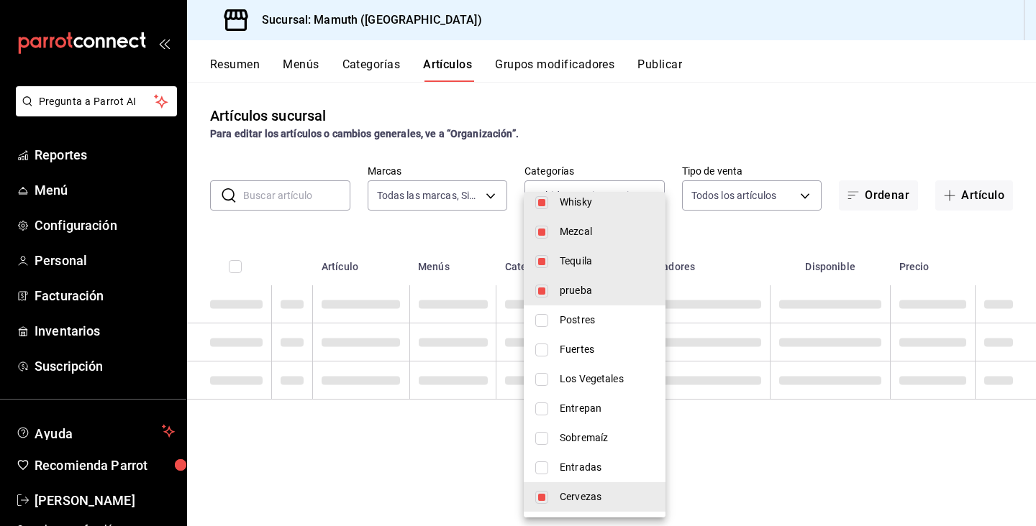
type input "0fde0ade-df01-49d3-ad7a-33c47a67e4ab,6188b655-2fbe-4380-bdec-5546ff496334,a5710…"
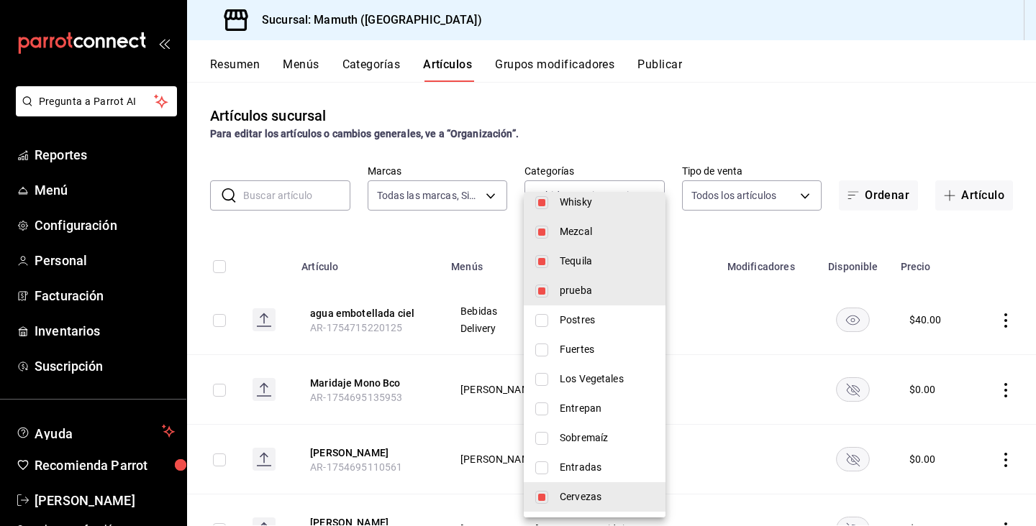
click at [547, 296] on input "checkbox" at bounding box center [541, 291] width 13 height 13
checkbox input "false"
type input "0fde0ade-df01-49d3-ad7a-33c47a67e4ab,6188b655-2fbe-4380-bdec-5546ff496334,a5710…"
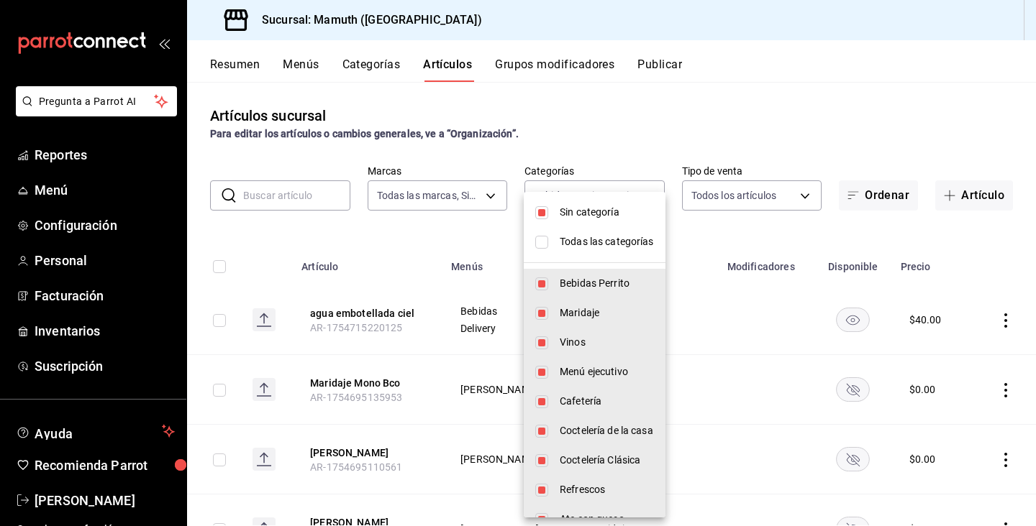
scroll to position [0, 0]
click at [897, 114] on div at bounding box center [518, 263] width 1036 height 526
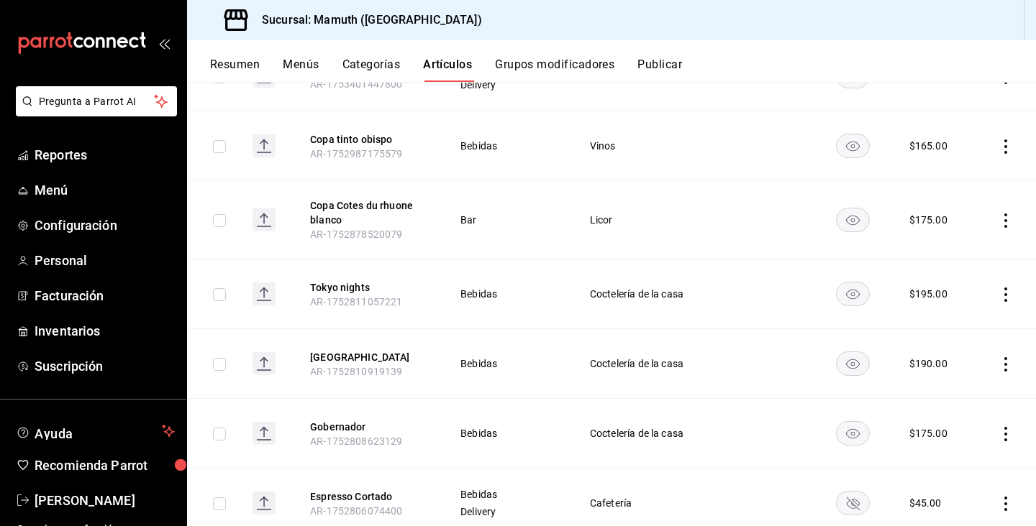
scroll to position [2716, 0]
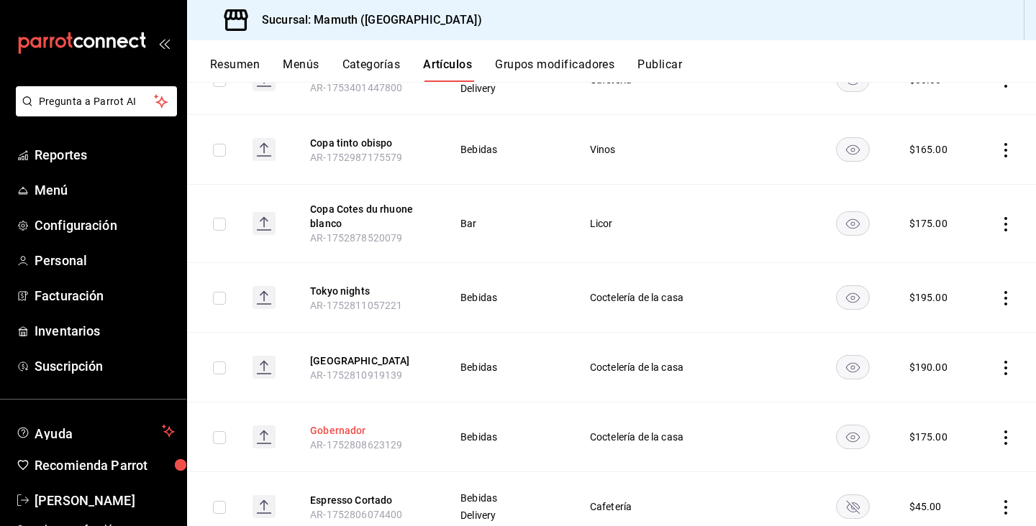
click at [341, 424] on button "Gobernador" at bounding box center [367, 431] width 115 height 14
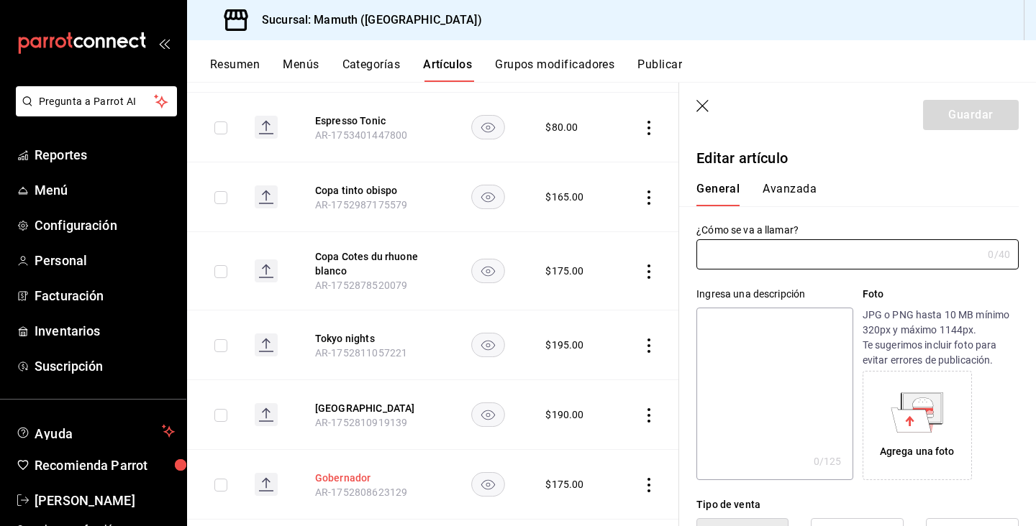
type input "Gobernador"
type input "AR-1752808623129"
type input "$175.00"
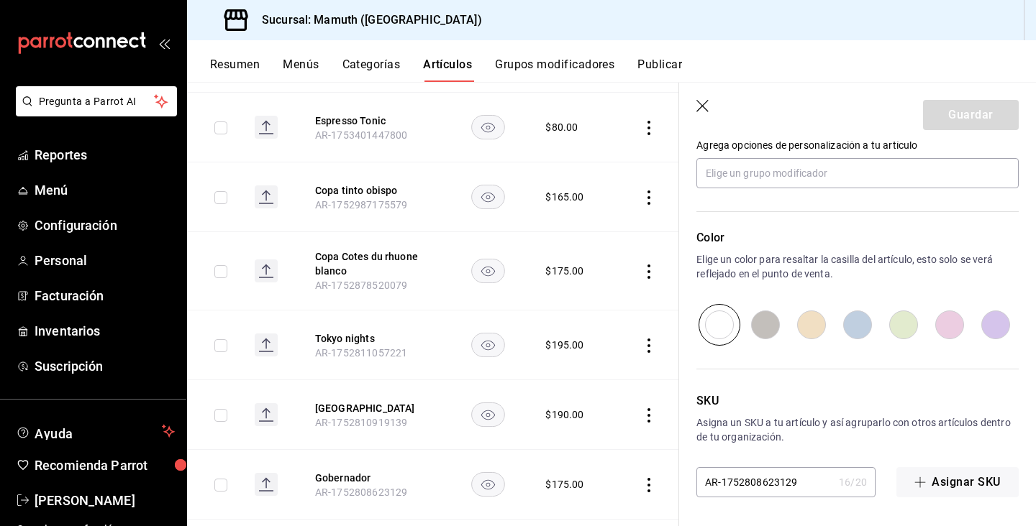
click at [381, 65] on button "Categorías" at bounding box center [371, 70] width 58 height 24
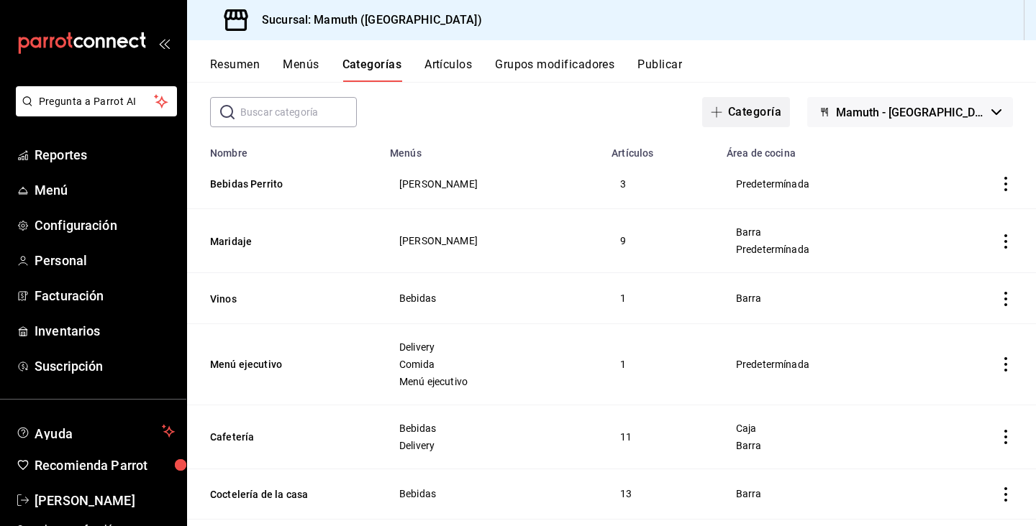
scroll to position [70, 0]
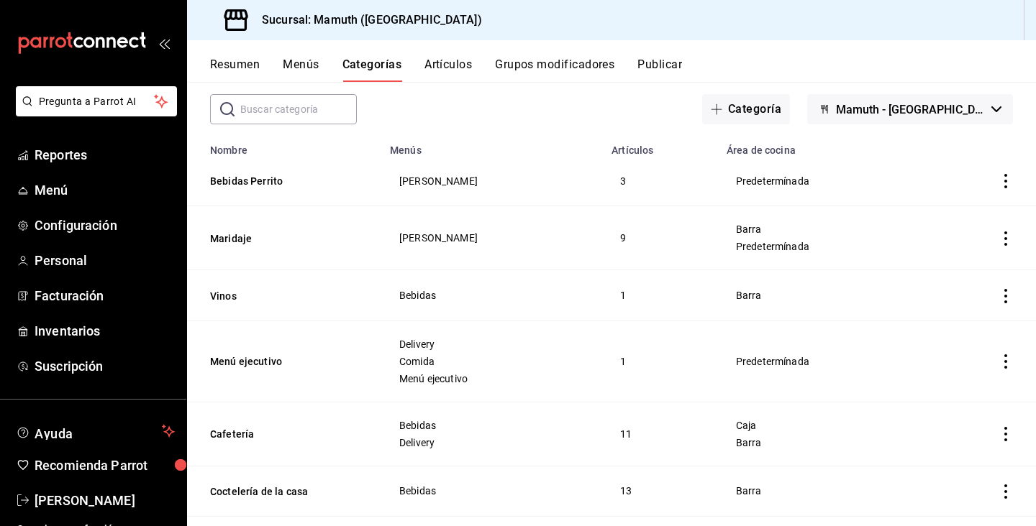
click at [1005, 178] on icon "actions" at bounding box center [1005, 181] width 14 height 14
click at [954, 269] on span "Eliminar" at bounding box center [962, 274] width 37 height 12
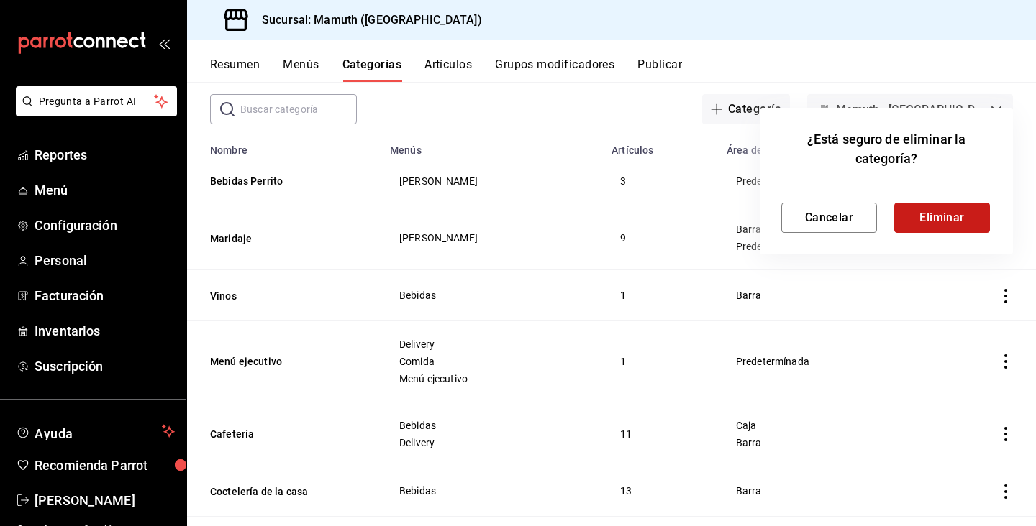
click at [964, 214] on button "Eliminar" at bounding box center [942, 218] width 96 height 30
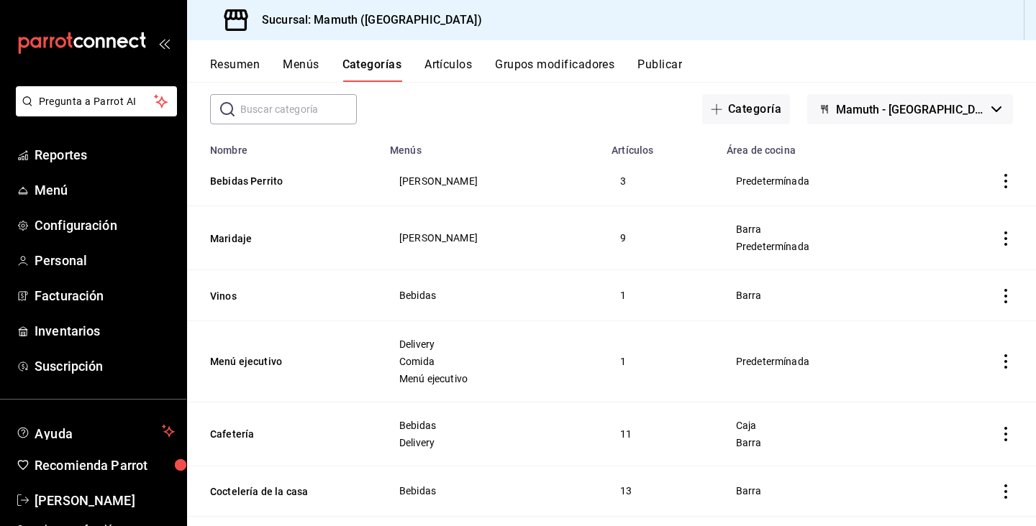
click at [1003, 187] on icon "actions" at bounding box center [1005, 181] width 14 height 14
click at [967, 268] on span "Eliminar" at bounding box center [962, 274] width 37 height 12
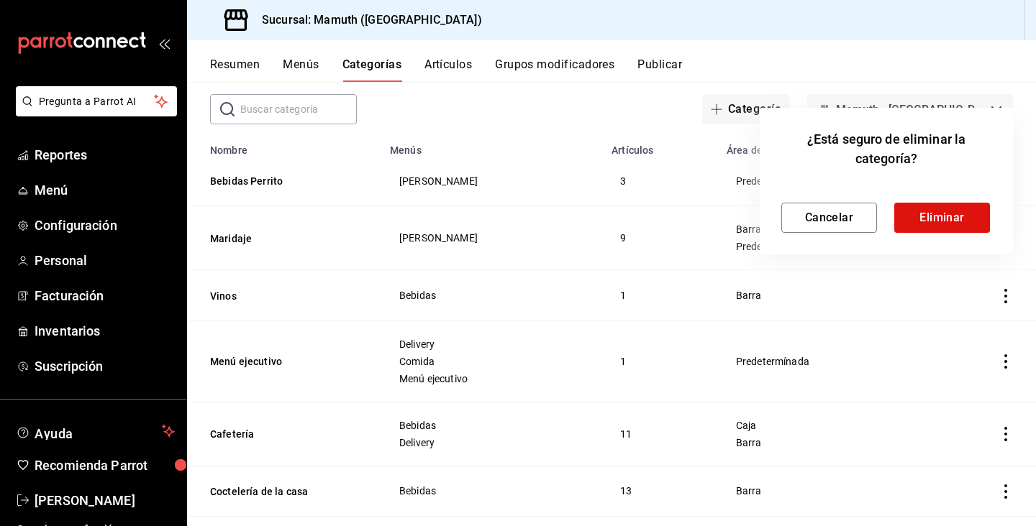
click at [955, 234] on div "¿Está seguro de eliminar la categoría? Cancelar Eliminar" at bounding box center [885, 181] width 253 height 147
click at [953, 217] on button "Eliminar" at bounding box center [942, 218] width 96 height 30
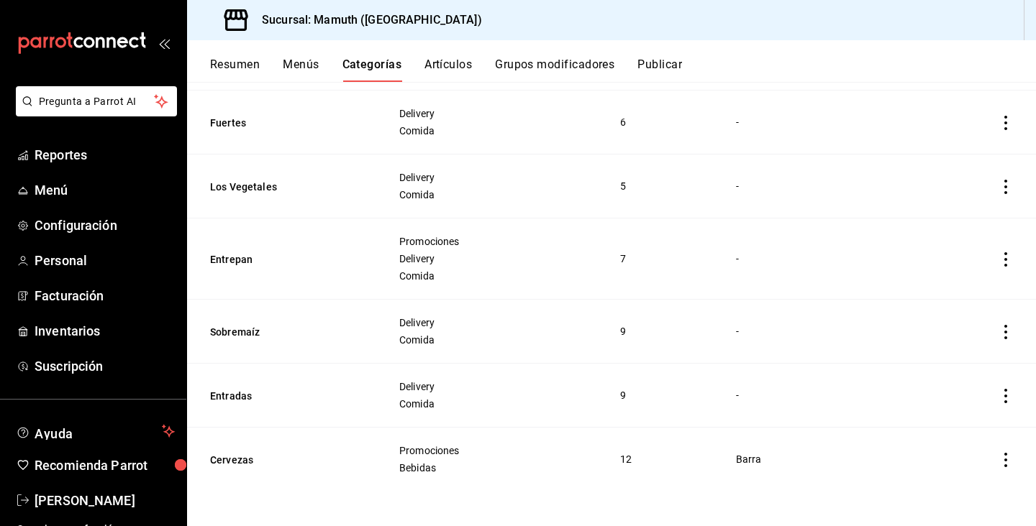
scroll to position [0, 0]
click at [1007, 393] on icon "actions" at bounding box center [1005, 396] width 14 height 14
click at [949, 429] on span "Editar" at bounding box center [962, 429] width 37 height 15
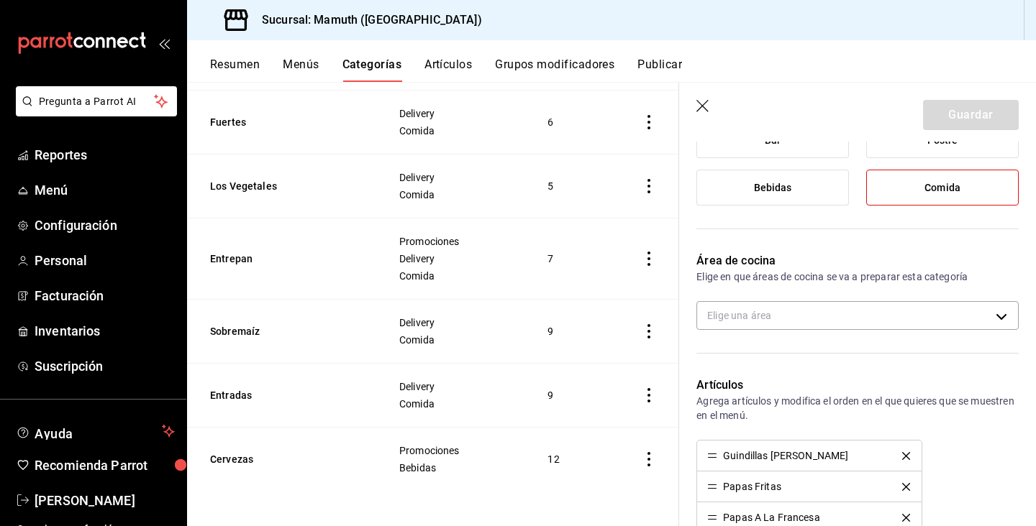
scroll to position [275, 0]
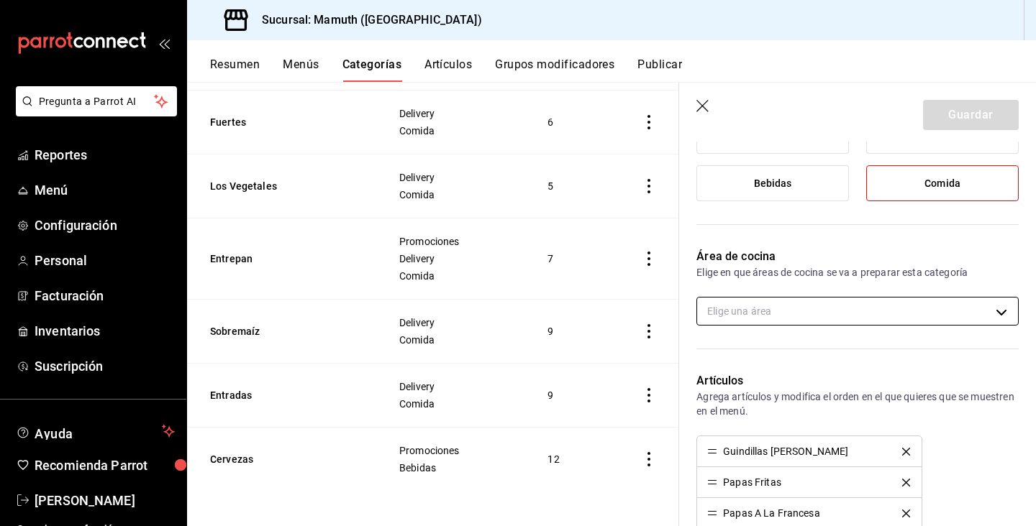
click at [980, 316] on body "Pregunta a Parrot AI Reportes Menú Configuración Personal Facturación Inventari…" at bounding box center [518, 263] width 1036 height 526
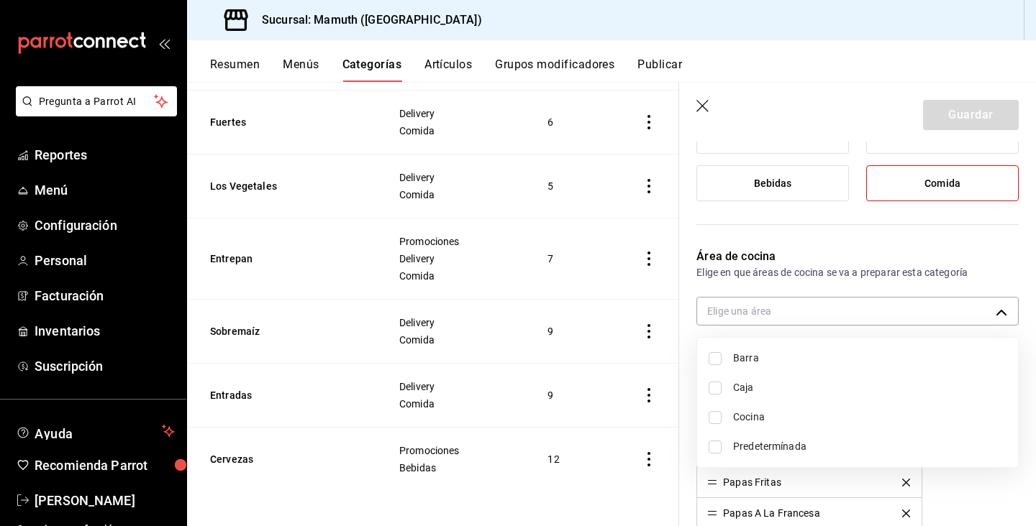
click at [716, 419] on input "checkbox" at bounding box center [714, 417] width 13 height 13
checkbox input "true"
type input "315d2985-3d79-409e-881d-99cf0672380d"
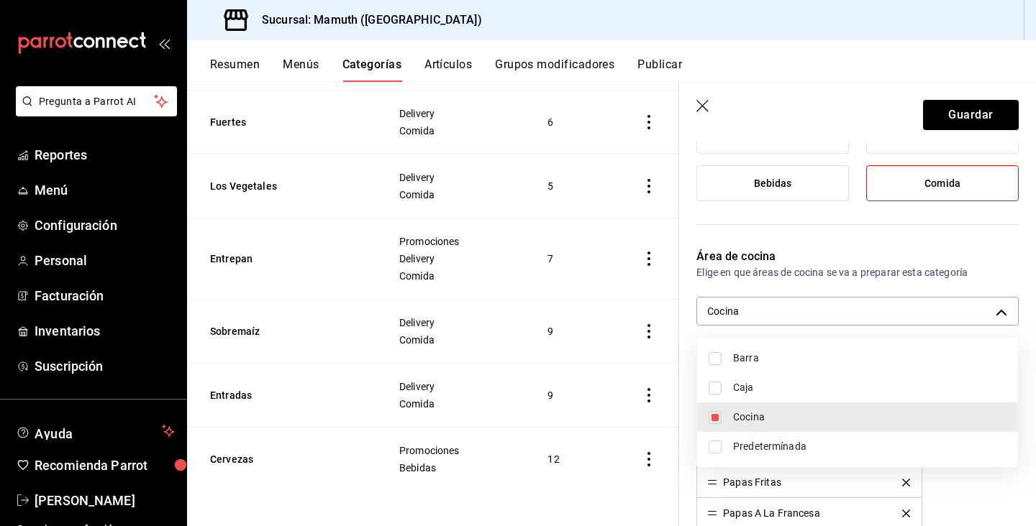
click at [915, 247] on div at bounding box center [518, 263] width 1036 height 526
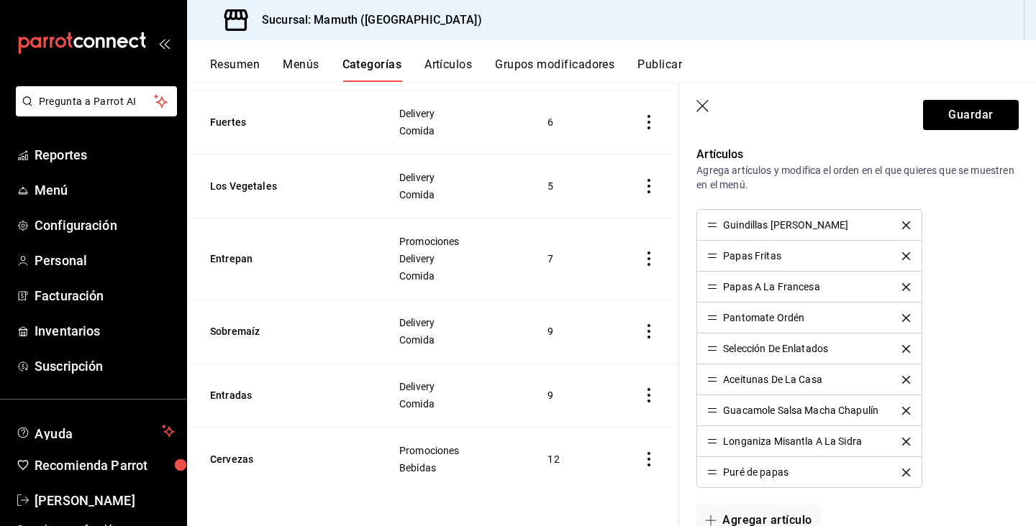
scroll to position [516, 0]
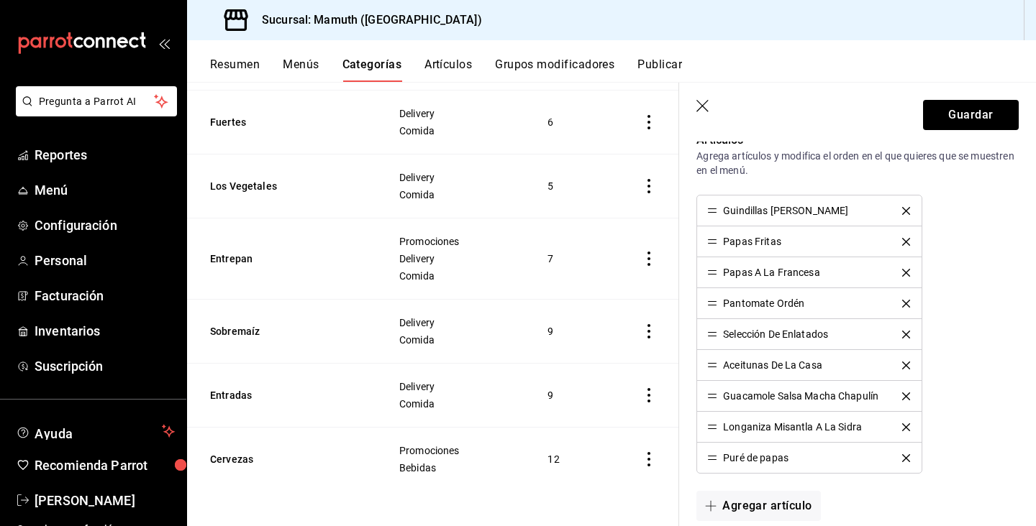
click at [904, 429] on icon "delete" at bounding box center [906, 428] width 8 height 8
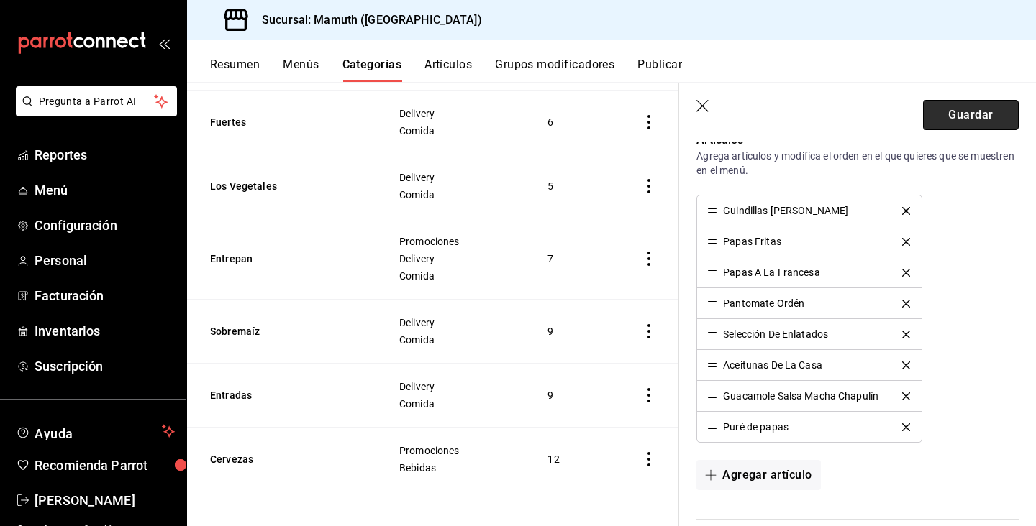
click at [976, 115] on button "Guardar" at bounding box center [971, 115] width 96 height 30
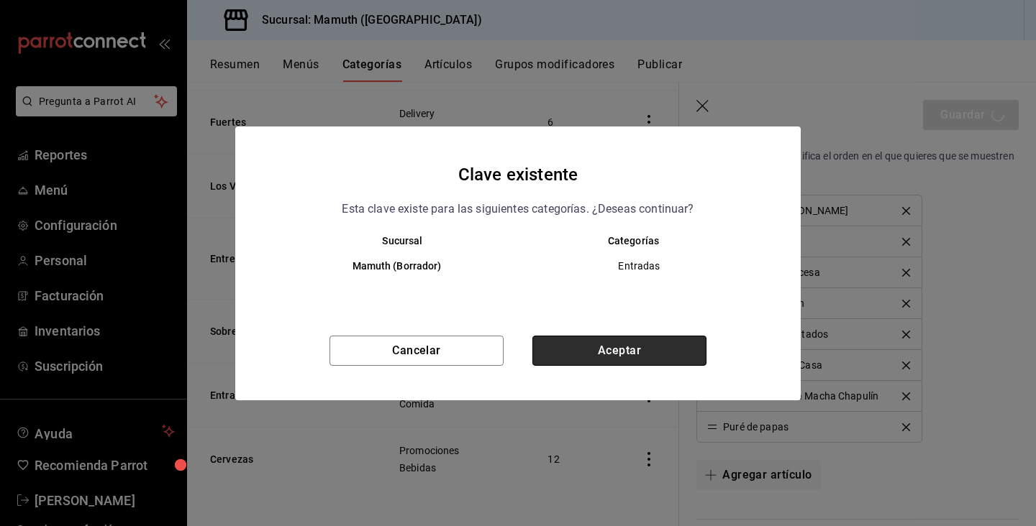
click at [626, 355] on button "Aceptar" at bounding box center [619, 351] width 174 height 30
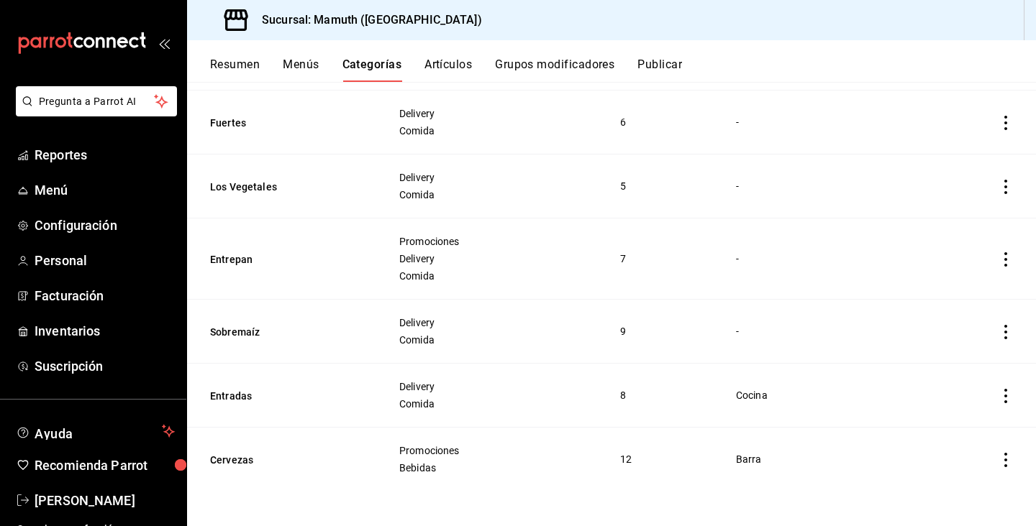
scroll to position [1231, 0]
click at [1007, 332] on icon "actions" at bounding box center [1005, 332] width 14 height 14
click at [962, 362] on span "Editar" at bounding box center [962, 365] width 37 height 15
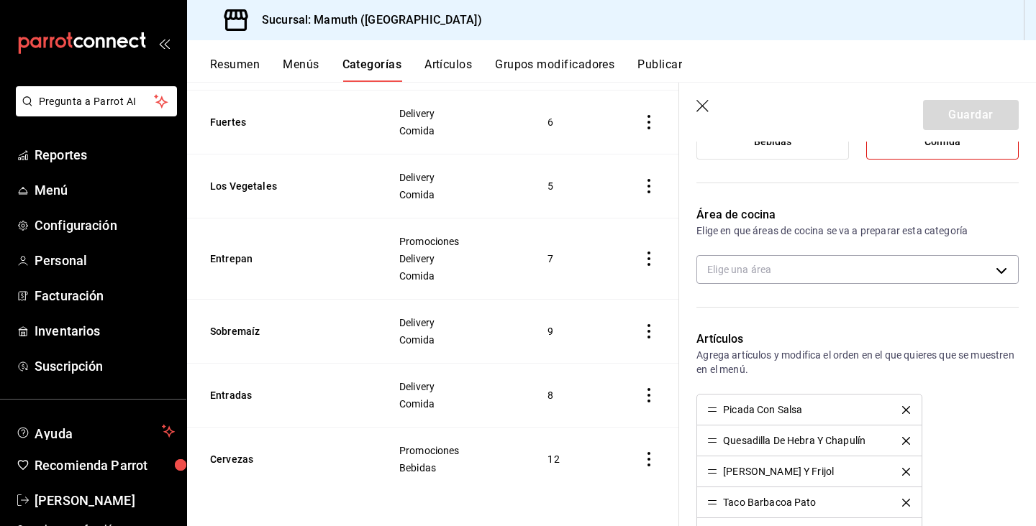
scroll to position [324, 0]
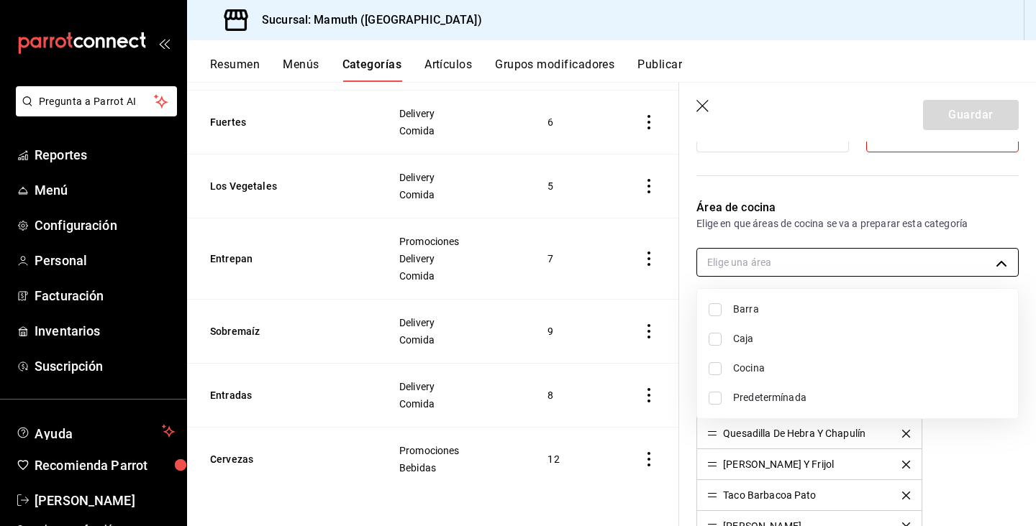
click at [881, 274] on body "Pregunta a Parrot AI Reportes Menú Configuración Personal Facturación Inventari…" at bounding box center [518, 263] width 1036 height 526
click at [749, 367] on span "Cocina" at bounding box center [869, 368] width 273 height 15
type input "315d2985-3d79-409e-881d-99cf0672380d"
checkbox input "true"
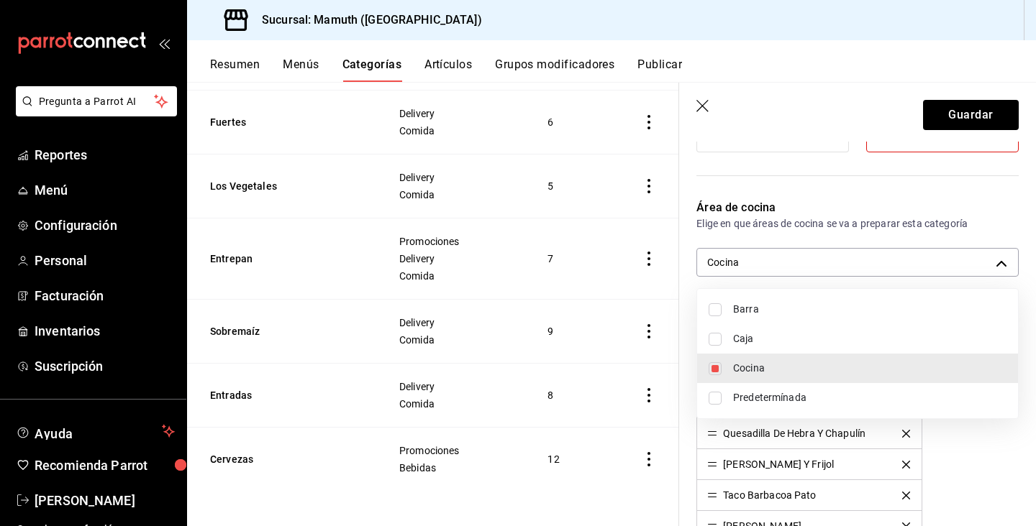
click at [961, 105] on div at bounding box center [518, 263] width 1036 height 526
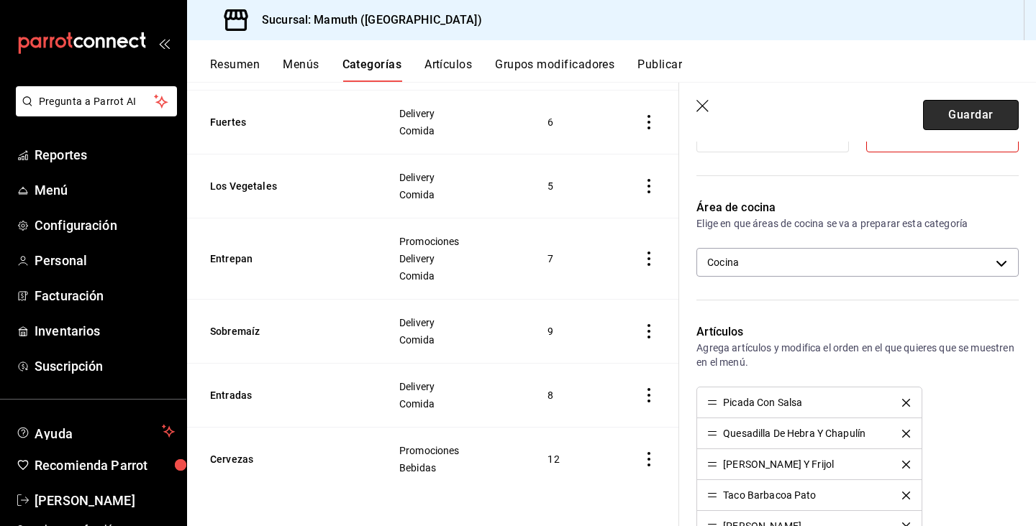
click at [959, 111] on button "Guardar" at bounding box center [971, 115] width 96 height 30
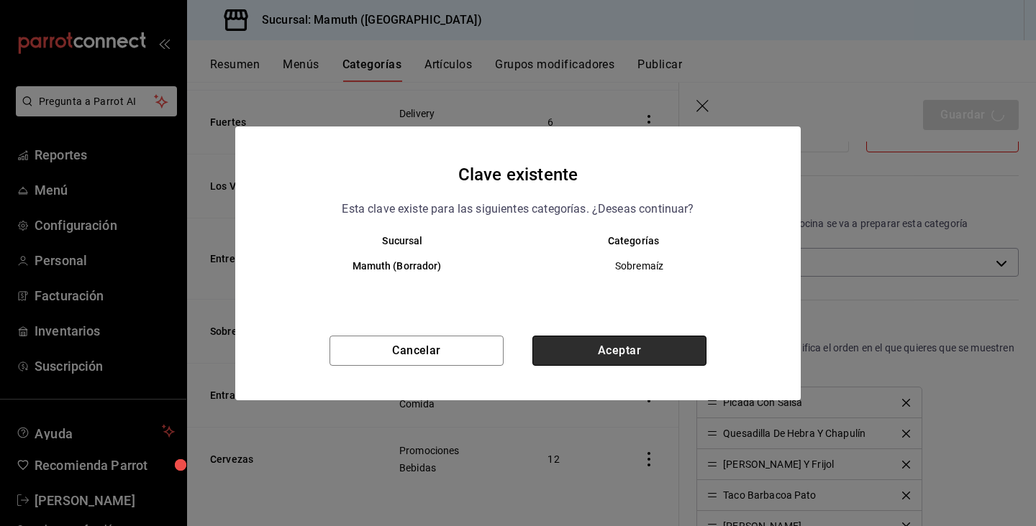
click at [635, 340] on button "Aceptar" at bounding box center [619, 351] width 174 height 30
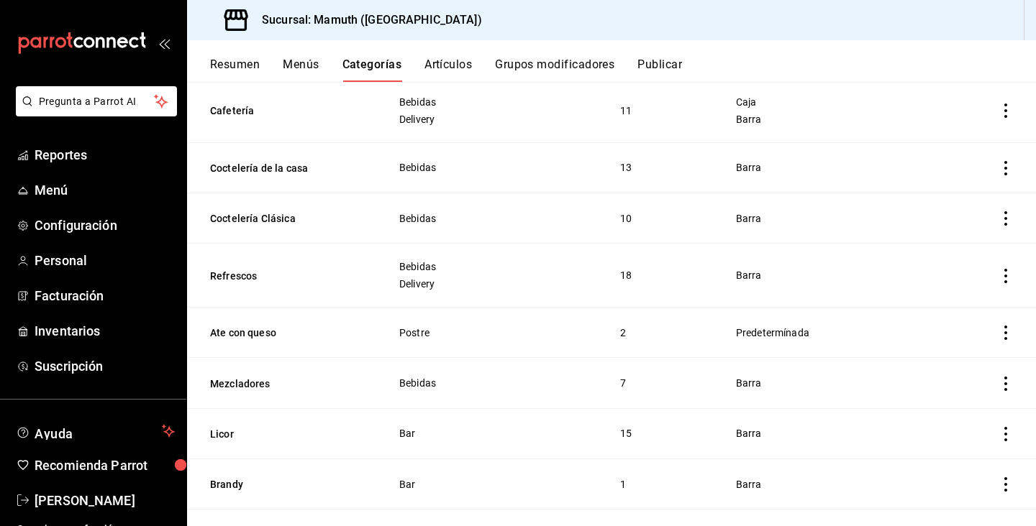
scroll to position [393, 0]
click at [1007, 339] on icon "actions" at bounding box center [1005, 333] width 14 height 14
click at [958, 371] on span "Editar" at bounding box center [962, 367] width 37 height 15
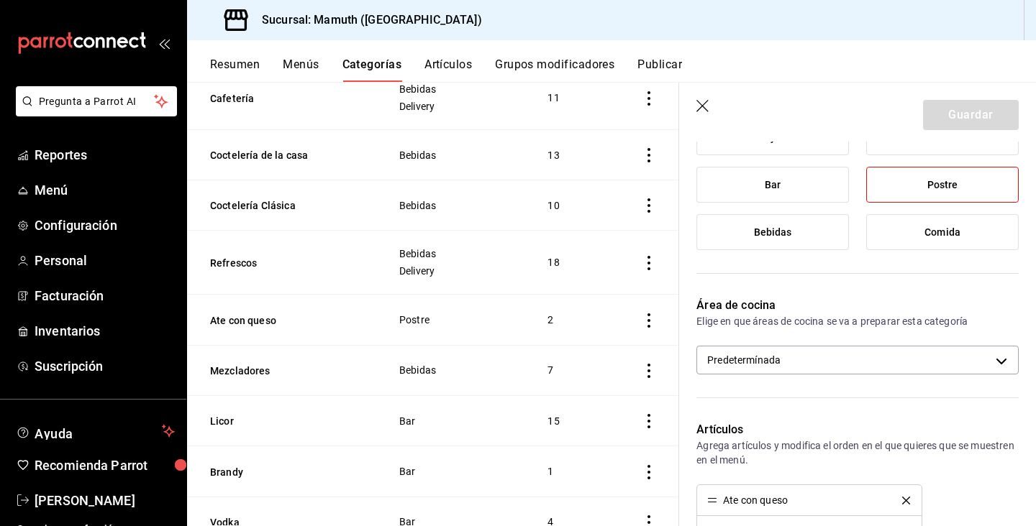
scroll to position [237, 0]
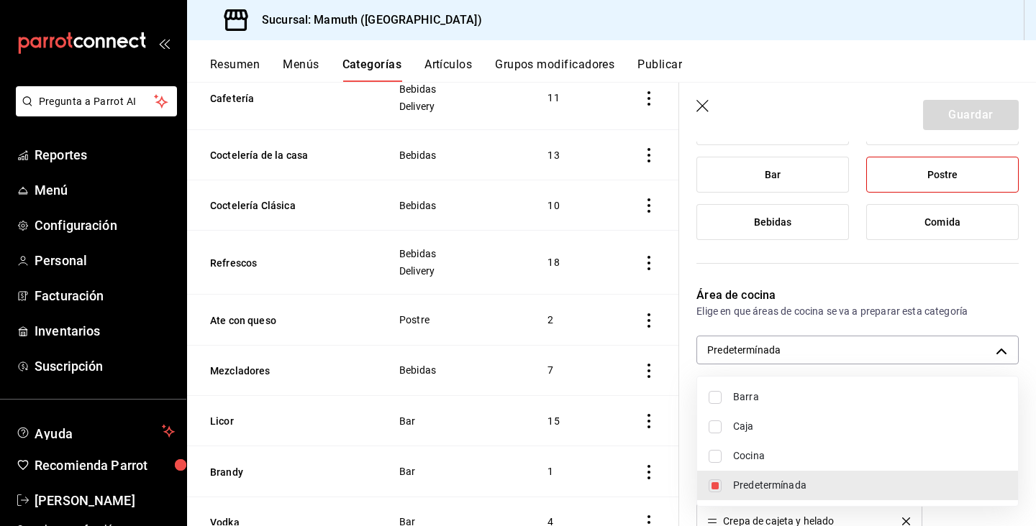
click at [876, 346] on body "Pregunta a Parrot AI Reportes Menú Configuración Personal Facturación Inventari…" at bounding box center [518, 263] width 1036 height 526
click at [736, 459] on span "Cocina" at bounding box center [869, 456] width 273 height 15
type input "c3a0799a-2d8e-4f14-ba31-d9f80e92386a,315d2985-3d79-409e-881d-99cf0672380d"
checkbox input "true"
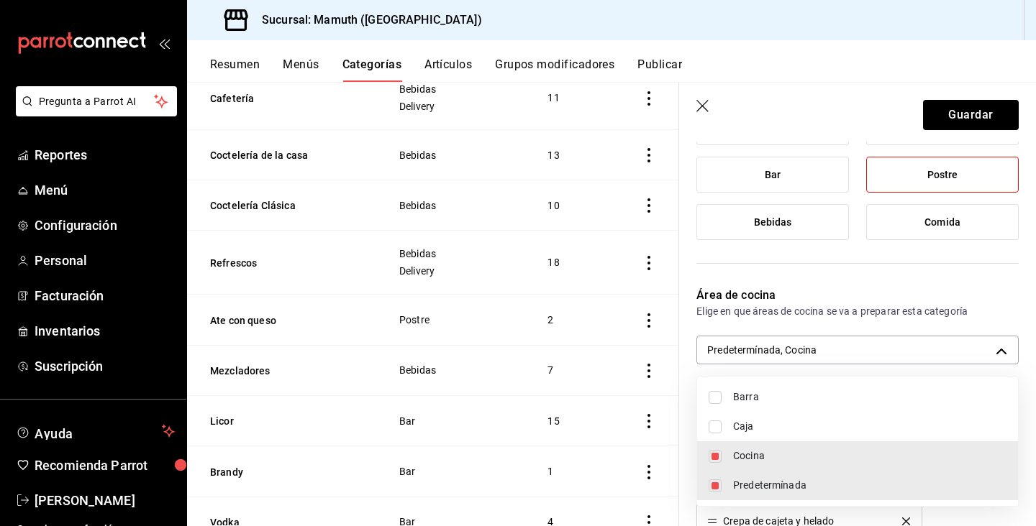
click at [969, 101] on div at bounding box center [518, 263] width 1036 height 526
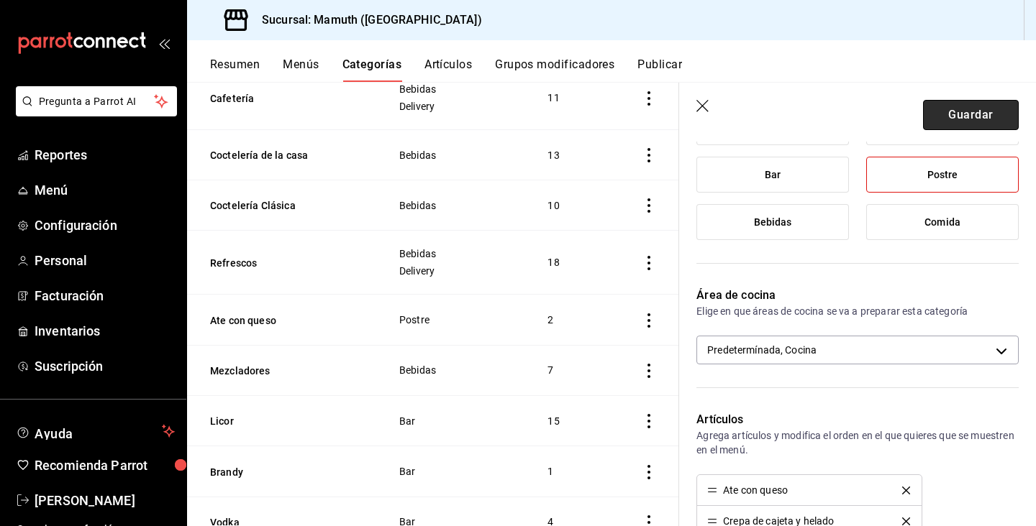
click at [959, 120] on button "Guardar" at bounding box center [971, 115] width 96 height 30
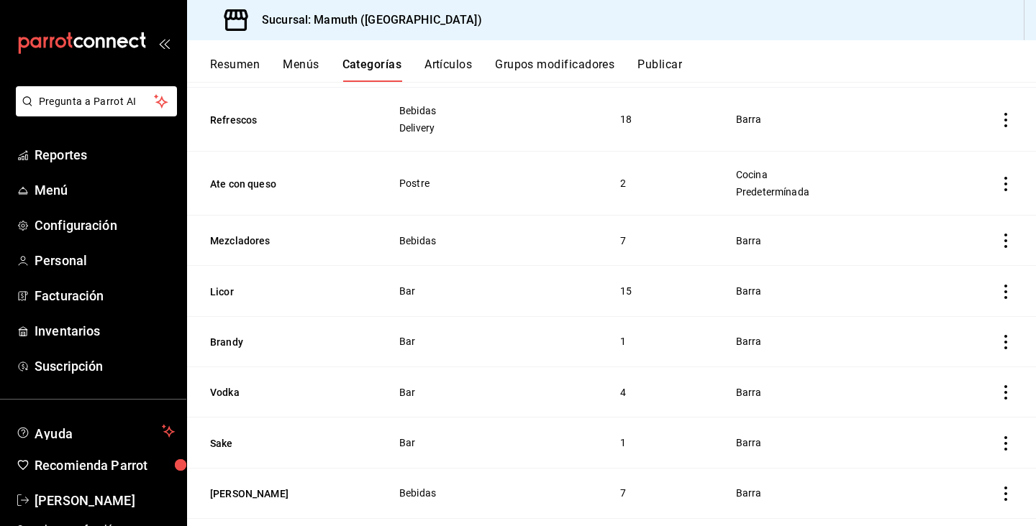
scroll to position [560, 0]
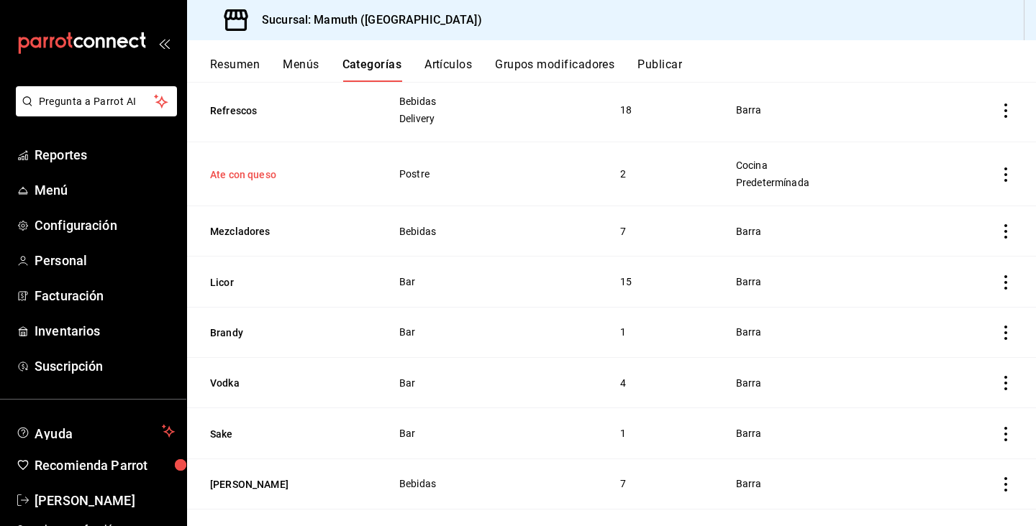
click at [279, 176] on button "Ate con queso" at bounding box center [282, 175] width 144 height 14
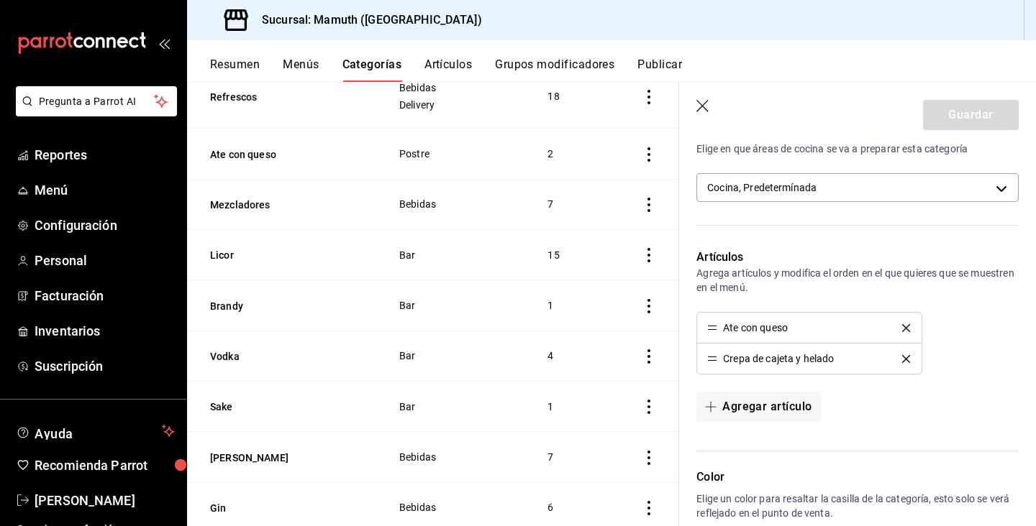
scroll to position [424, 0]
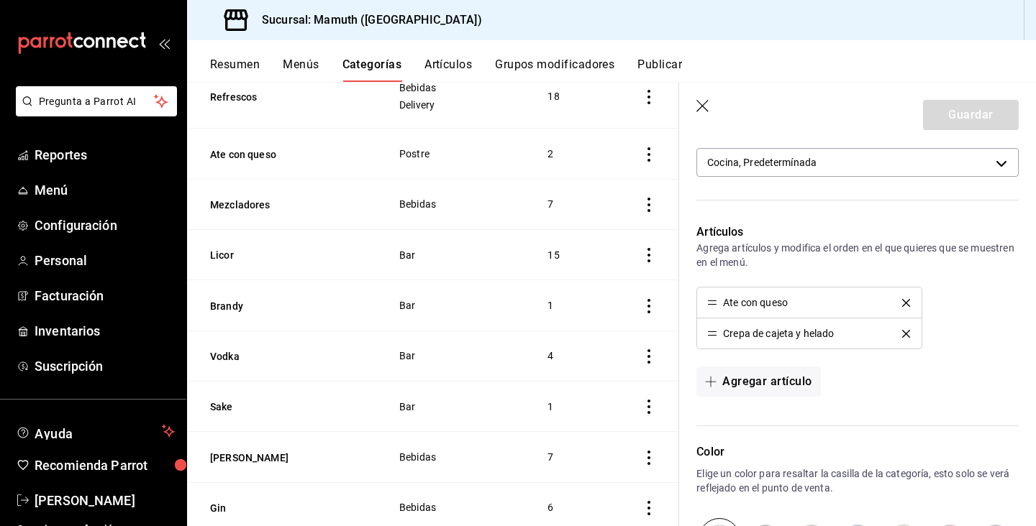
click at [908, 333] on icon "delete" at bounding box center [906, 334] width 8 height 8
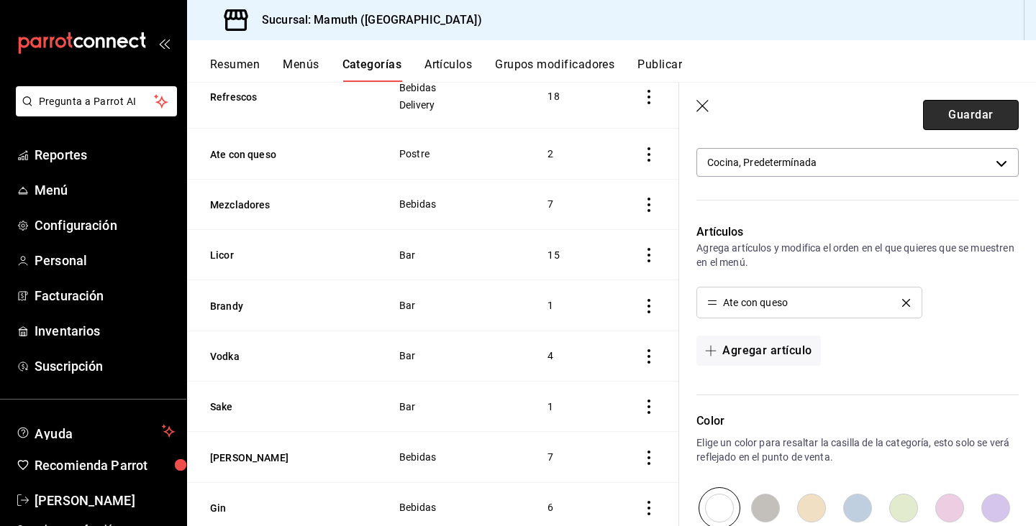
click at [977, 112] on button "Guardar" at bounding box center [971, 115] width 96 height 30
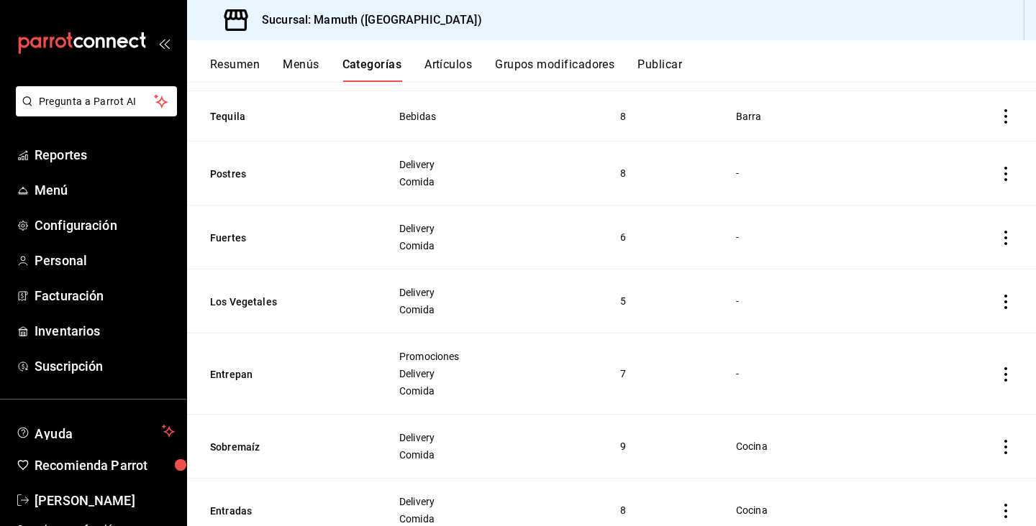
scroll to position [1120, 0]
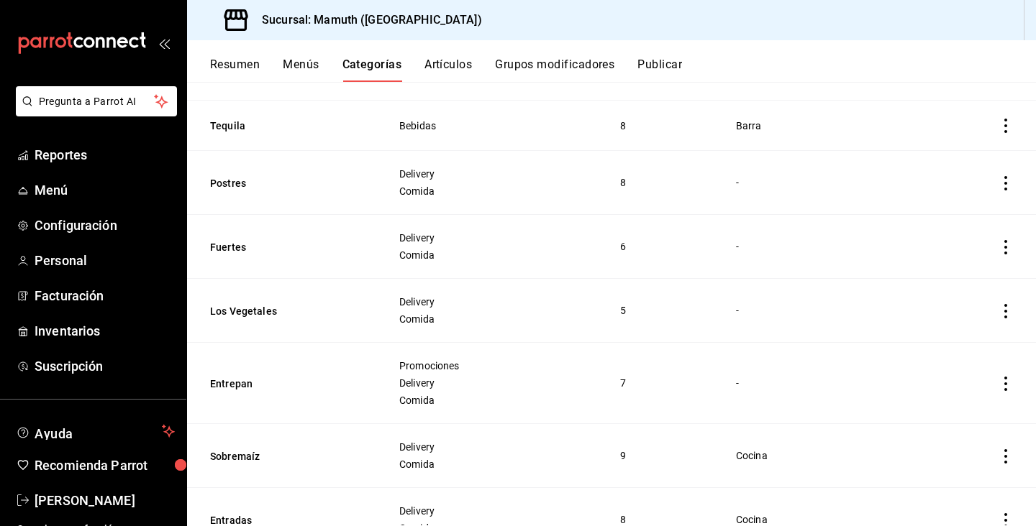
click at [1003, 179] on icon "actions" at bounding box center [1005, 183] width 14 height 14
click at [967, 217] on span "Editar" at bounding box center [962, 216] width 37 height 15
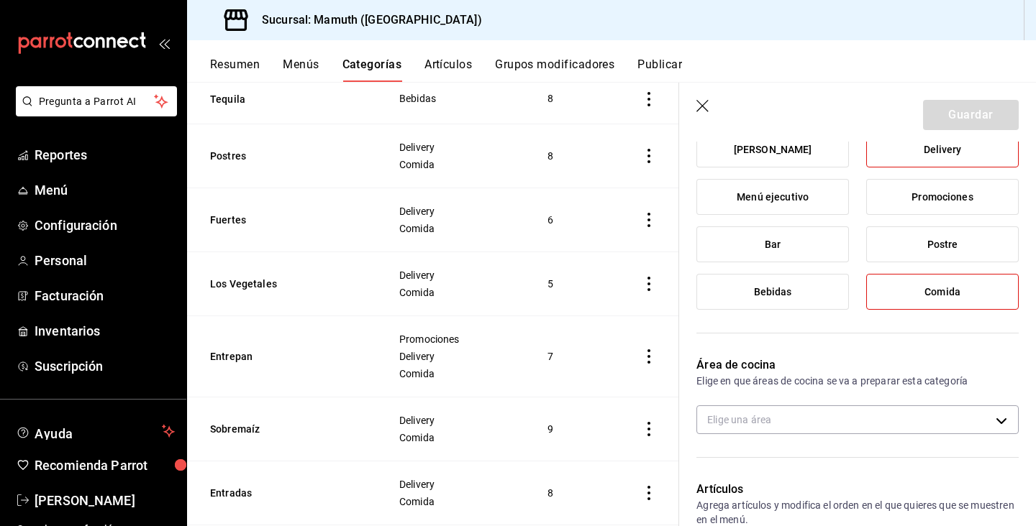
scroll to position [259, 0]
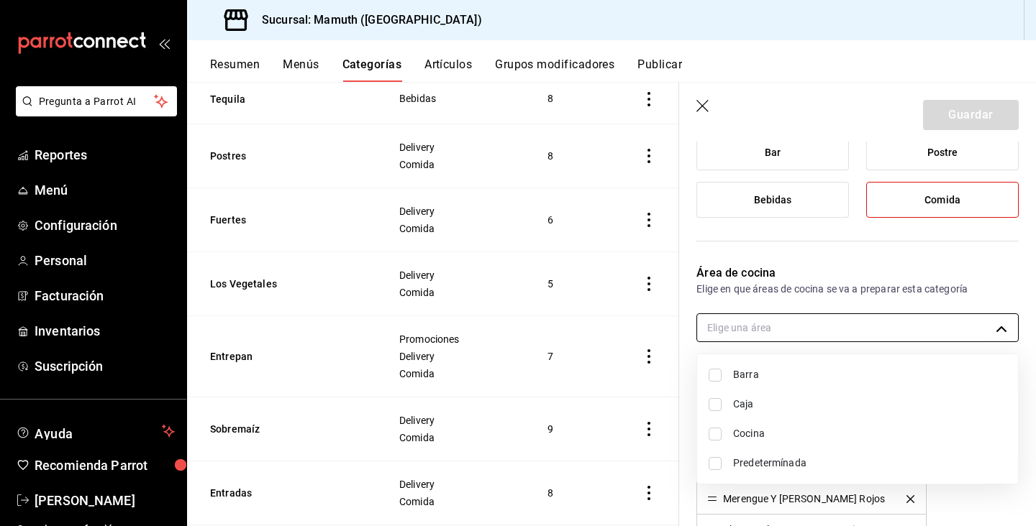
click at [907, 324] on body "Pregunta a Parrot AI Reportes Menú Configuración Personal Facturación Inventari…" at bounding box center [518, 263] width 1036 height 526
click at [754, 375] on span "Barra" at bounding box center [869, 374] width 273 height 15
type input "46a630ac-1b8f-42b4-8cd5-68e47b3f06fd"
checkbox input "true"
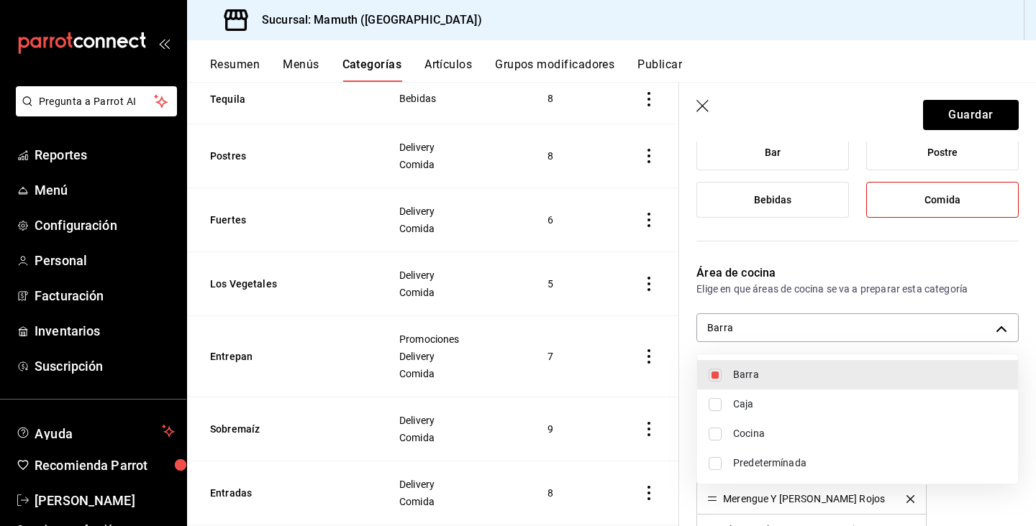
click at [720, 433] on input "checkbox" at bounding box center [714, 434] width 13 height 13
checkbox input "true"
type input "46a630ac-1b8f-42b4-8cd5-68e47b3f06fd,315d2985-3d79-409e-881d-99cf0672380d"
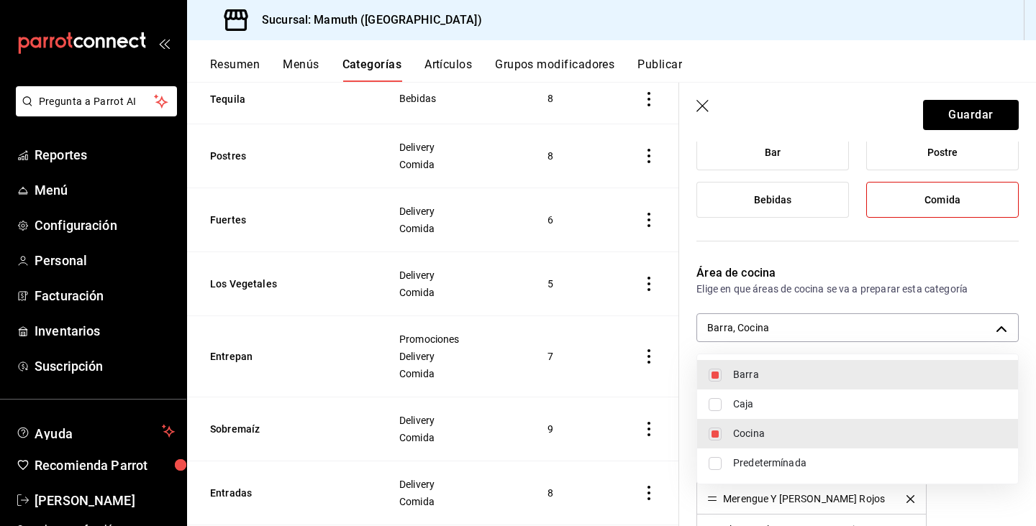
click at [978, 128] on div at bounding box center [518, 263] width 1036 height 526
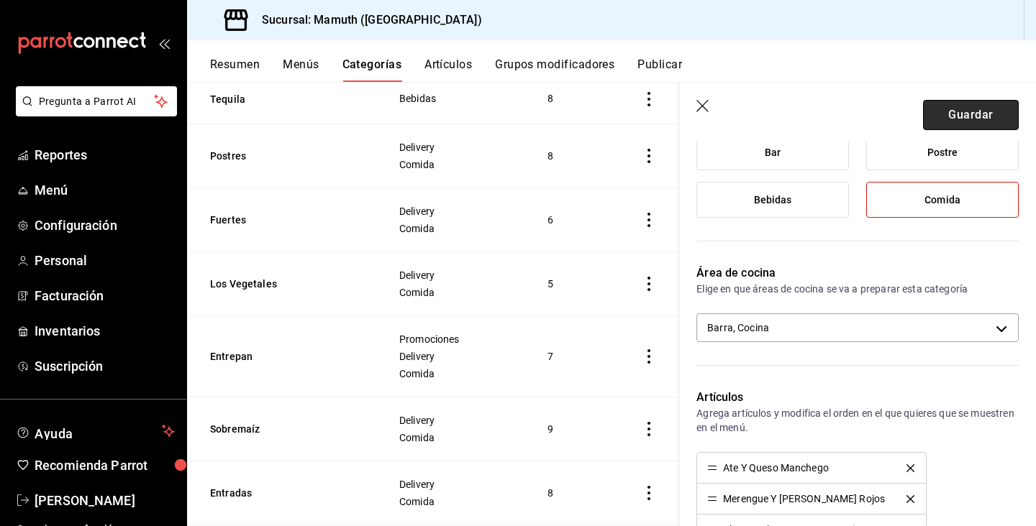
click at [978, 119] on button "Guardar" at bounding box center [971, 115] width 96 height 30
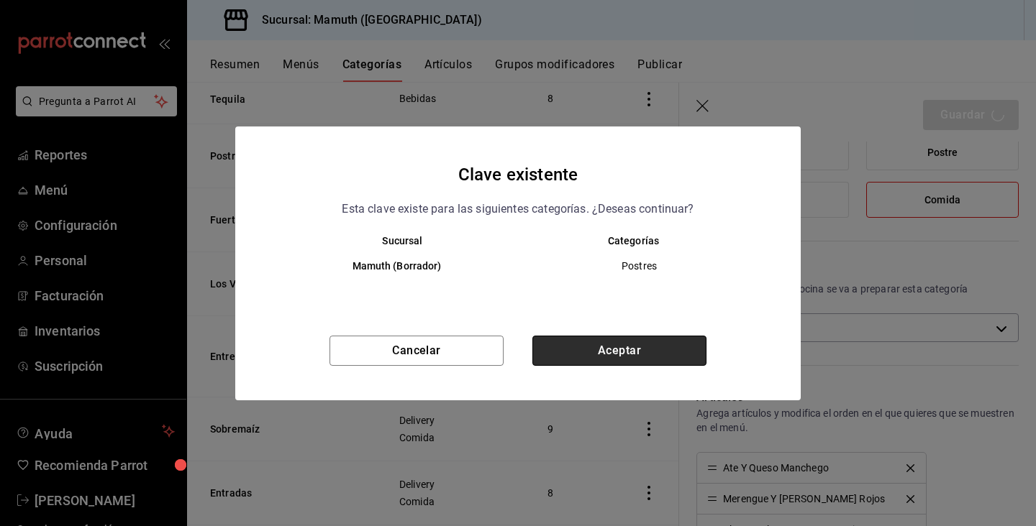
click at [646, 351] on button "Aceptar" at bounding box center [619, 351] width 174 height 30
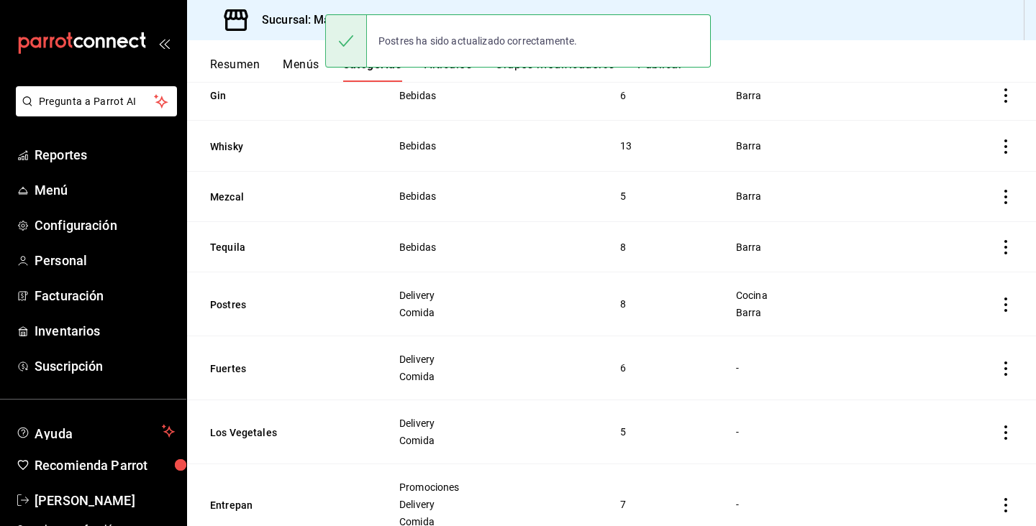
scroll to position [1000, 0]
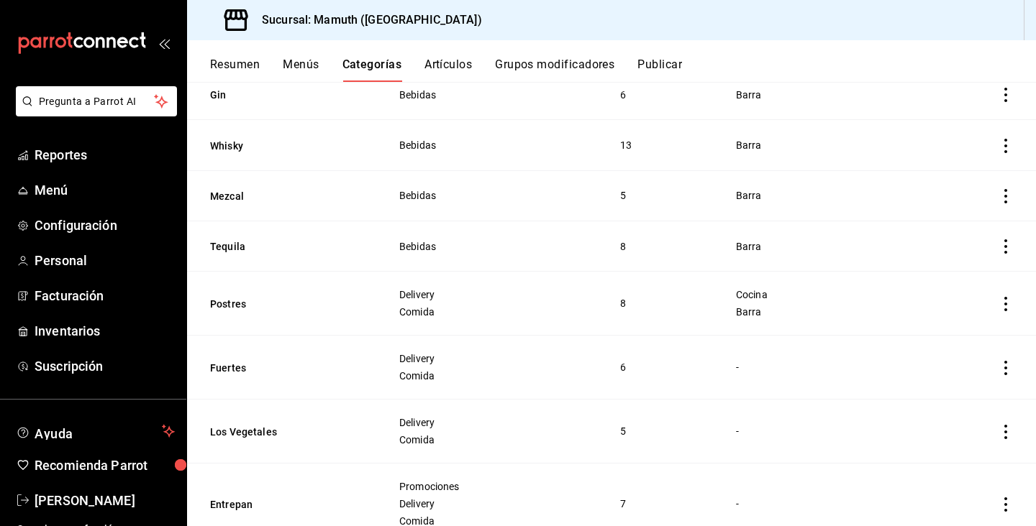
click at [1008, 374] on icon "actions" at bounding box center [1005, 368] width 14 height 14
click at [949, 398] on span "Editar" at bounding box center [962, 401] width 37 height 15
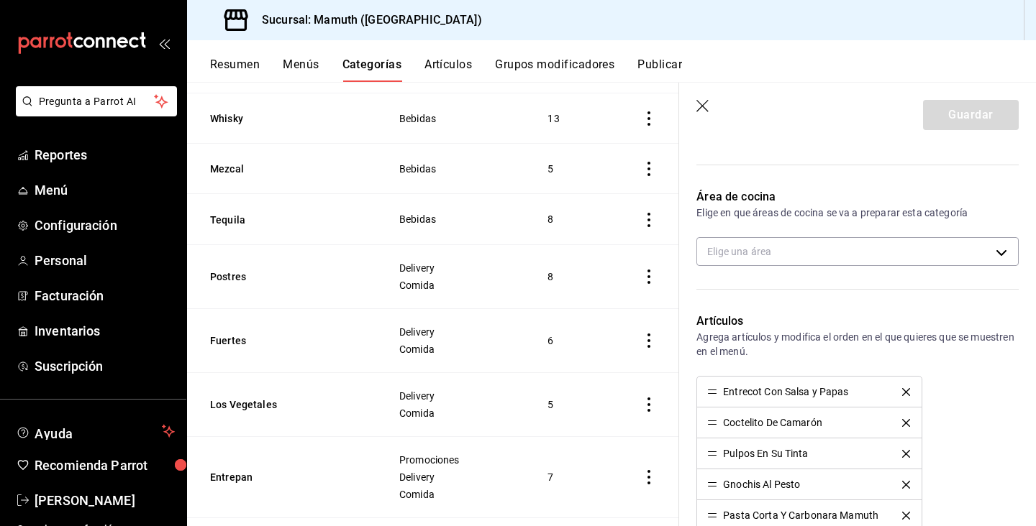
scroll to position [332, 0]
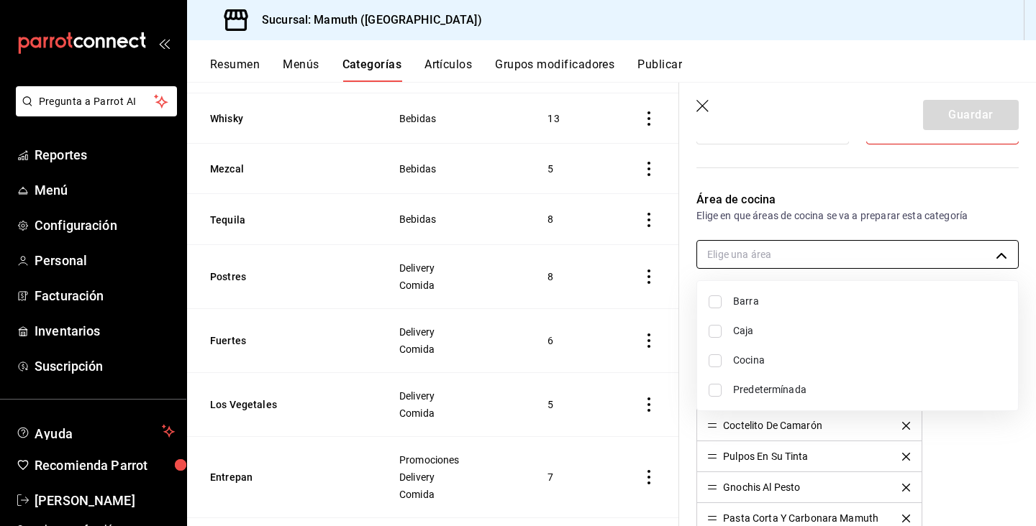
click at [945, 250] on body "Pregunta a Parrot AI Reportes Menú Configuración Personal Facturación Inventari…" at bounding box center [518, 263] width 1036 height 526
click at [717, 357] on input "checkbox" at bounding box center [714, 361] width 13 height 13
checkbox input "true"
type input "315d2985-3d79-409e-881d-99cf0672380d"
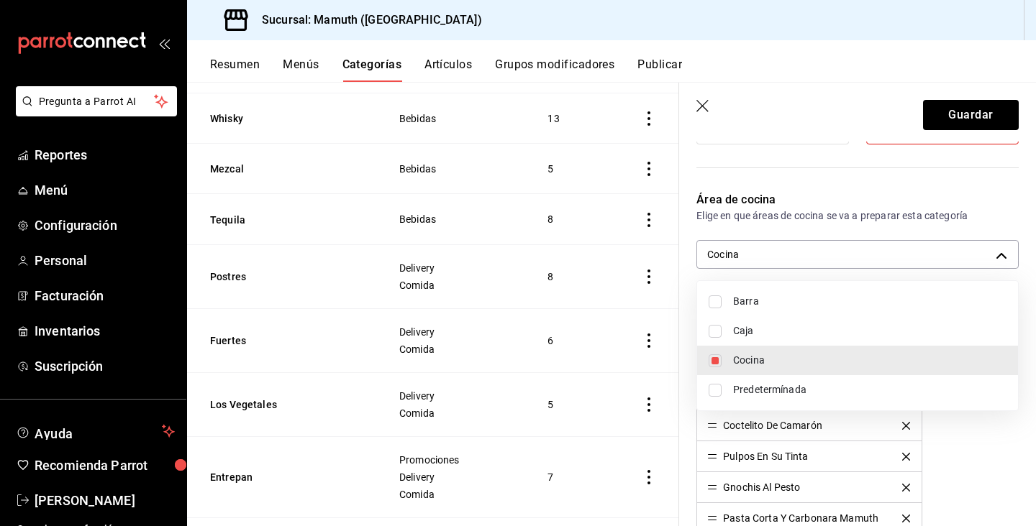
click at [966, 111] on div at bounding box center [518, 263] width 1036 height 526
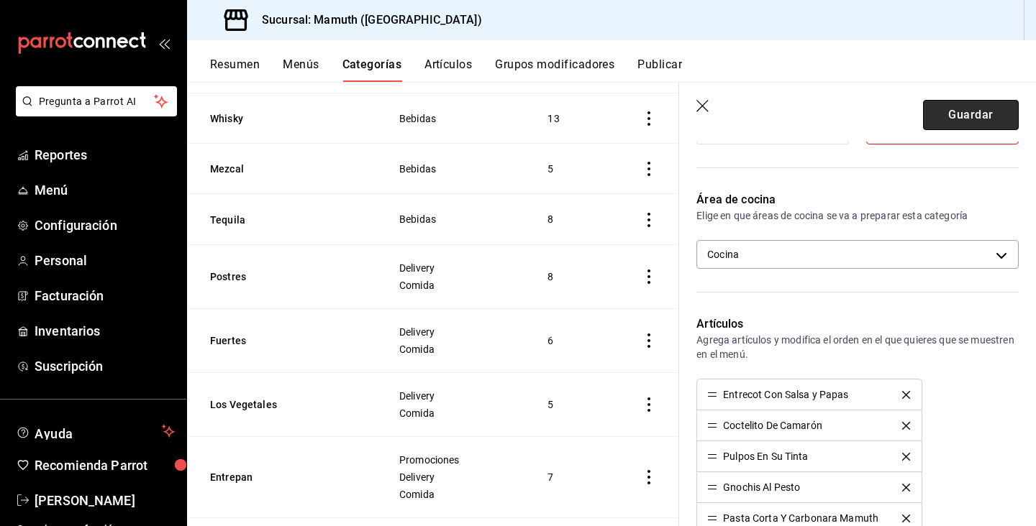
click at [992, 125] on button "Guardar" at bounding box center [971, 115] width 96 height 30
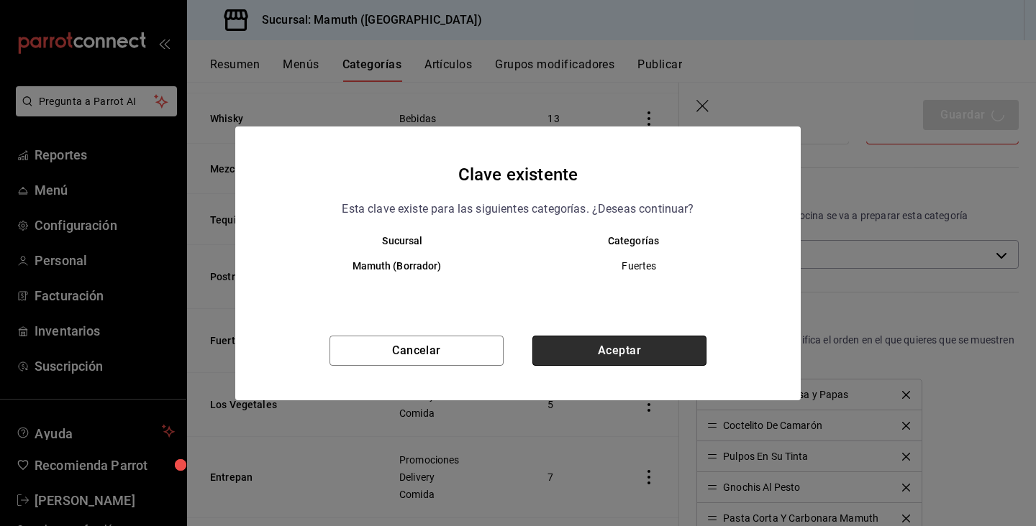
click at [654, 348] on button "Aceptar" at bounding box center [619, 351] width 174 height 30
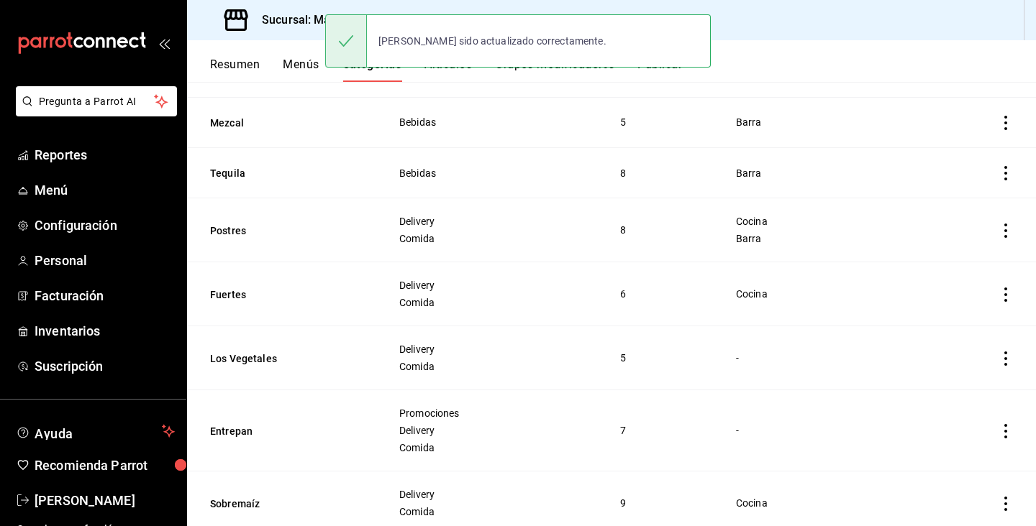
scroll to position [1079, 0]
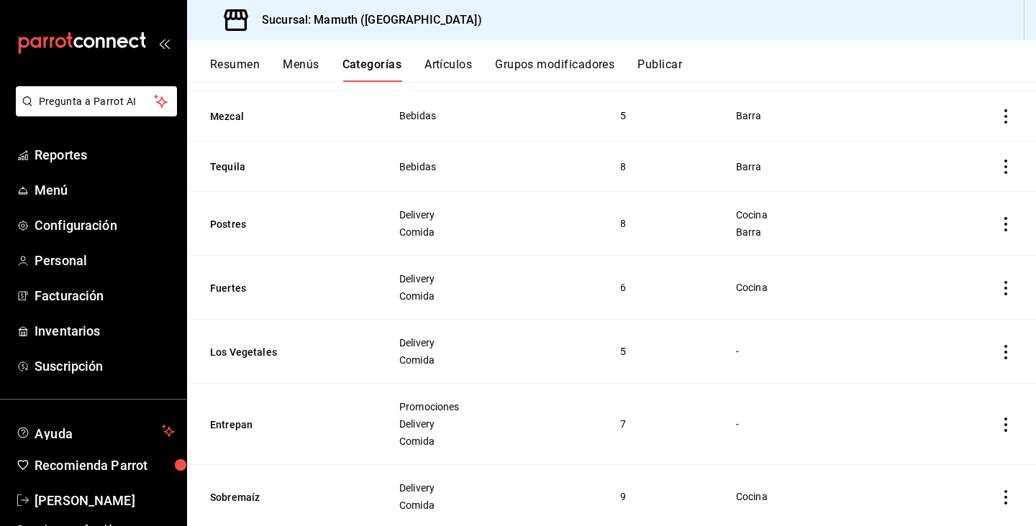
click at [1004, 355] on icon "actions" at bounding box center [1005, 352] width 14 height 14
click at [958, 389] on span "Editar" at bounding box center [962, 385] width 37 height 15
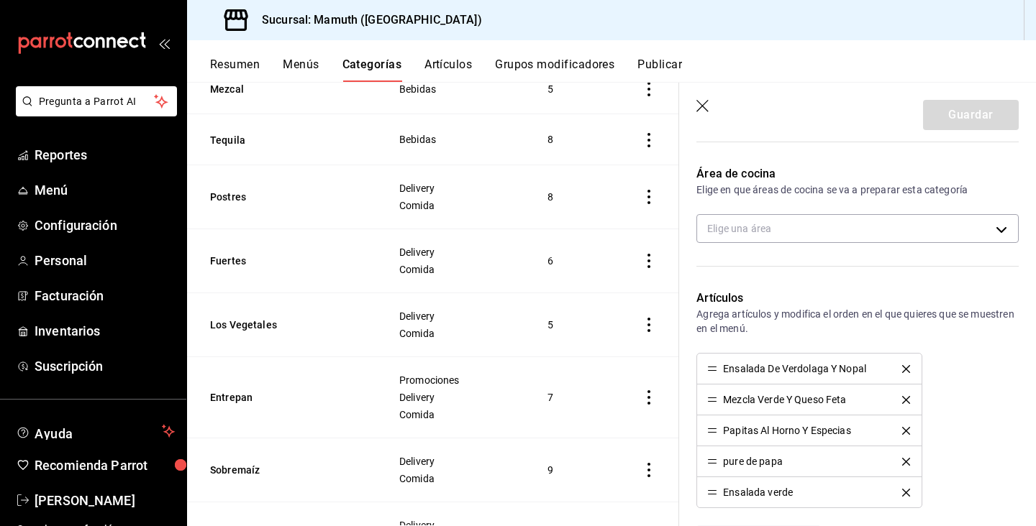
scroll to position [362, 0]
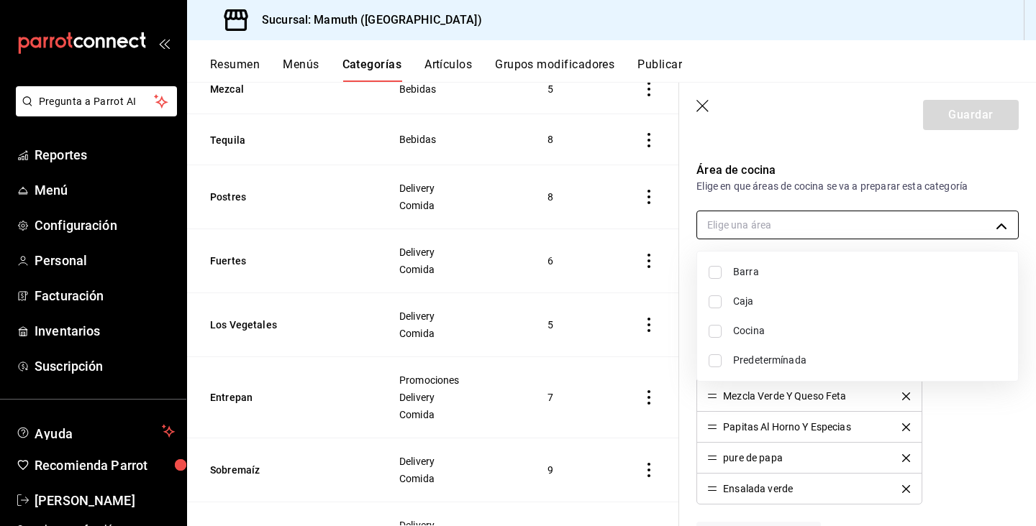
click at [880, 223] on body "Pregunta a Parrot AI Reportes Menú Configuración Personal Facturación Inventari…" at bounding box center [518, 263] width 1036 height 526
click at [713, 305] on input "checkbox" at bounding box center [714, 302] width 13 height 13
checkbox input "true"
type input "1877e93d-b889-476c-987e-86d3b3cb8be4"
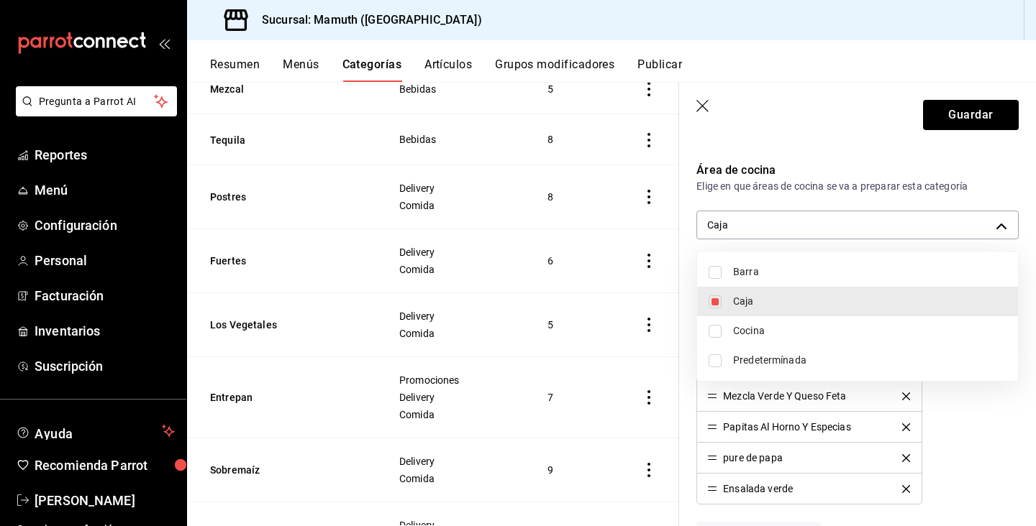
click at [974, 112] on div at bounding box center [518, 263] width 1036 height 526
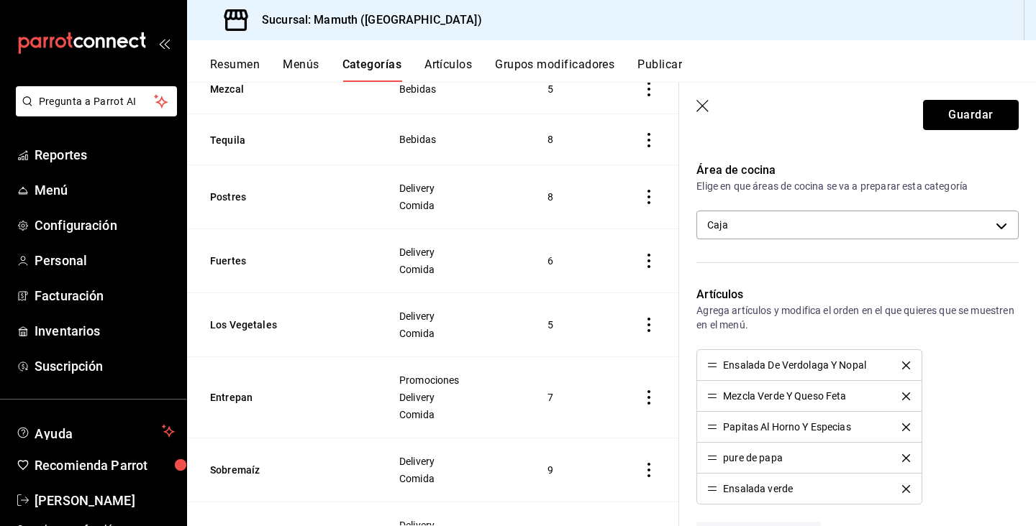
click at [974, 112] on button "Guardar" at bounding box center [971, 115] width 96 height 30
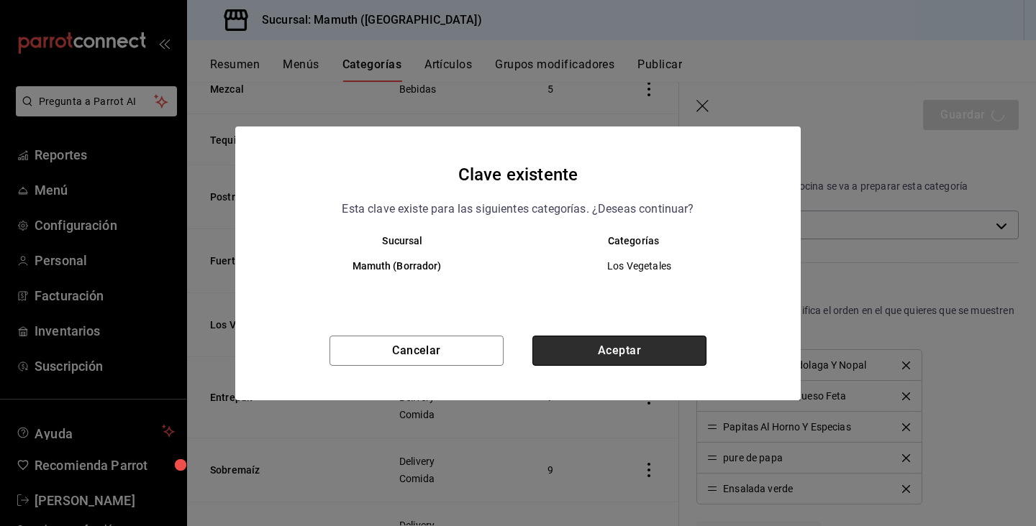
click at [624, 357] on button "Aceptar" at bounding box center [619, 351] width 174 height 30
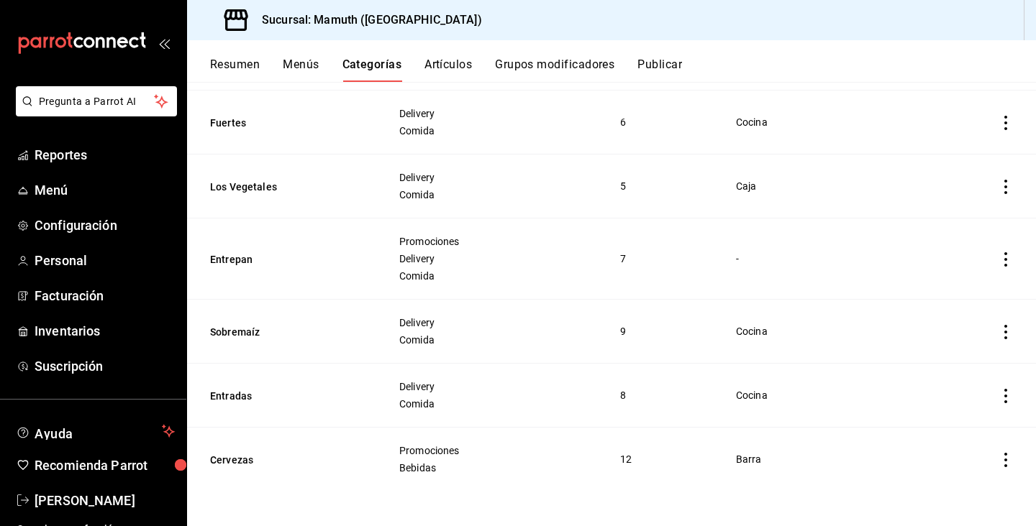
scroll to position [1245, 0]
click at [1007, 260] on icon "actions" at bounding box center [1005, 259] width 14 height 14
click at [954, 293] on span "Editar" at bounding box center [962, 293] width 37 height 15
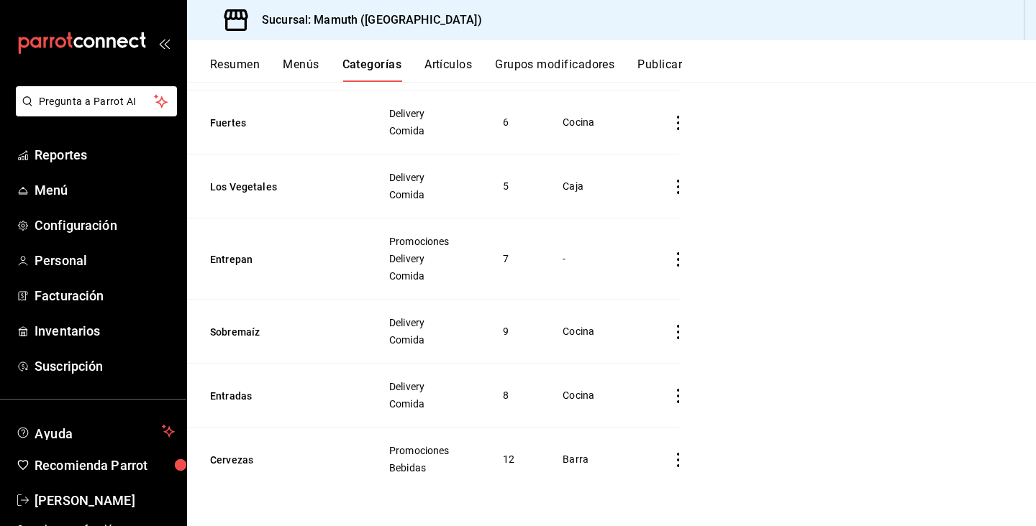
scroll to position [1218, 0]
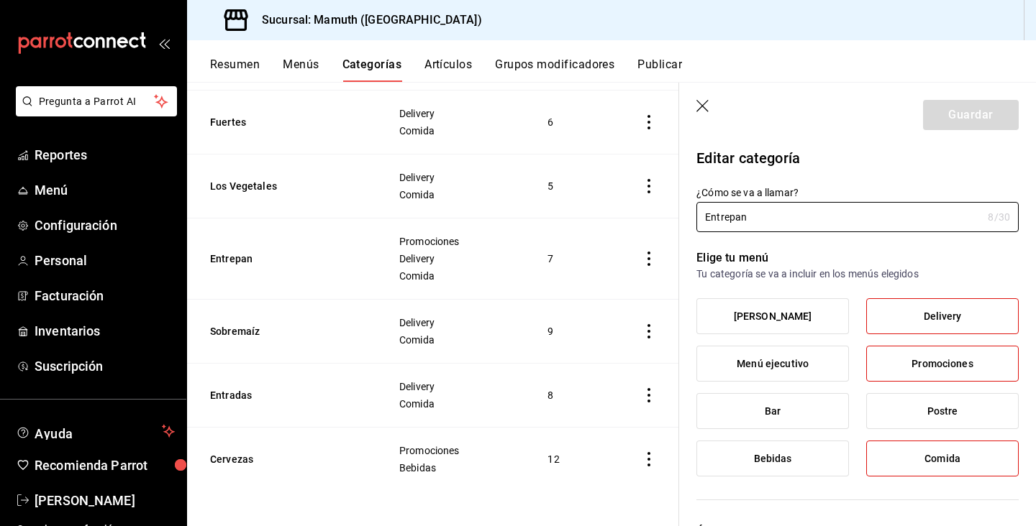
radio input "false"
radio input "true"
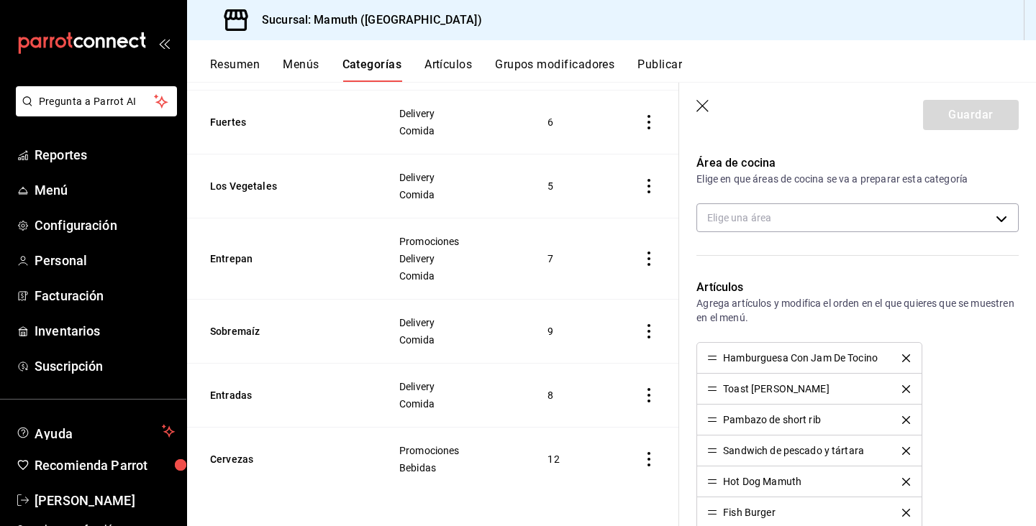
scroll to position [355, 0]
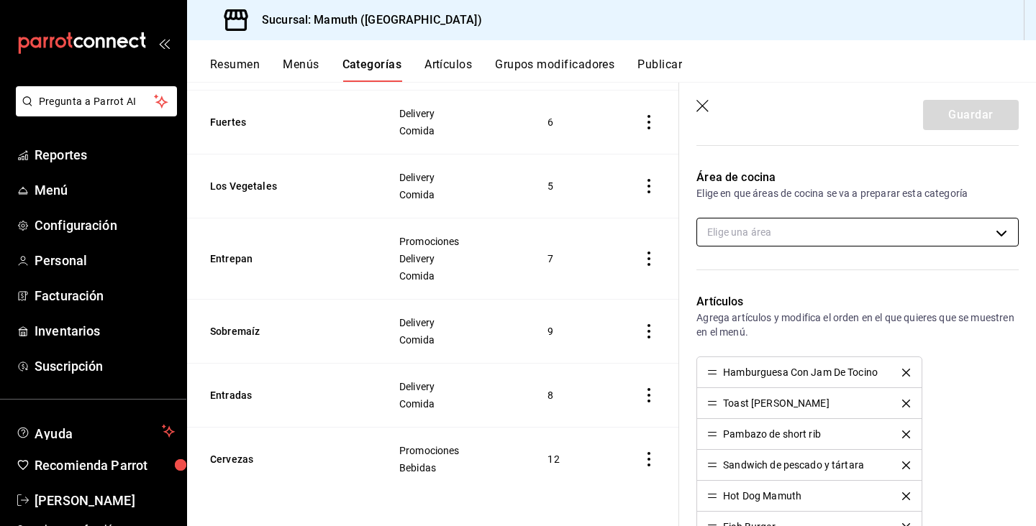
click at [862, 232] on body "Pregunta a Parrot AI Reportes Menú Configuración Personal Facturación Inventari…" at bounding box center [518, 263] width 1036 height 526
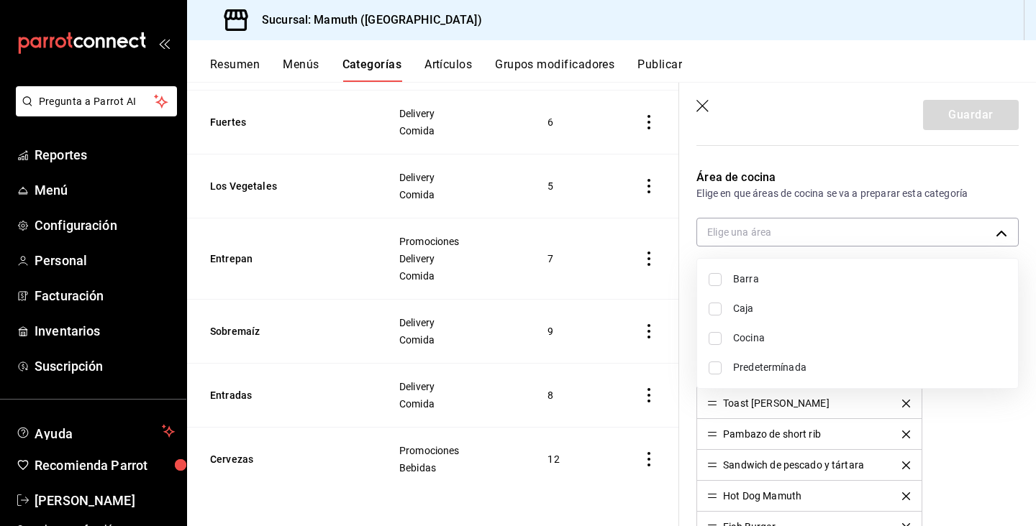
click at [737, 341] on span "Cocina" at bounding box center [869, 338] width 273 height 15
type input "315d2985-3d79-409e-881d-99cf0672380d"
checkbox input "true"
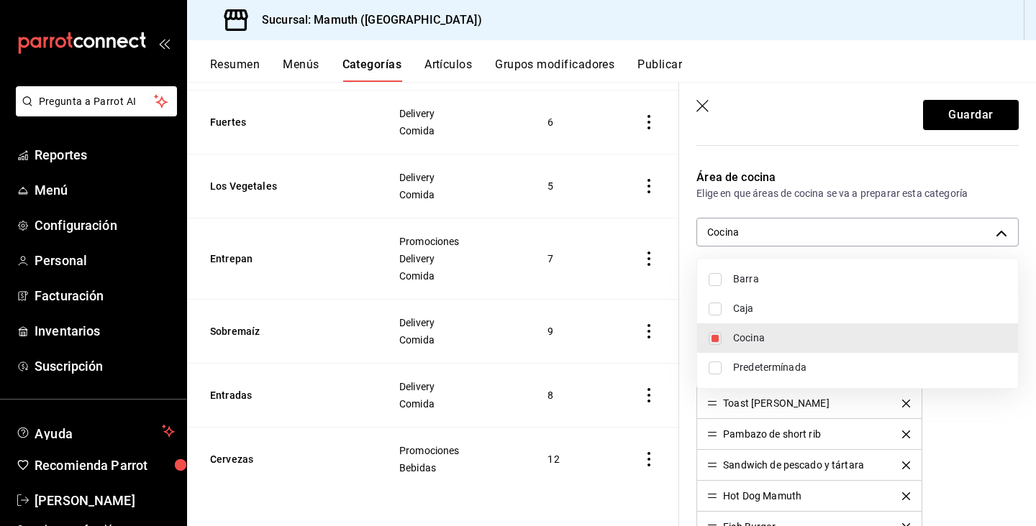
click at [969, 110] on div at bounding box center [518, 263] width 1036 height 526
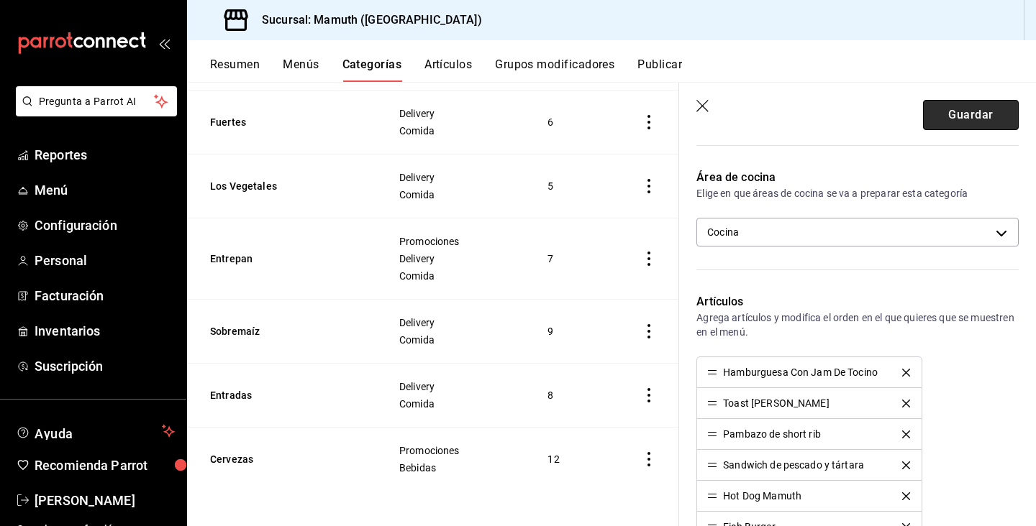
click at [969, 114] on button "Guardar" at bounding box center [971, 115] width 96 height 30
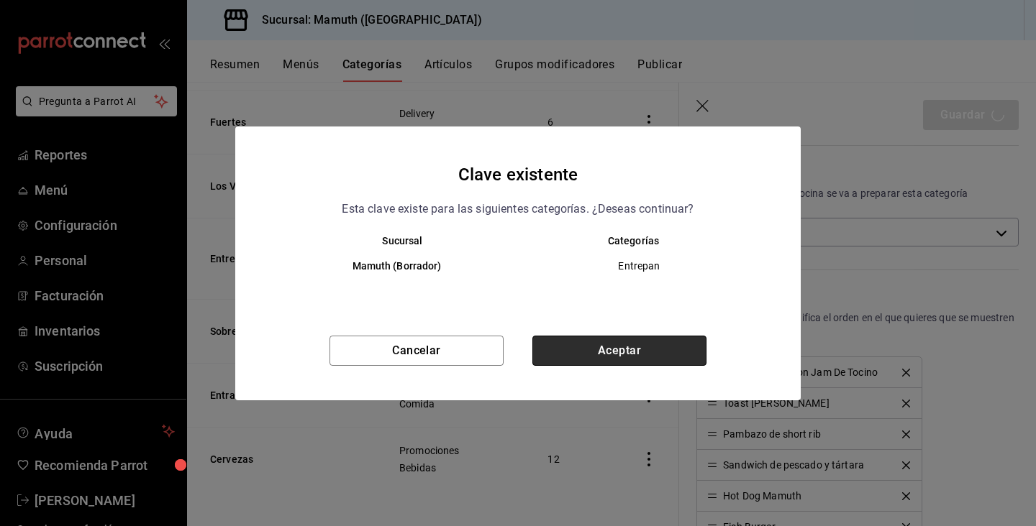
click at [659, 336] on button "Aceptar" at bounding box center [619, 351] width 174 height 30
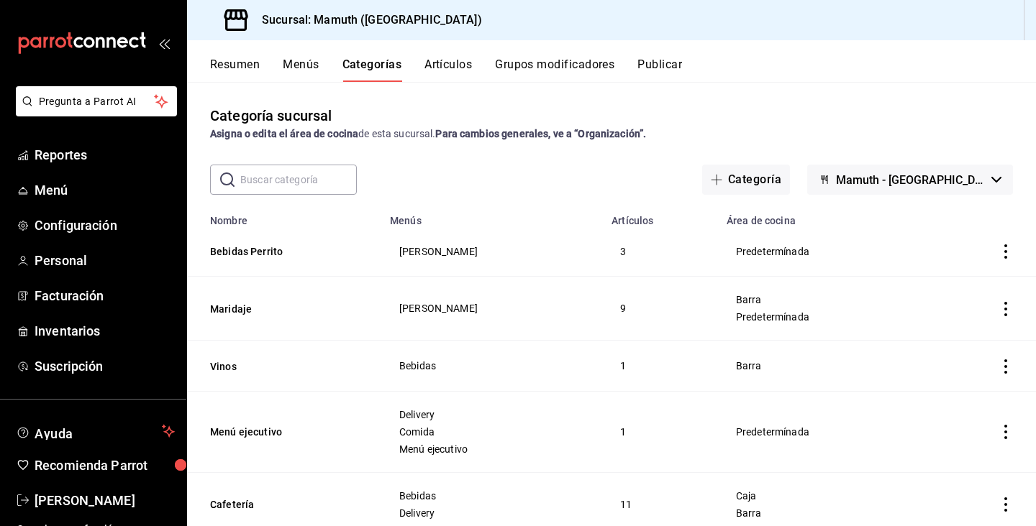
click at [675, 68] on button "Publicar" at bounding box center [659, 70] width 45 height 24
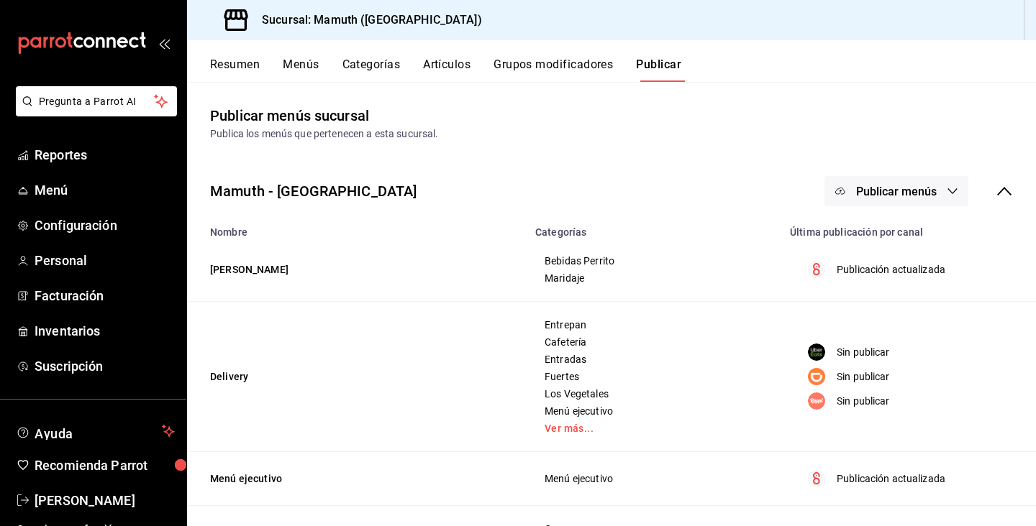
click at [928, 183] on button "Publicar menús" at bounding box center [896, 191] width 144 height 30
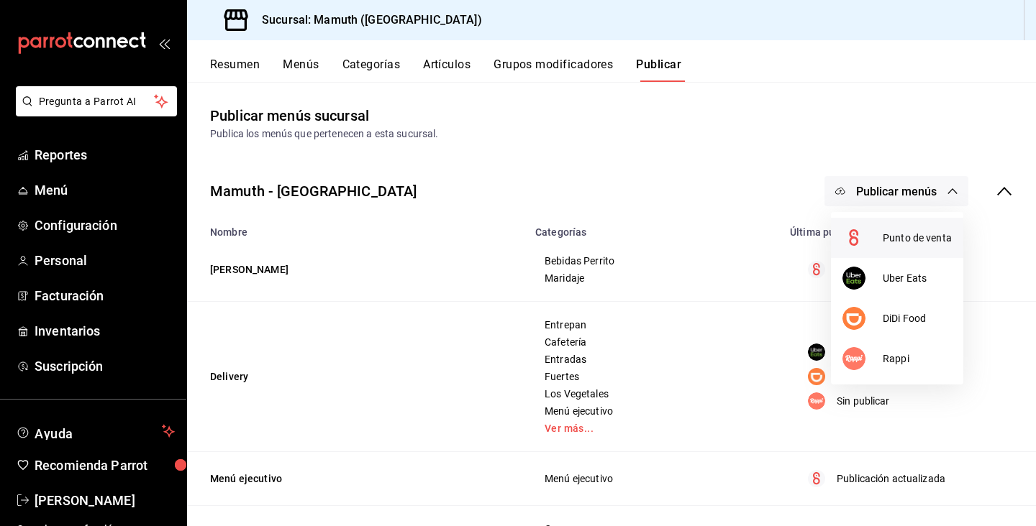
click at [929, 237] on span "Punto de venta" at bounding box center [916, 238] width 69 height 15
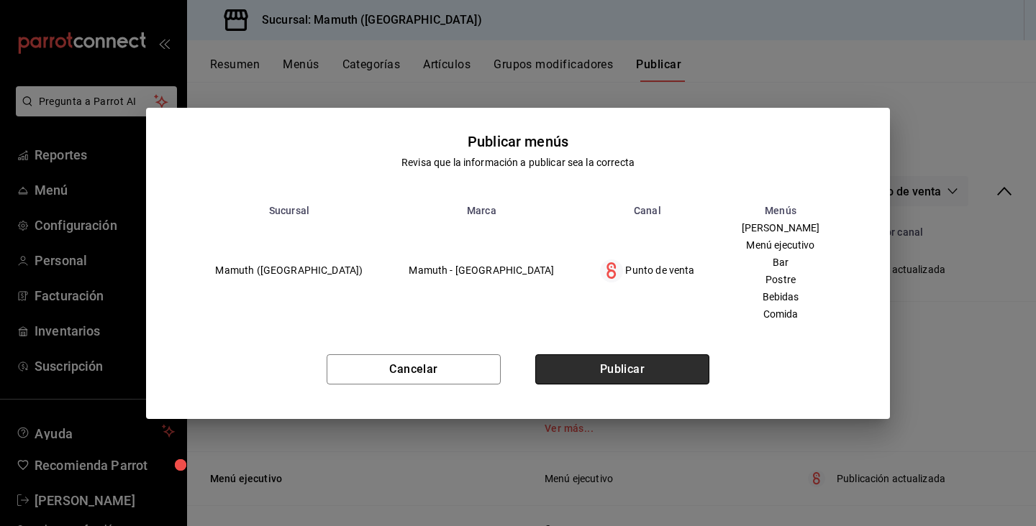
click at [681, 367] on button "Publicar" at bounding box center [622, 370] width 174 height 30
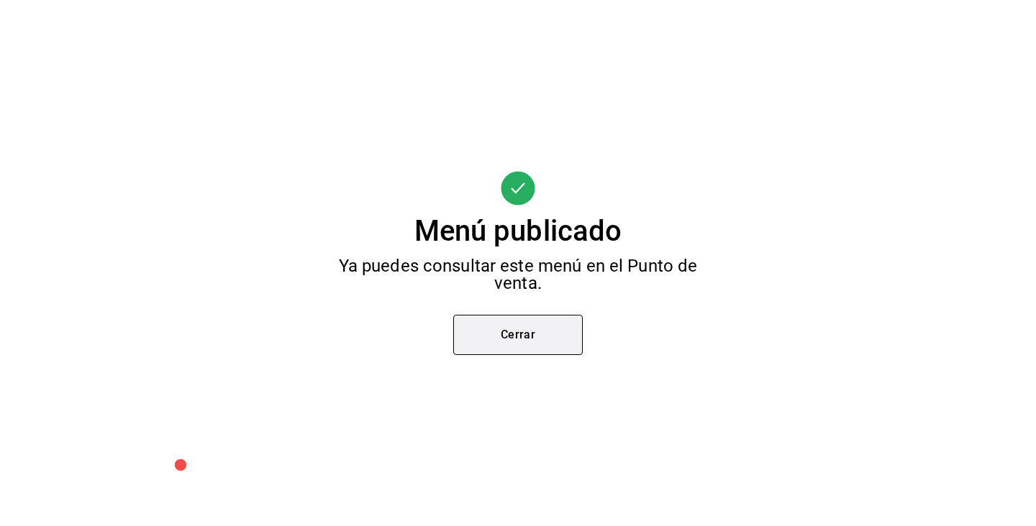
click at [508, 336] on button "Cerrar" at bounding box center [517, 335] width 129 height 40
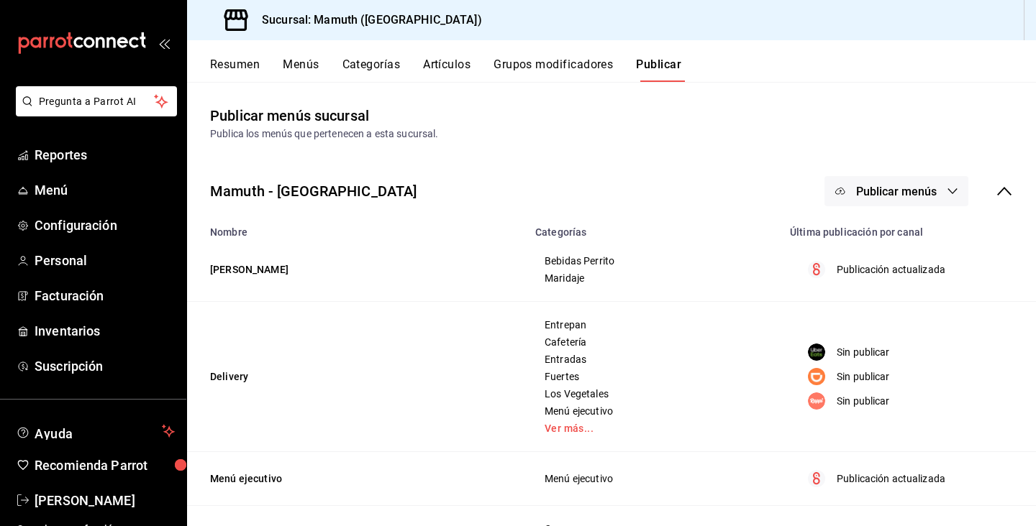
click at [296, 66] on button "Menús" at bounding box center [301, 70] width 36 height 24
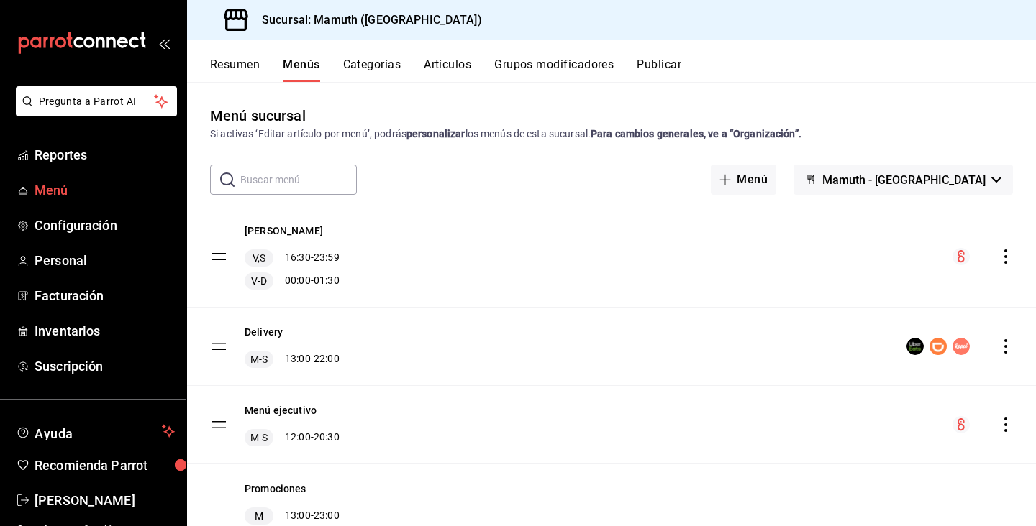
click at [42, 187] on span "Menú" at bounding box center [105, 190] width 140 height 19
